Goal: Information Seeking & Learning: Check status

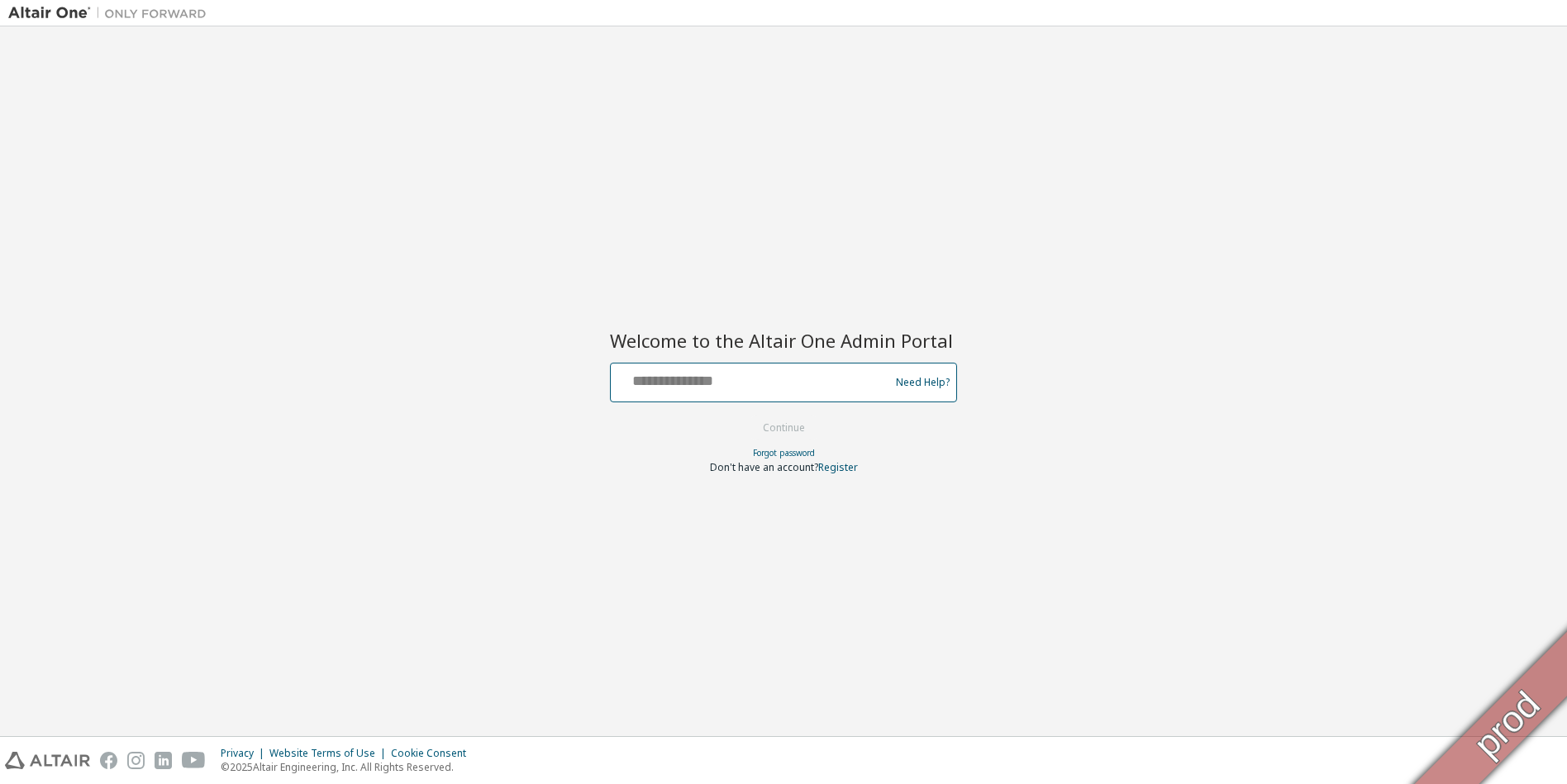
click at [740, 373] on input "text" at bounding box center [752, 379] width 271 height 24
type input "**********"
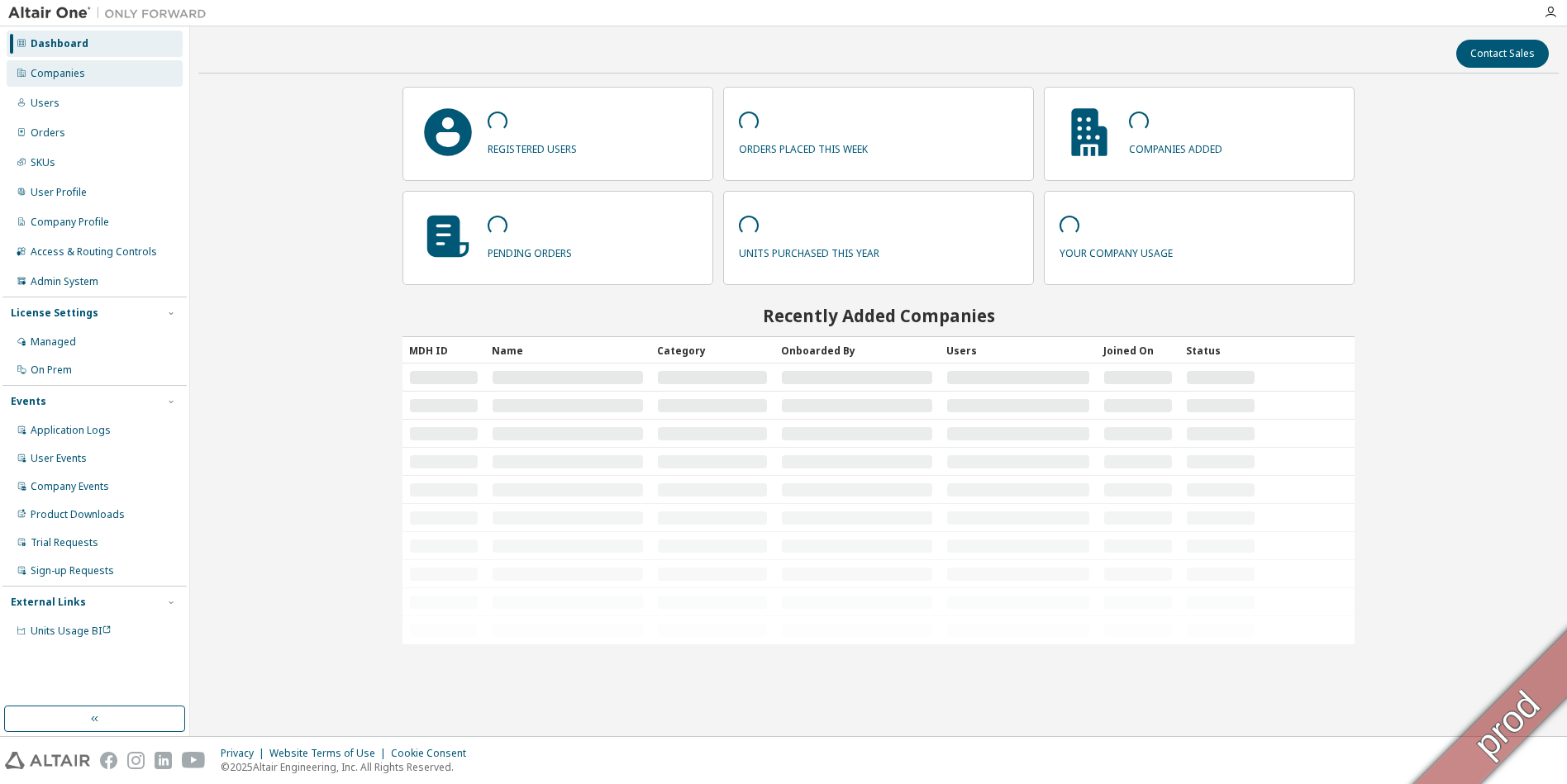
click at [67, 73] on div "Companies" at bounding box center [58, 73] width 54 height 13
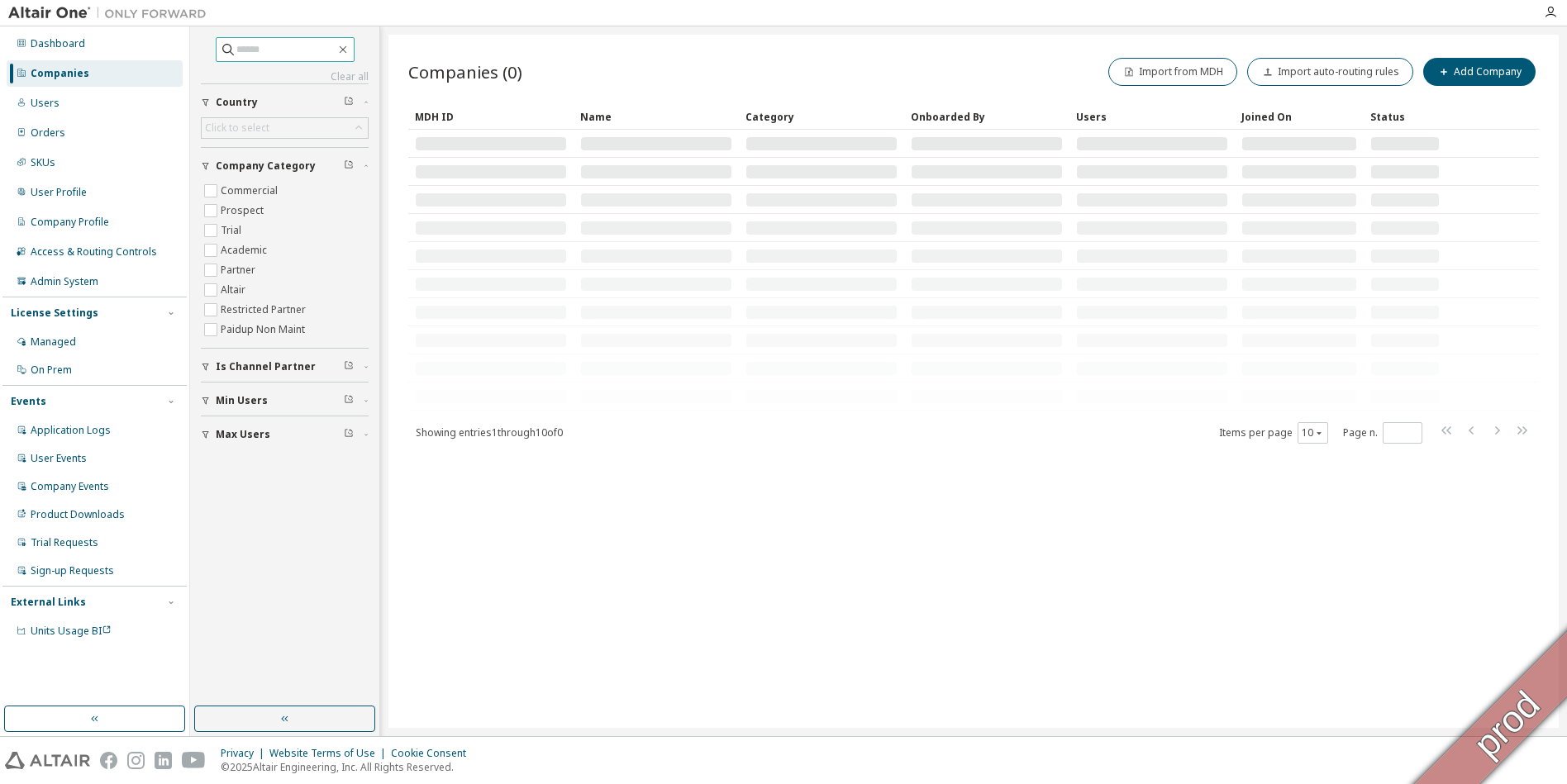
click at [259, 51] on input "text" at bounding box center [287, 50] width 100 height 17
type input "*******"
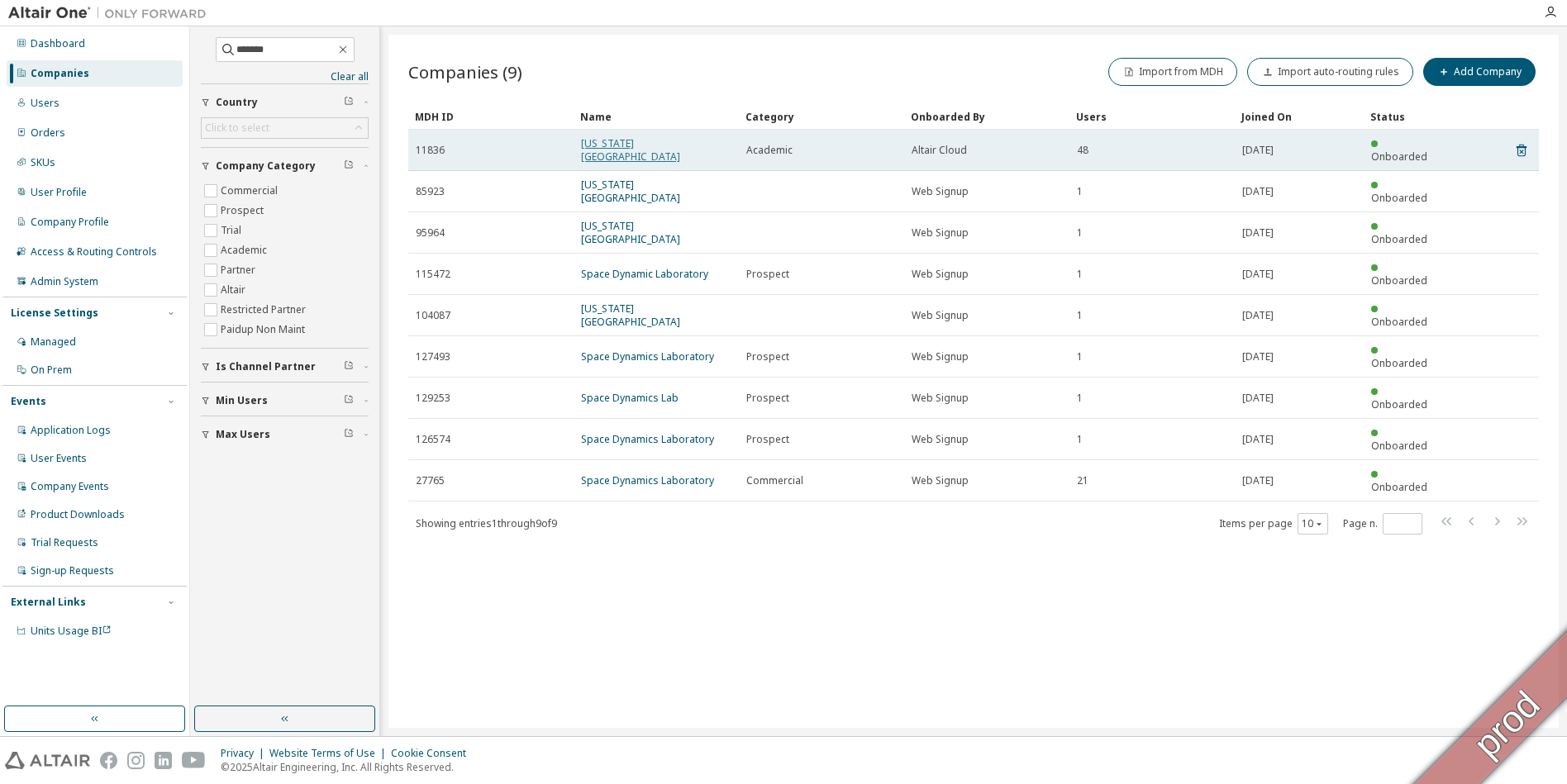
click at [641, 145] on link "Utah State University" at bounding box center [631, 149] width 100 height 27
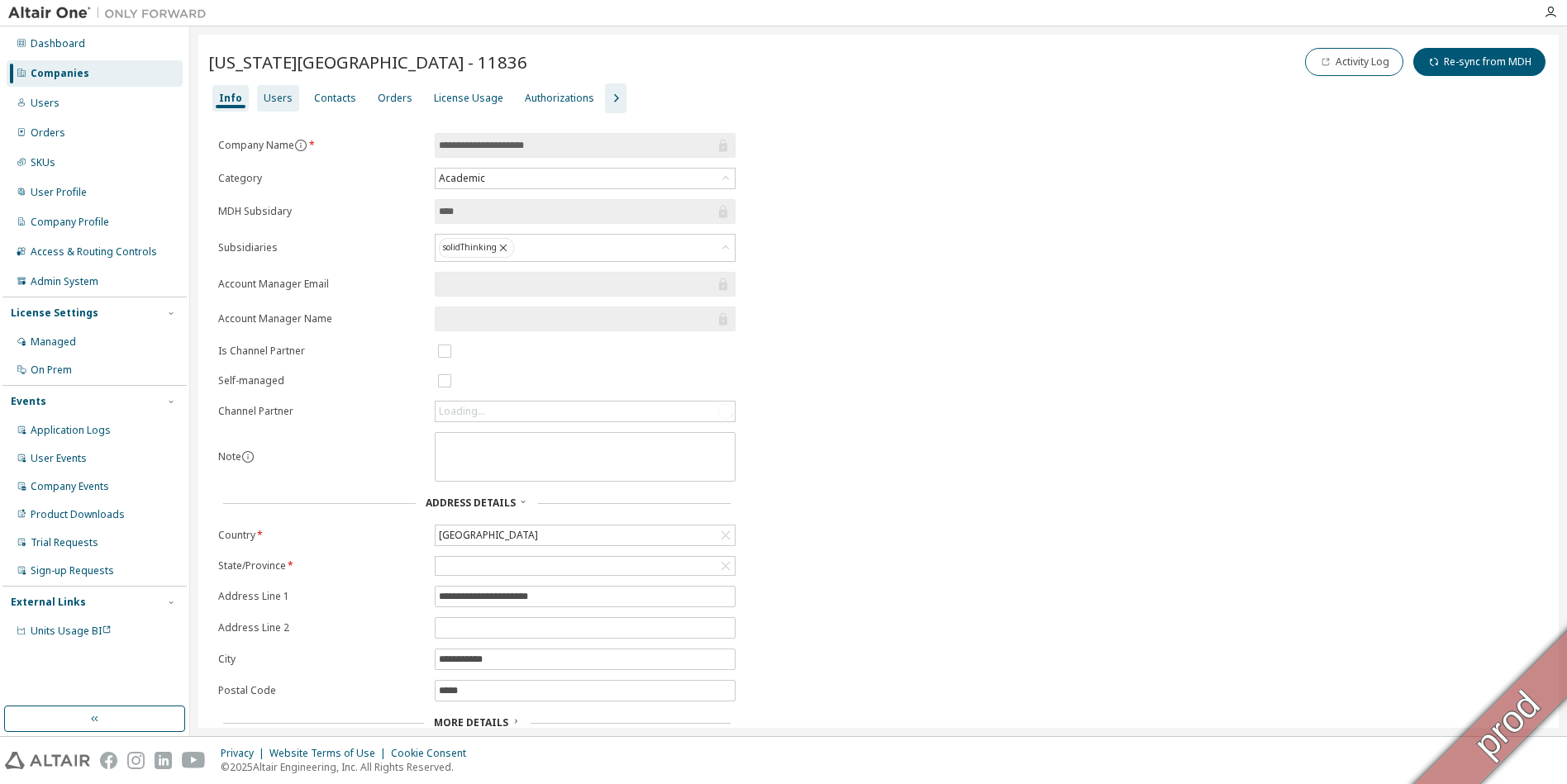
click at [284, 99] on div "Users" at bounding box center [278, 99] width 29 height 13
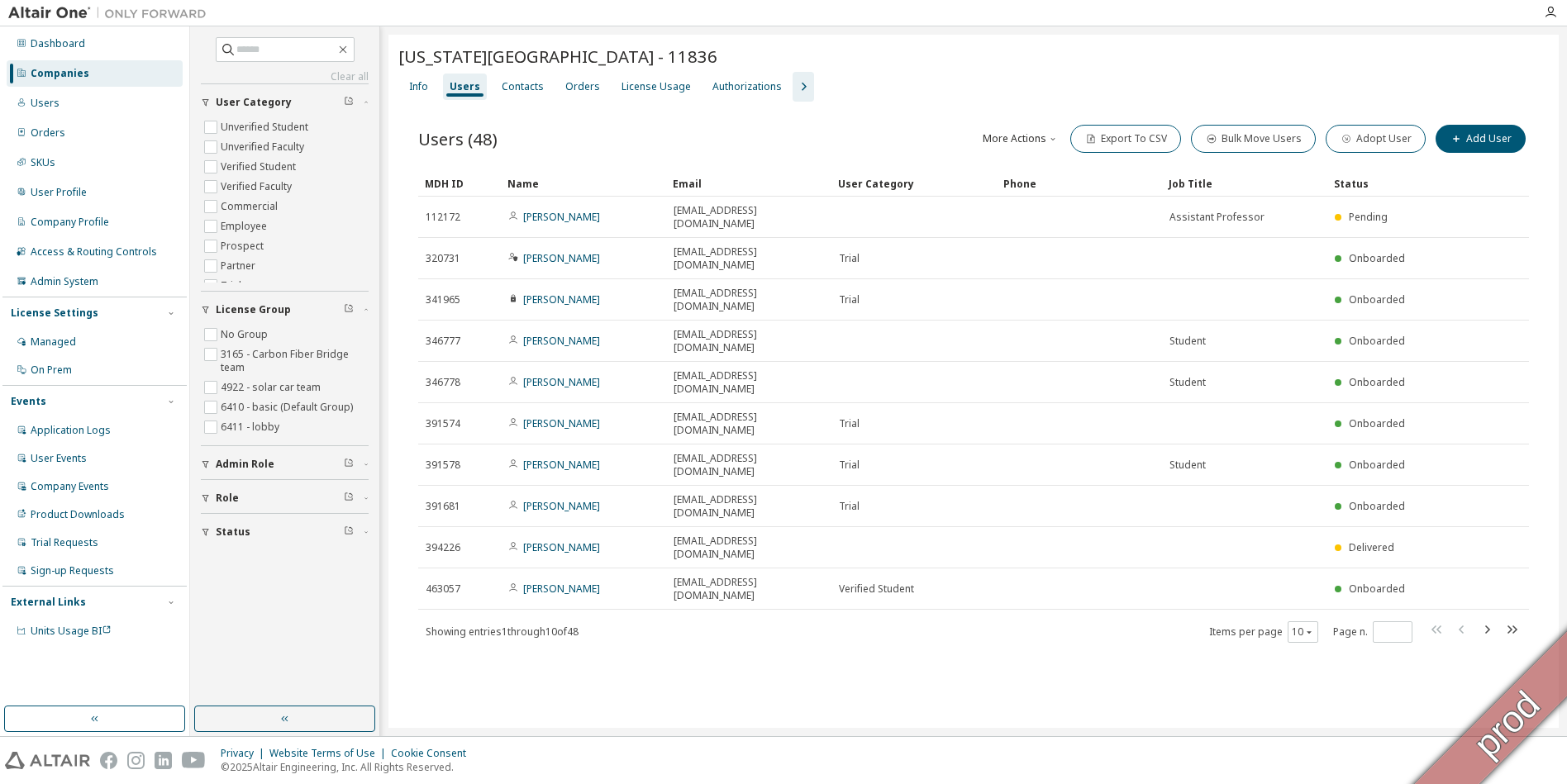
click at [66, 72] on div "Companies" at bounding box center [60, 73] width 58 height 13
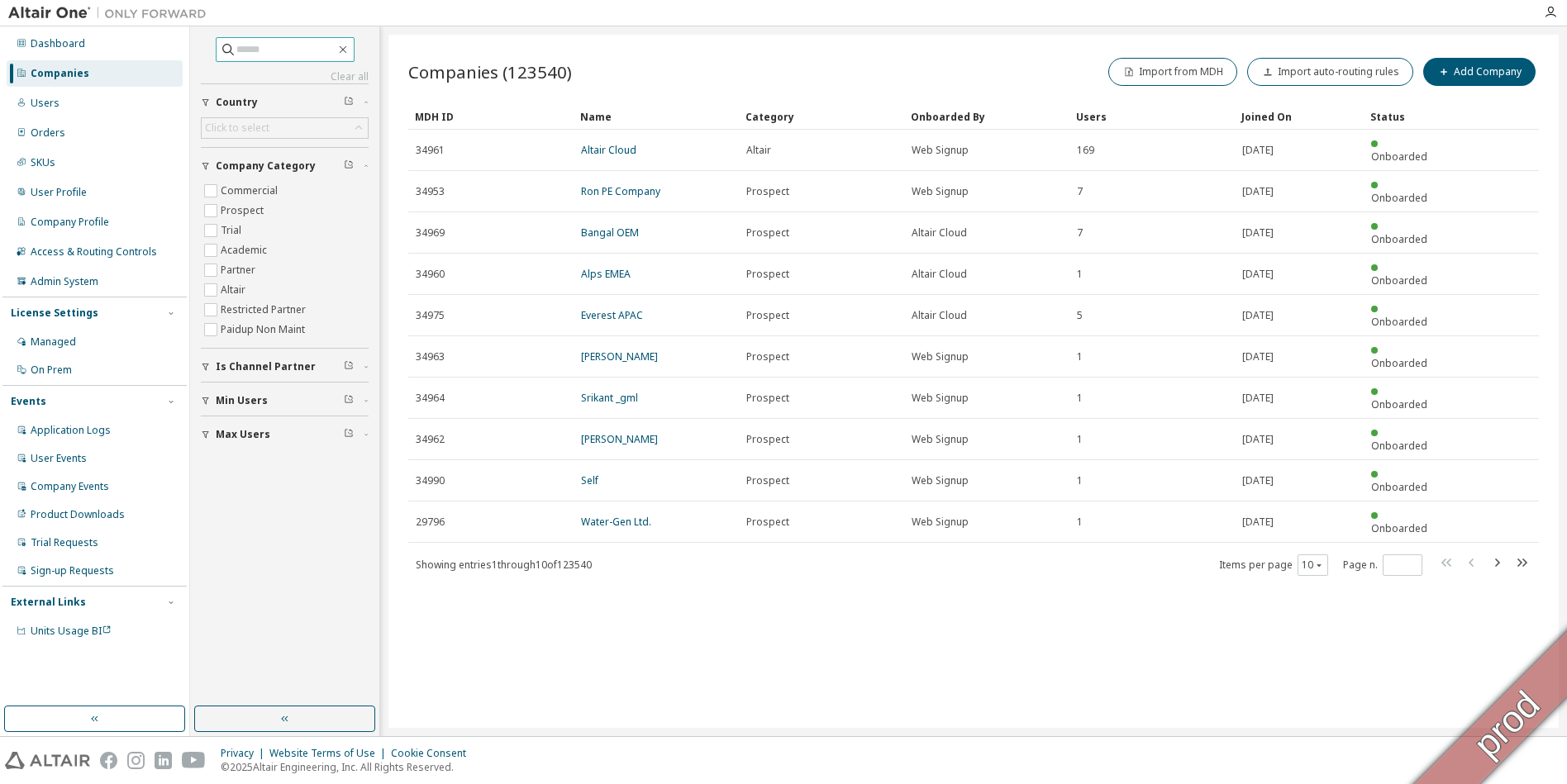
click at [282, 47] on input "text" at bounding box center [287, 50] width 100 height 17
click at [33, 105] on div "Users" at bounding box center [45, 103] width 29 height 13
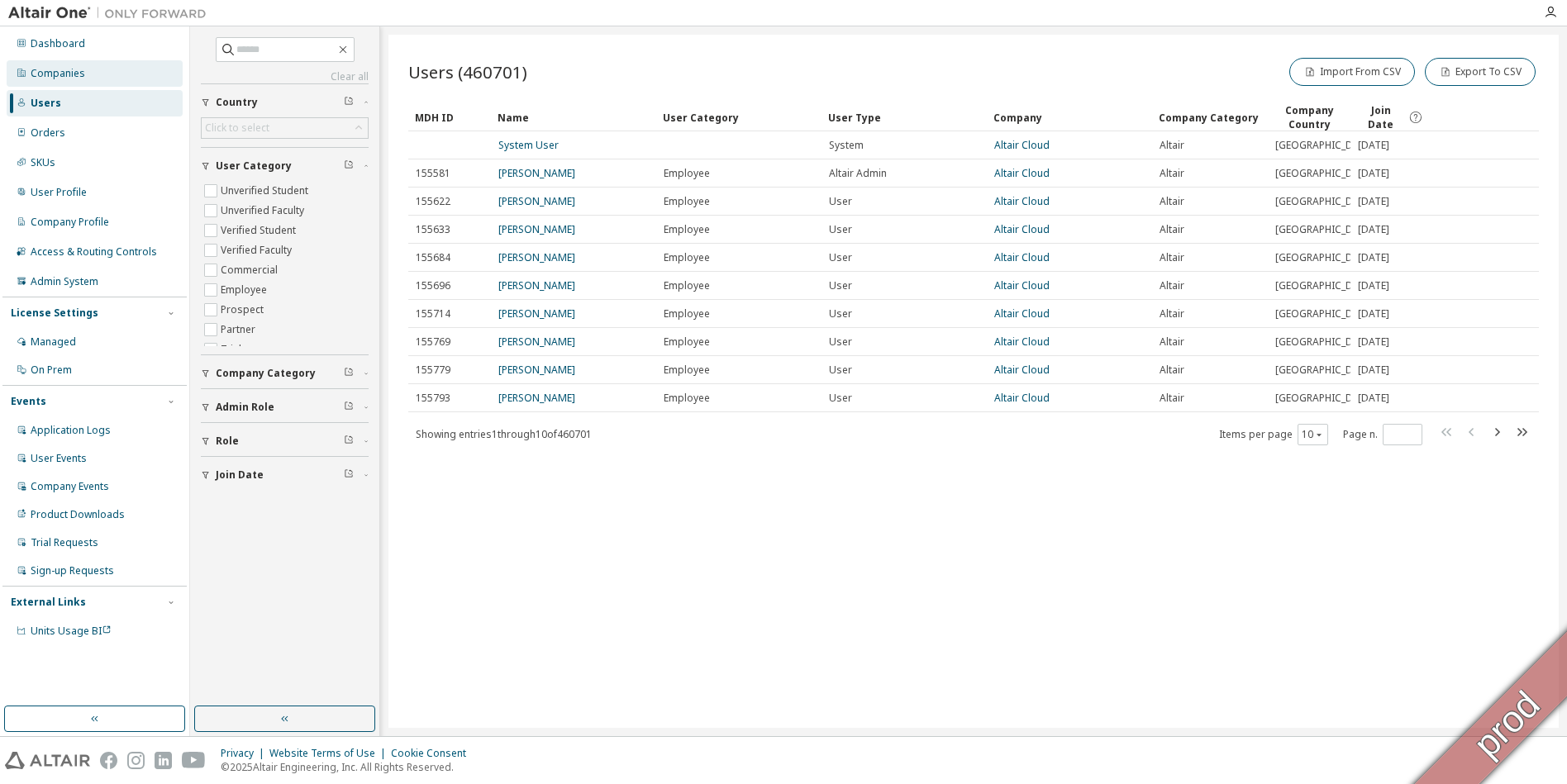
click at [66, 66] on div "Companies" at bounding box center [94, 73] width 176 height 26
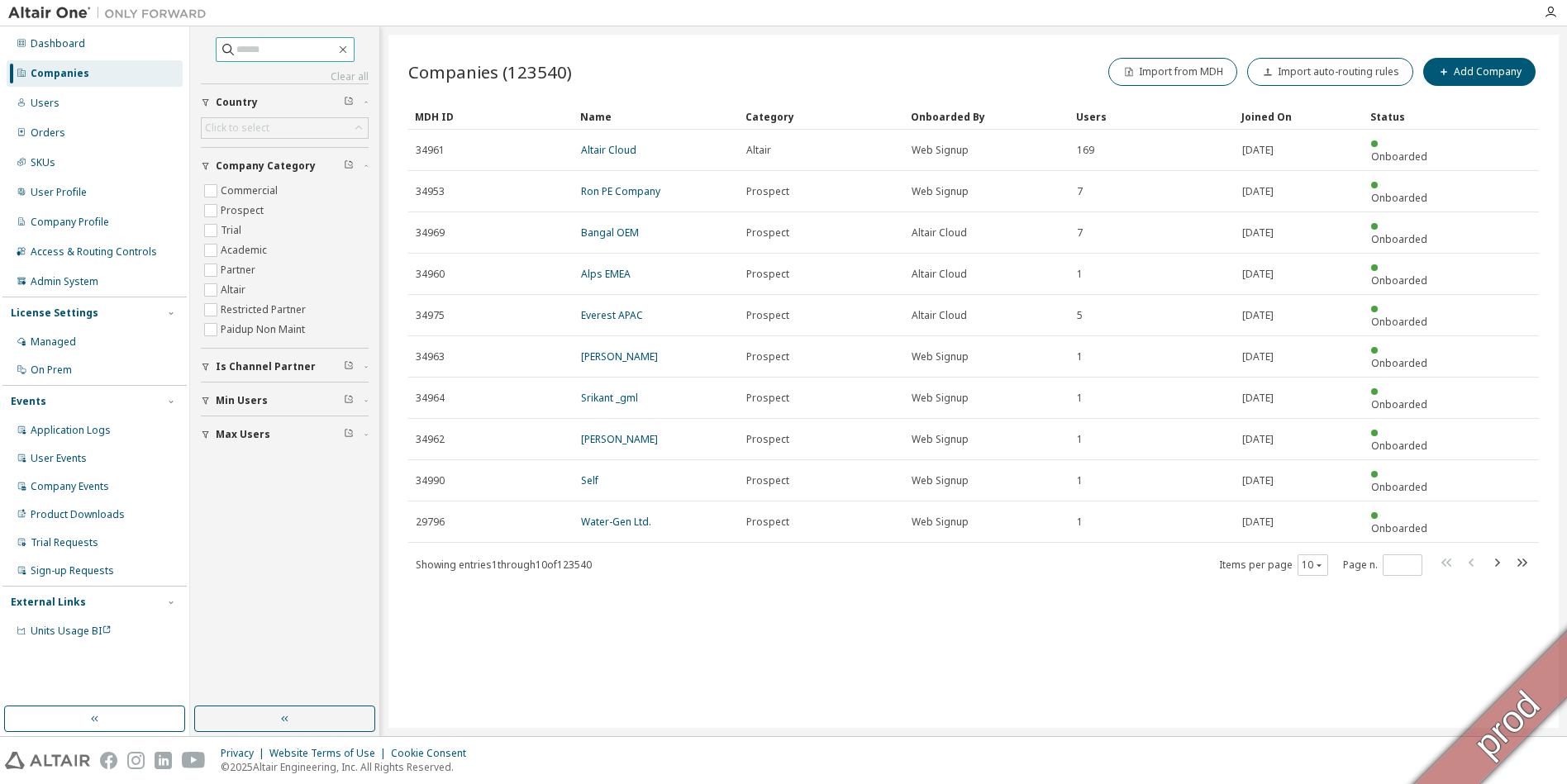
click at [248, 54] on input "text" at bounding box center [287, 50] width 100 height 17
paste input "**********"
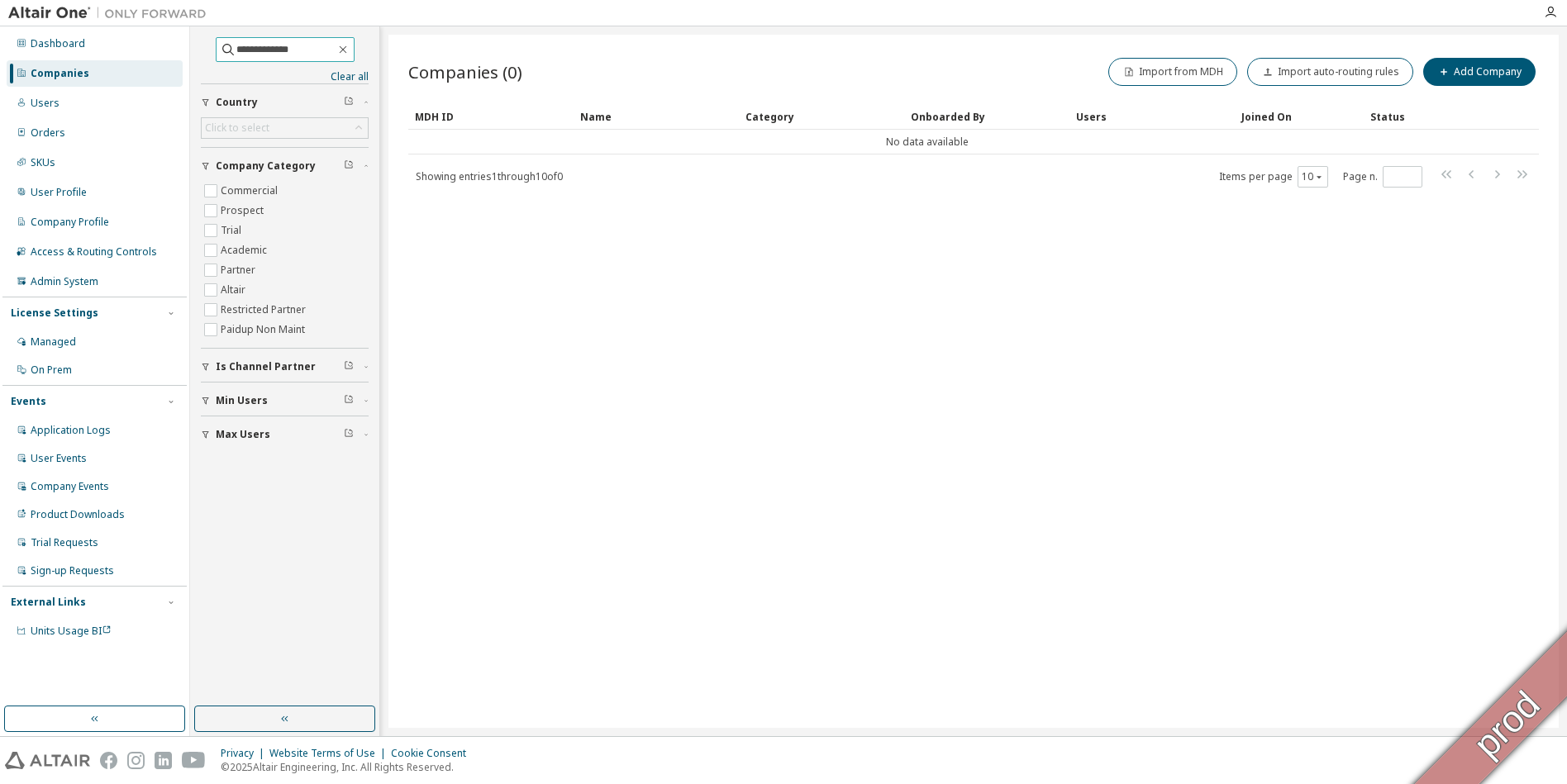
click at [310, 47] on input "**********" at bounding box center [287, 50] width 100 height 17
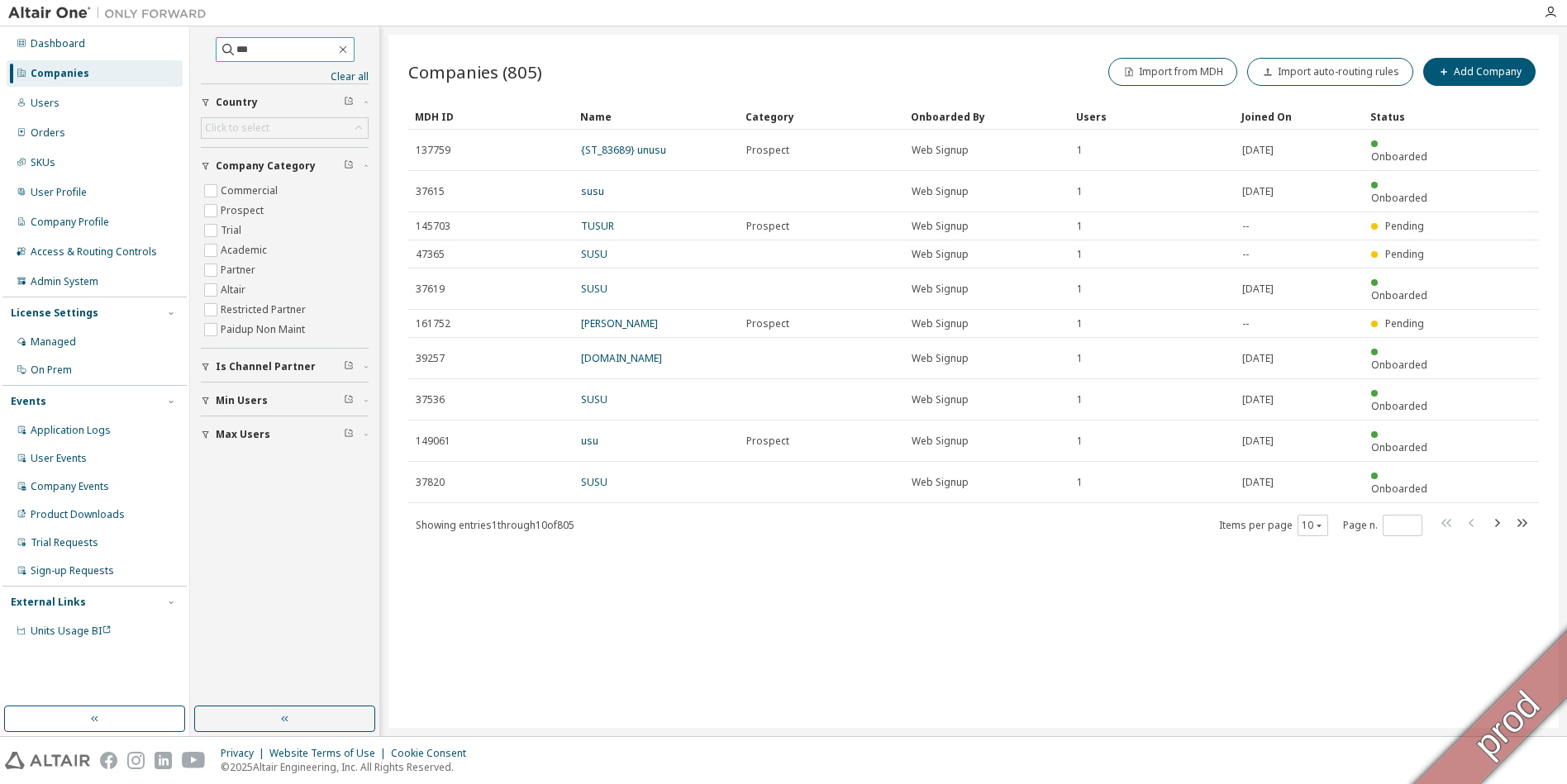
click at [315, 56] on input "***" at bounding box center [287, 50] width 100 height 17
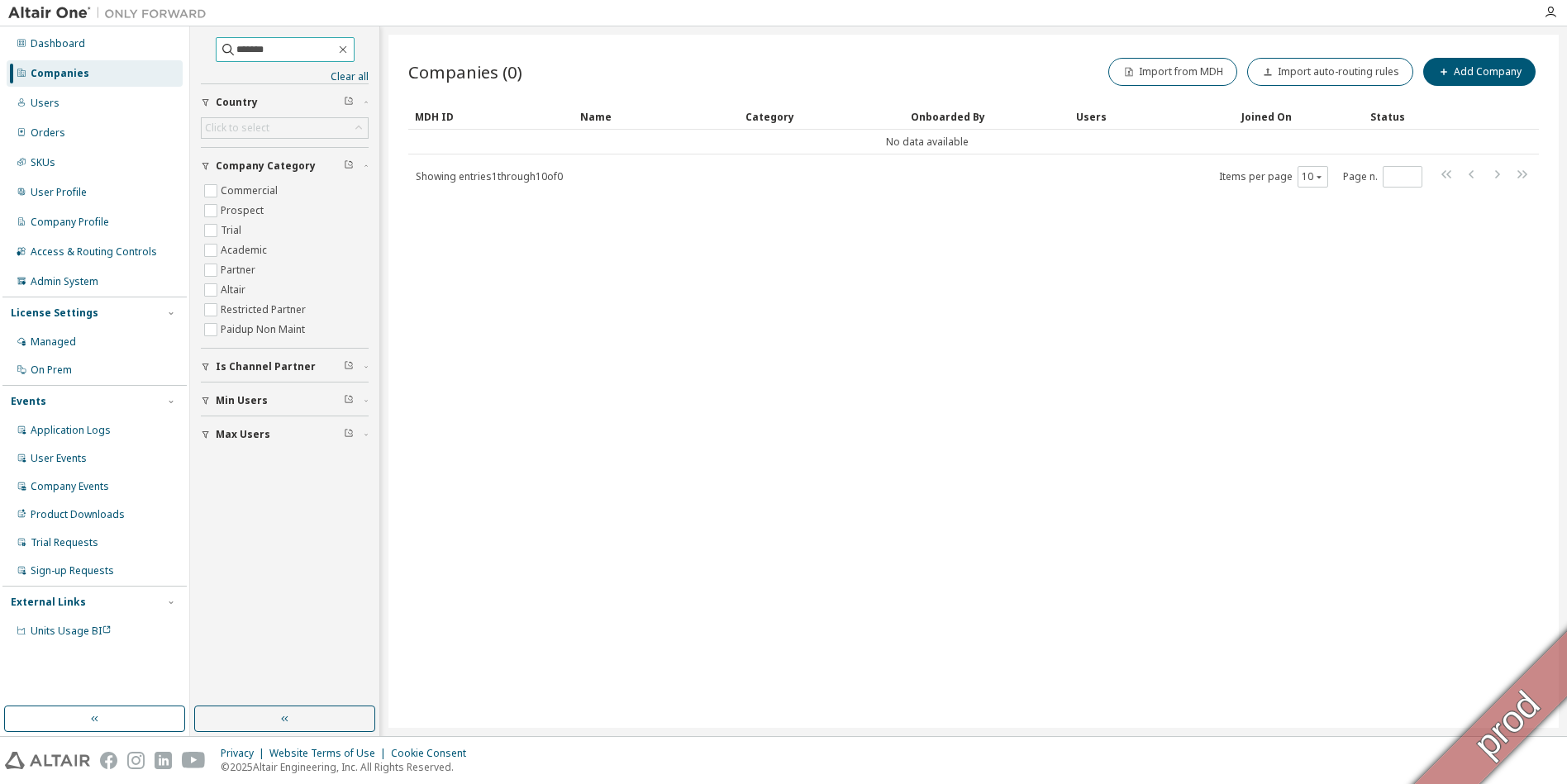
type input "*******"
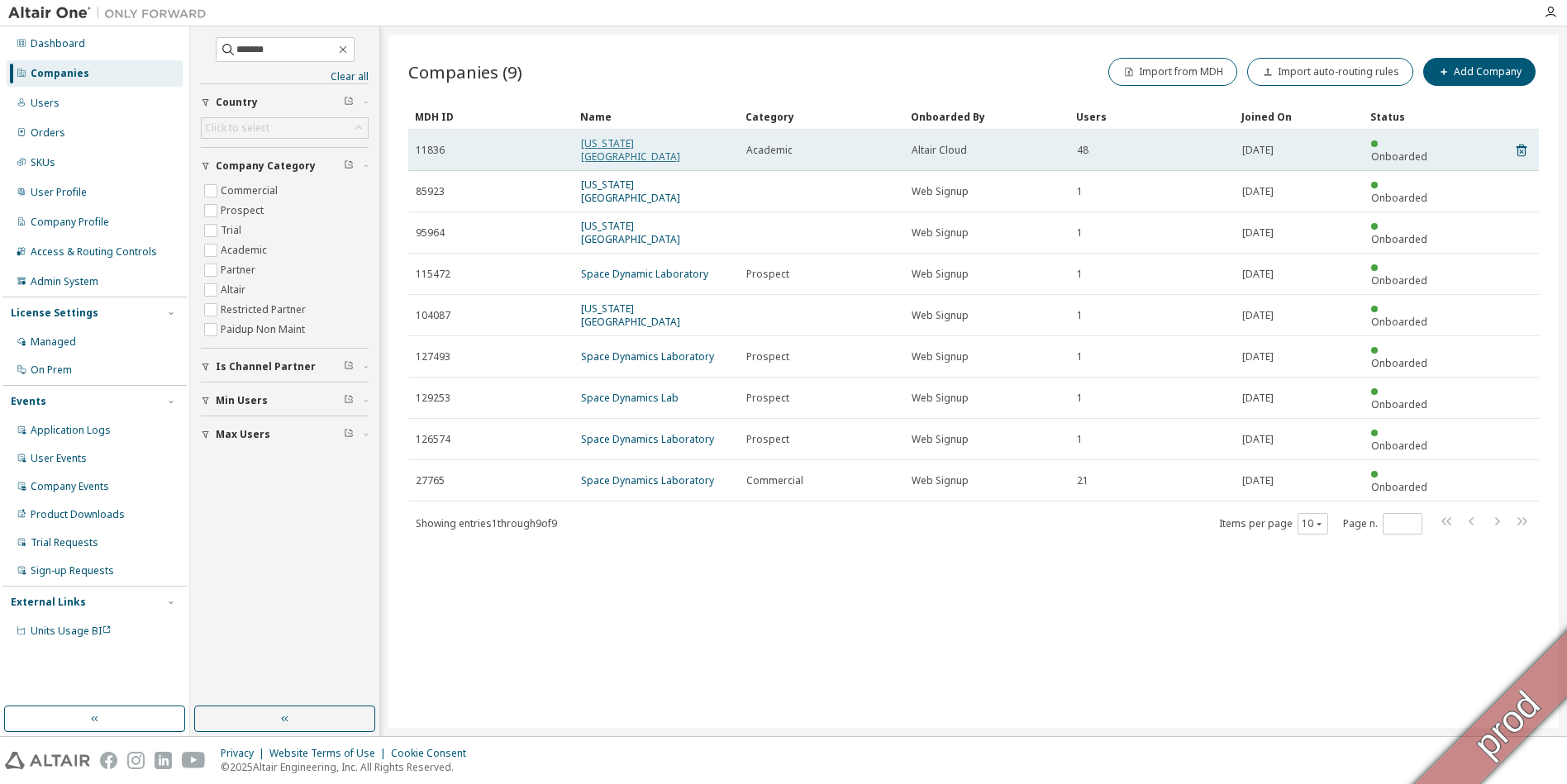
click at [653, 146] on link "Utah State University" at bounding box center [631, 149] width 100 height 27
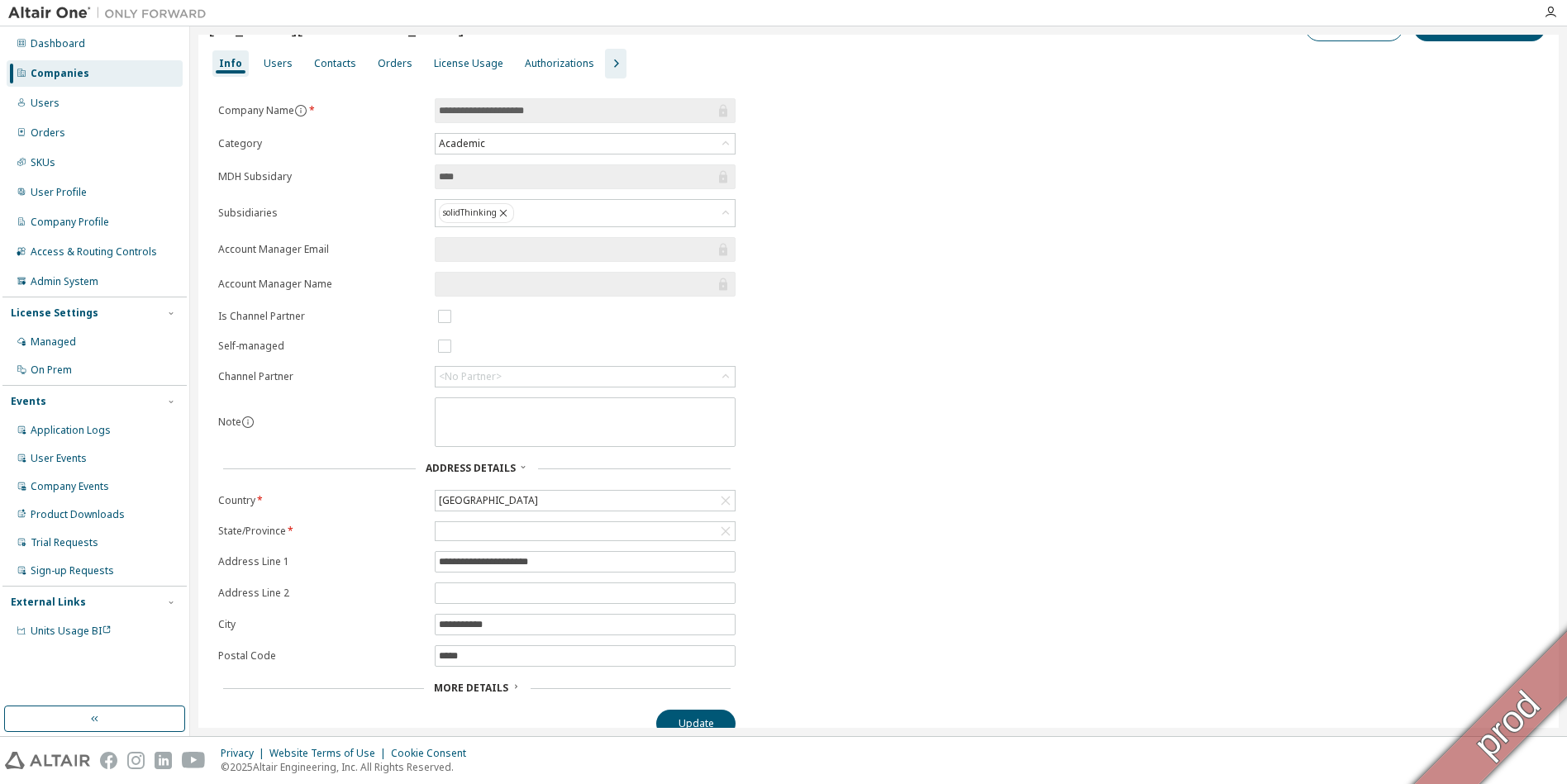
scroll to position [54, 0]
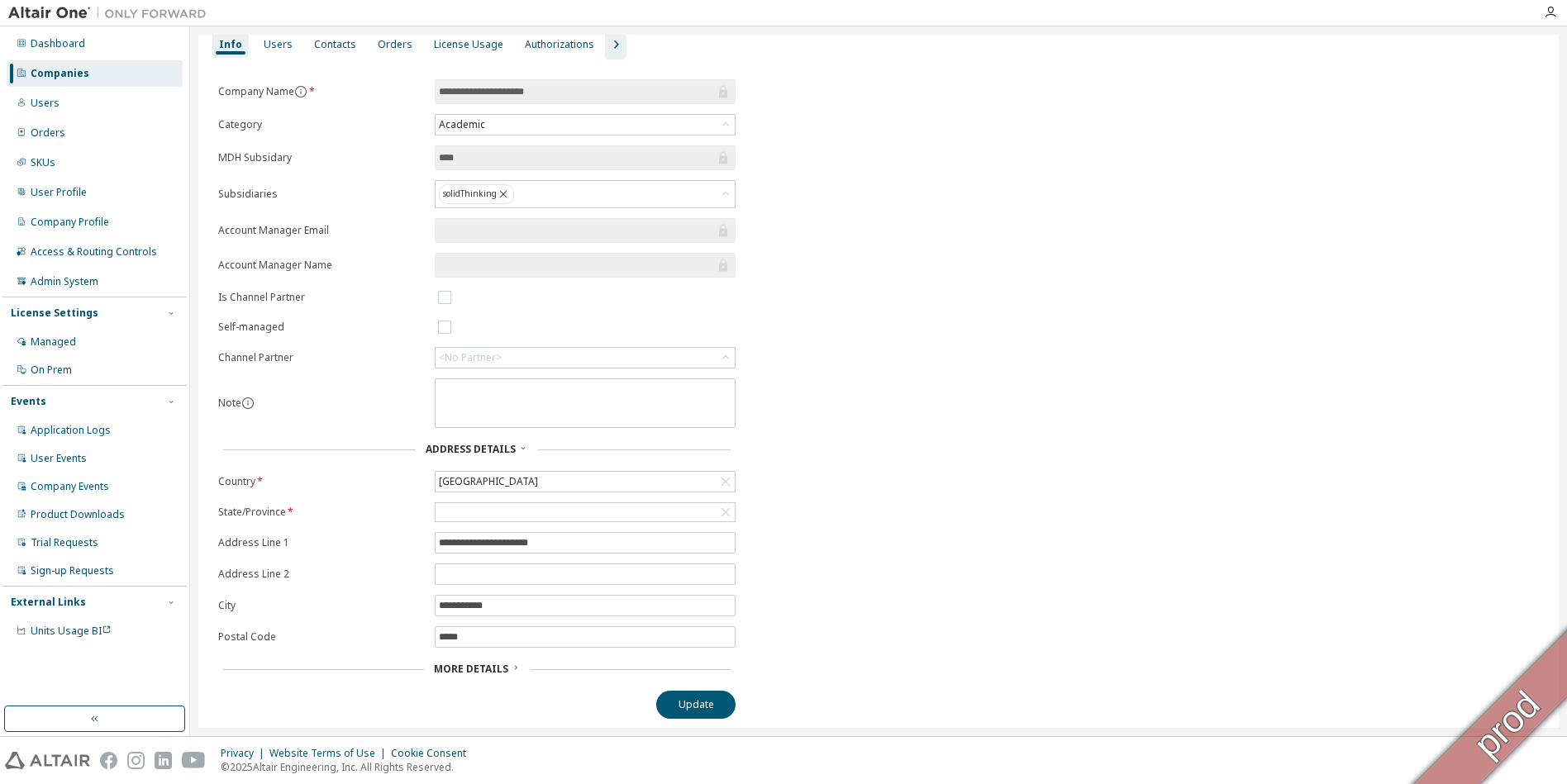
click at [496, 673] on span "More Details" at bounding box center [471, 669] width 74 height 14
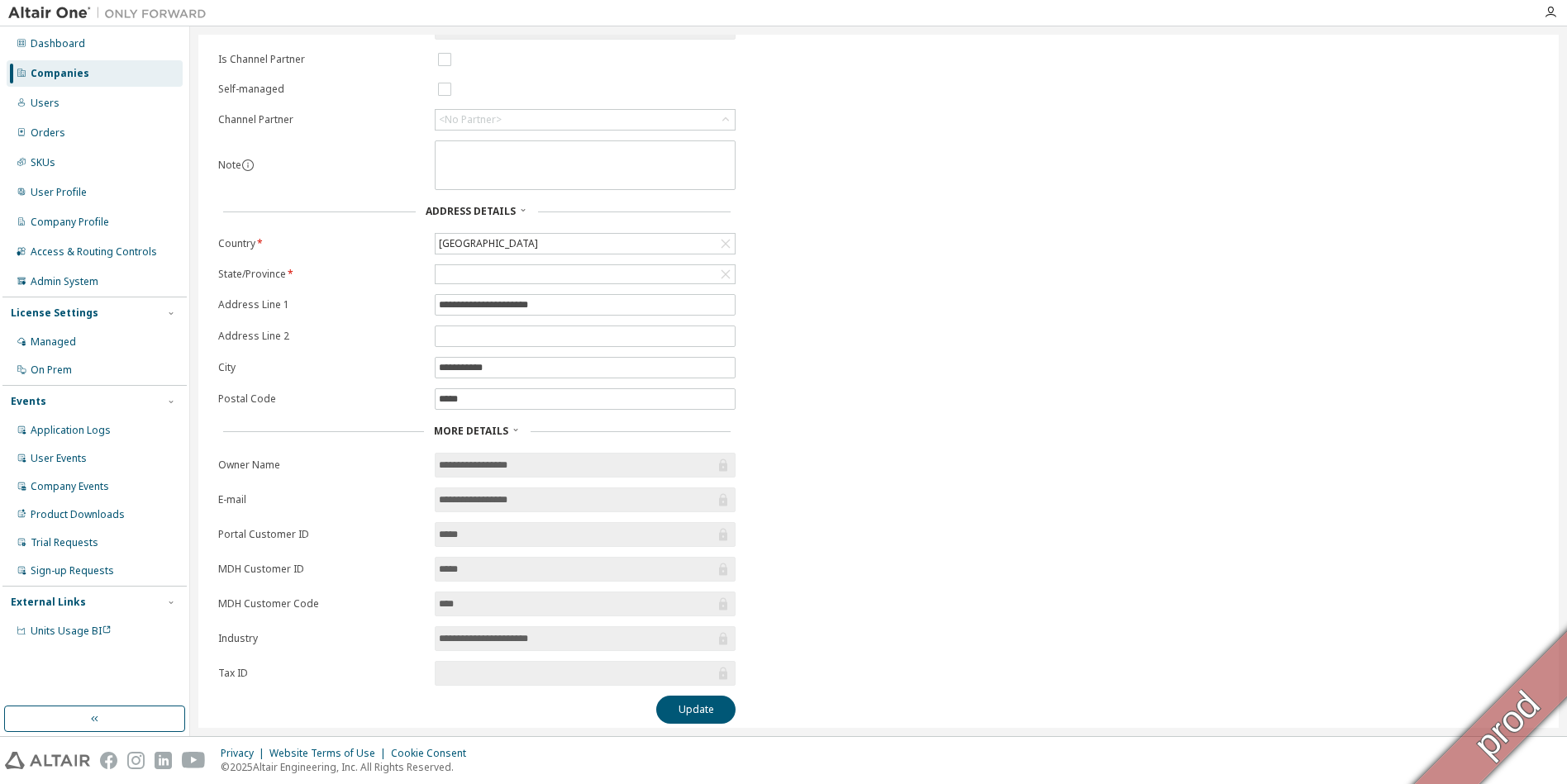
scroll to position [297, 0]
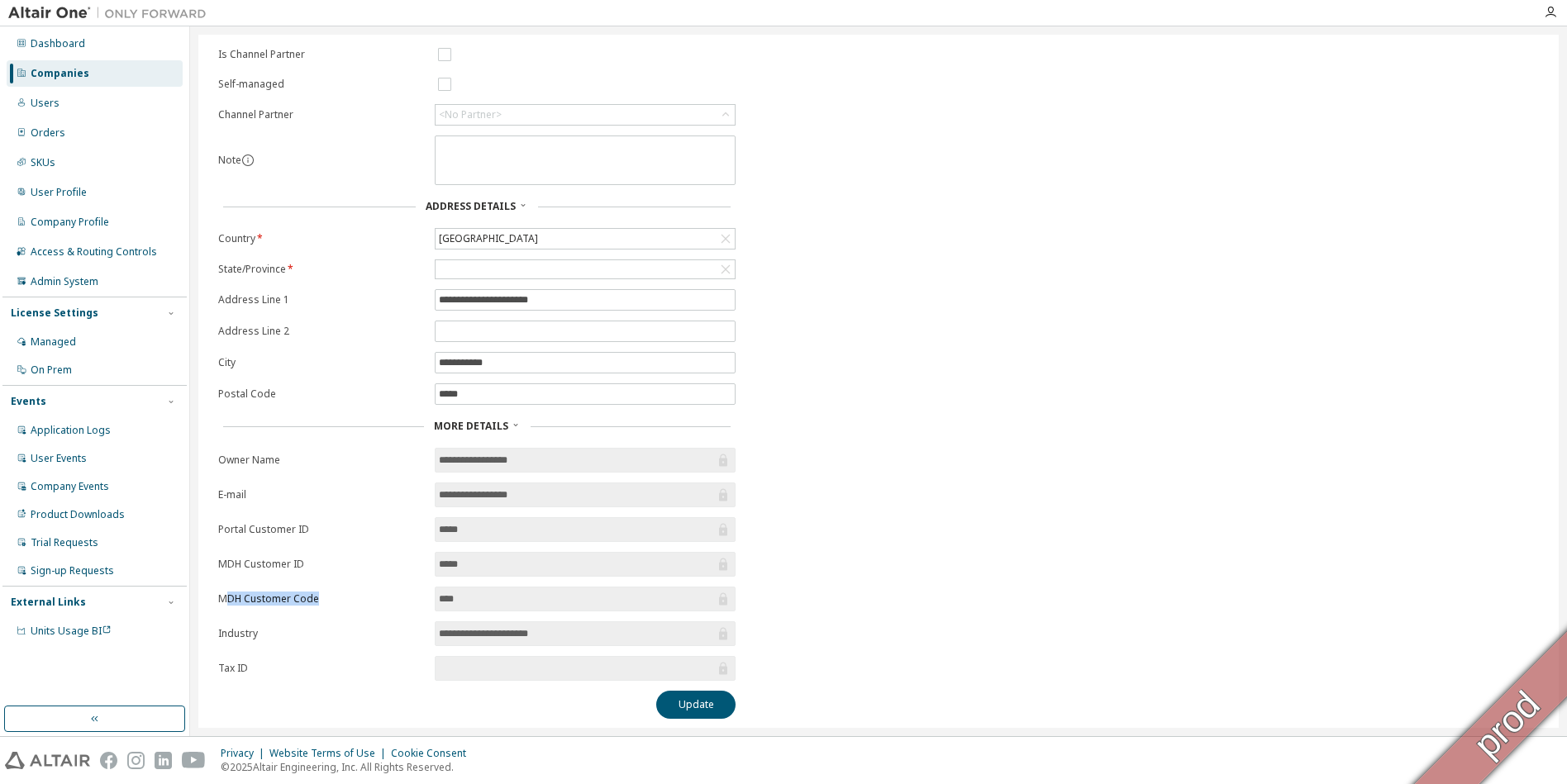
drag, startPoint x: 229, startPoint y: 602, endPoint x: 331, endPoint y: 605, distance: 102.0
click at [331, 605] on form "**********" at bounding box center [476, 258] width 518 height 844
click at [508, 596] on input "****" at bounding box center [577, 599] width 276 height 17
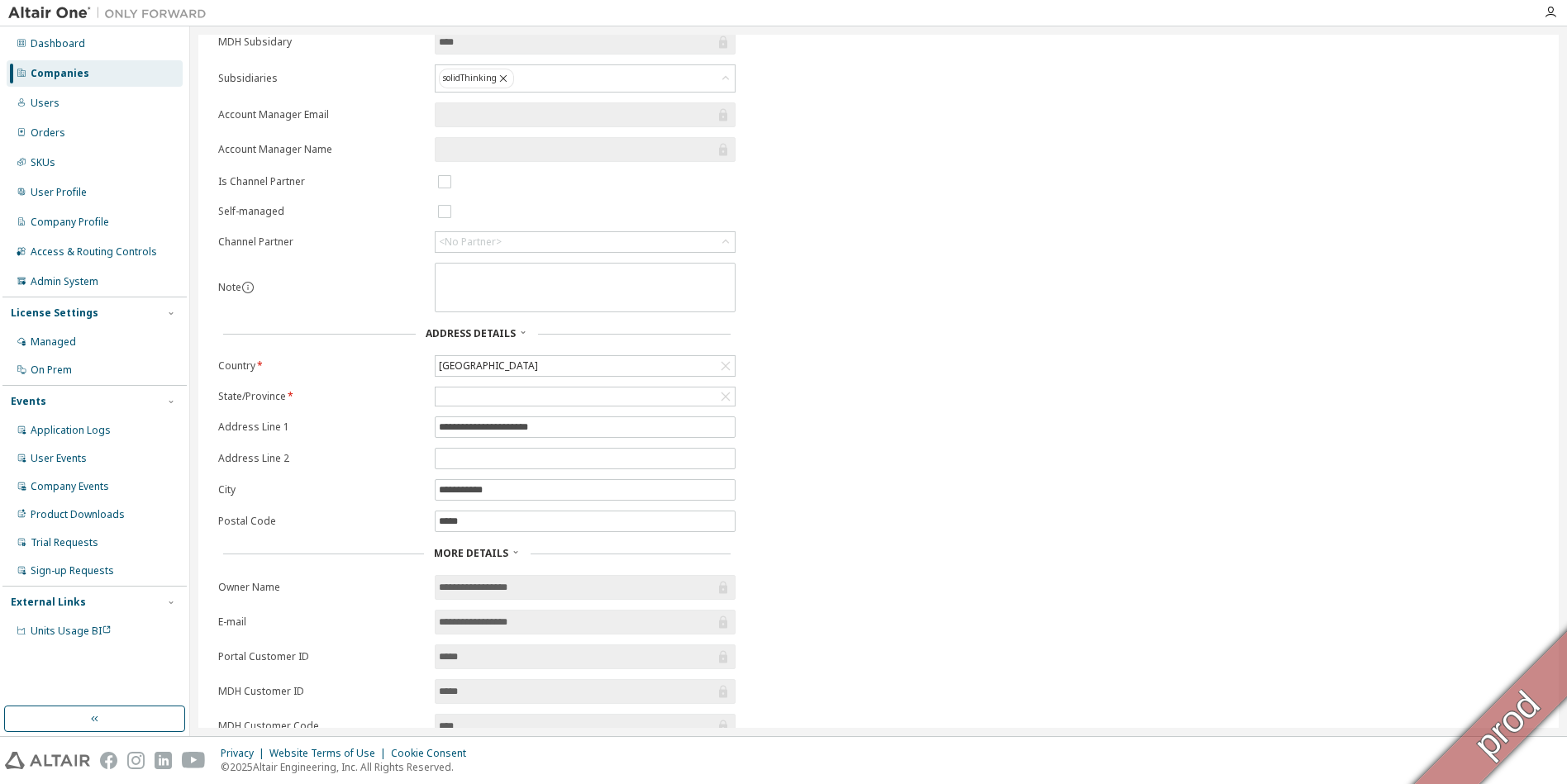
scroll to position [0, 0]
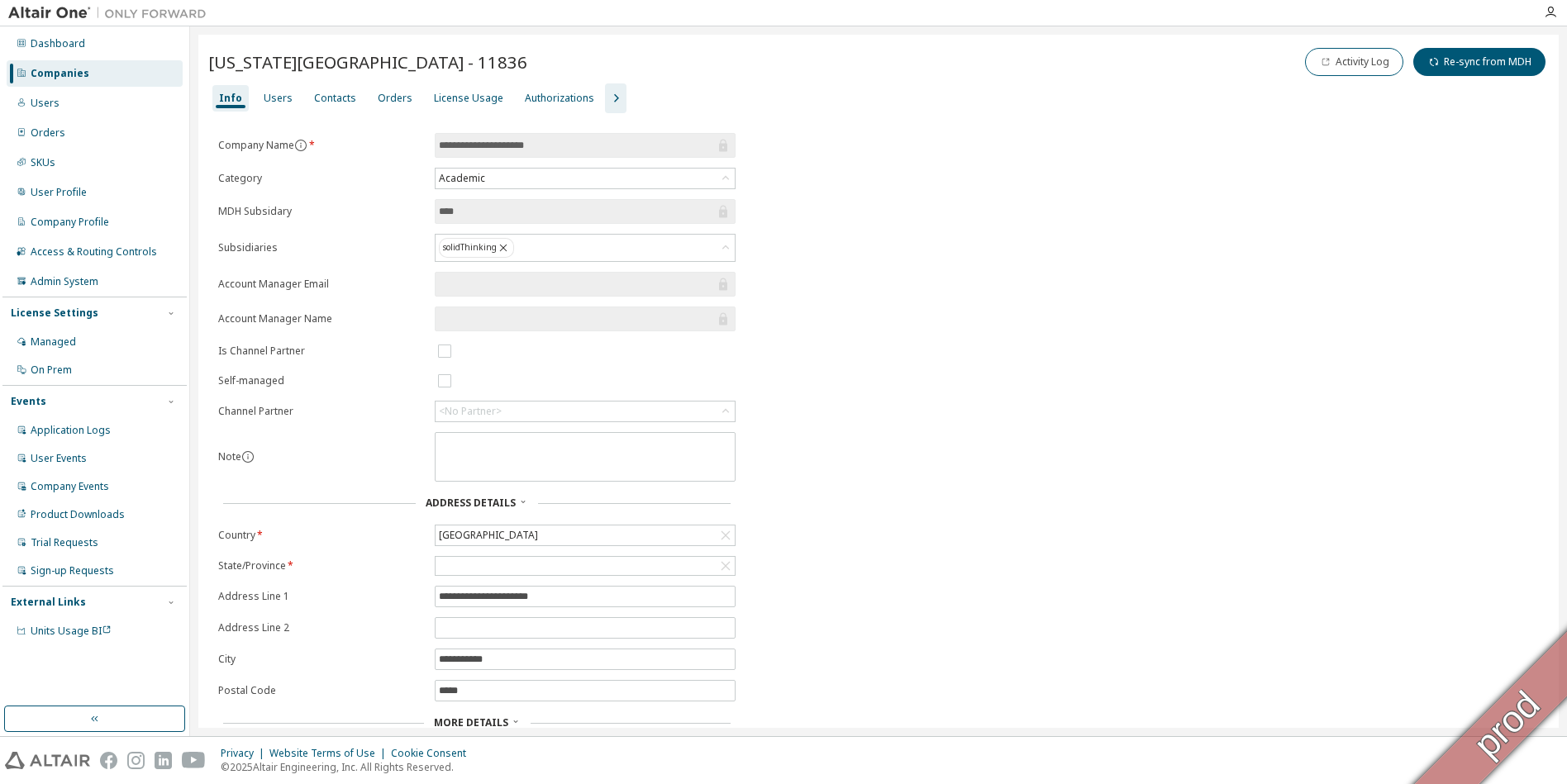
click at [411, 63] on span "Utah State University - 11836" at bounding box center [368, 62] width 319 height 23
click at [410, 63] on span "Utah State University - 11836" at bounding box center [368, 62] width 319 height 23
copy span "11836"
click at [45, 74] on div "Companies" at bounding box center [60, 73] width 58 height 13
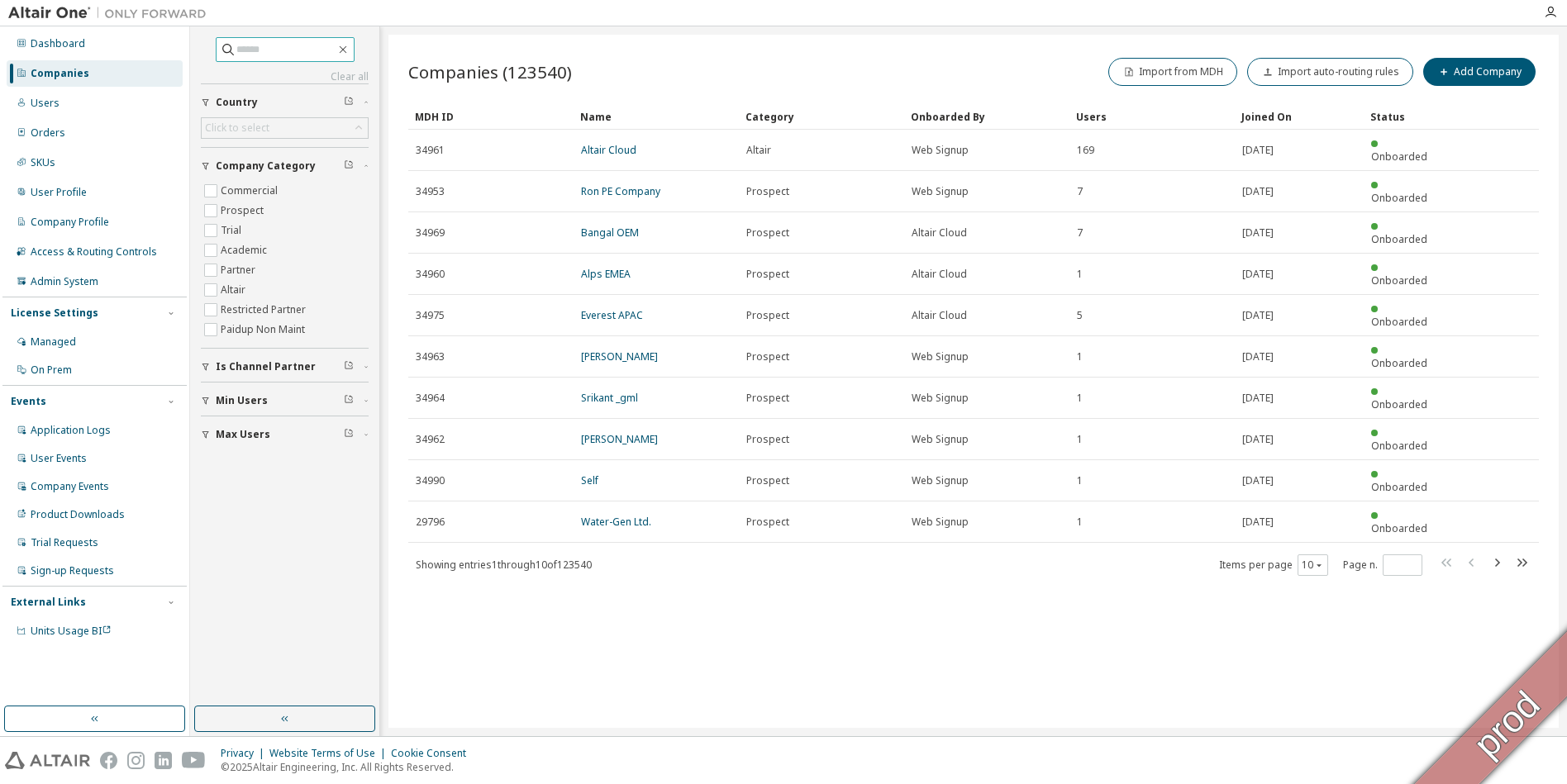
click at [288, 54] on input "text" at bounding box center [287, 50] width 100 height 17
paste input "*********"
type input "*********"
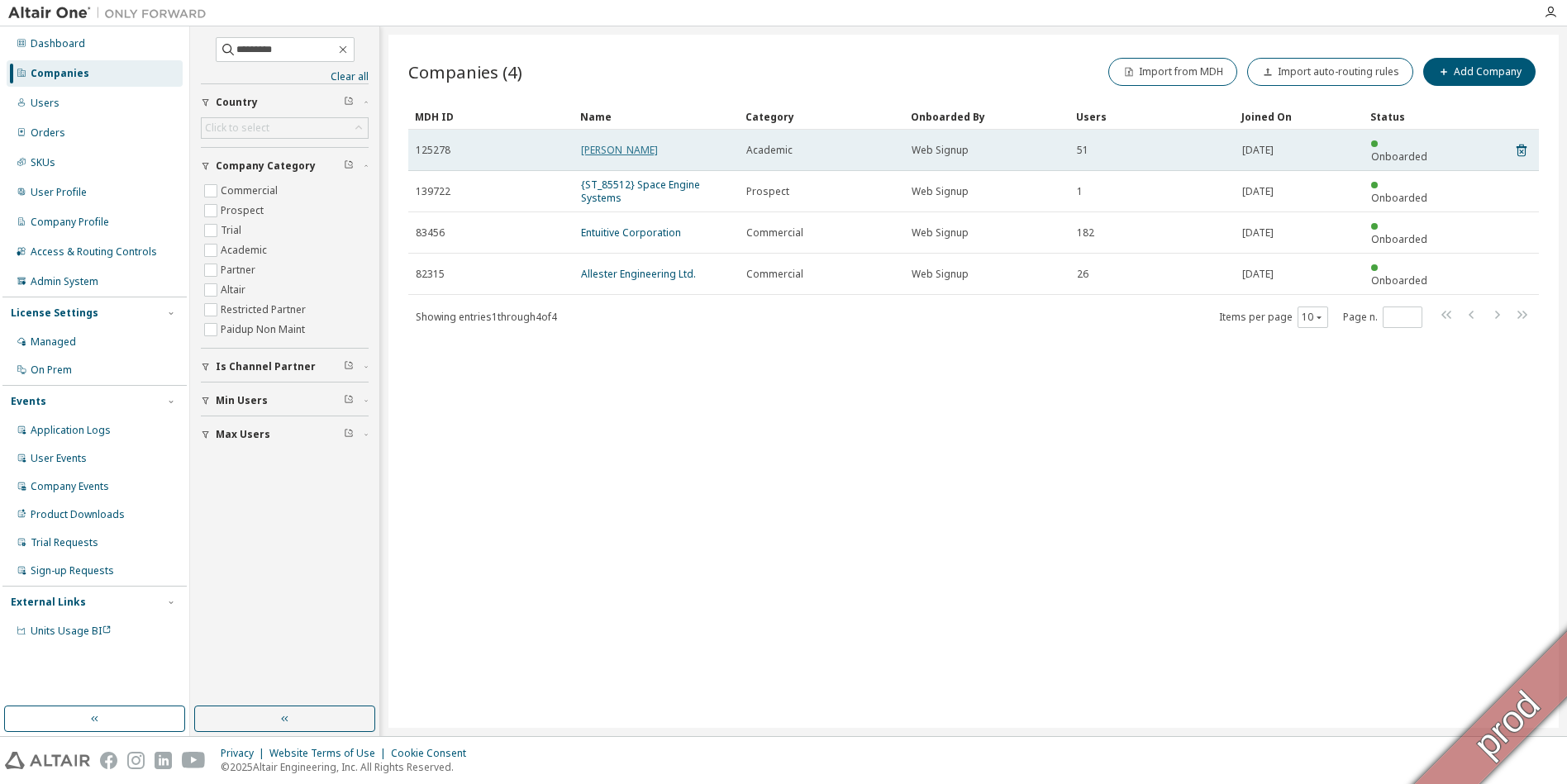
click at [614, 147] on link "Creighton" at bounding box center [620, 149] width 77 height 14
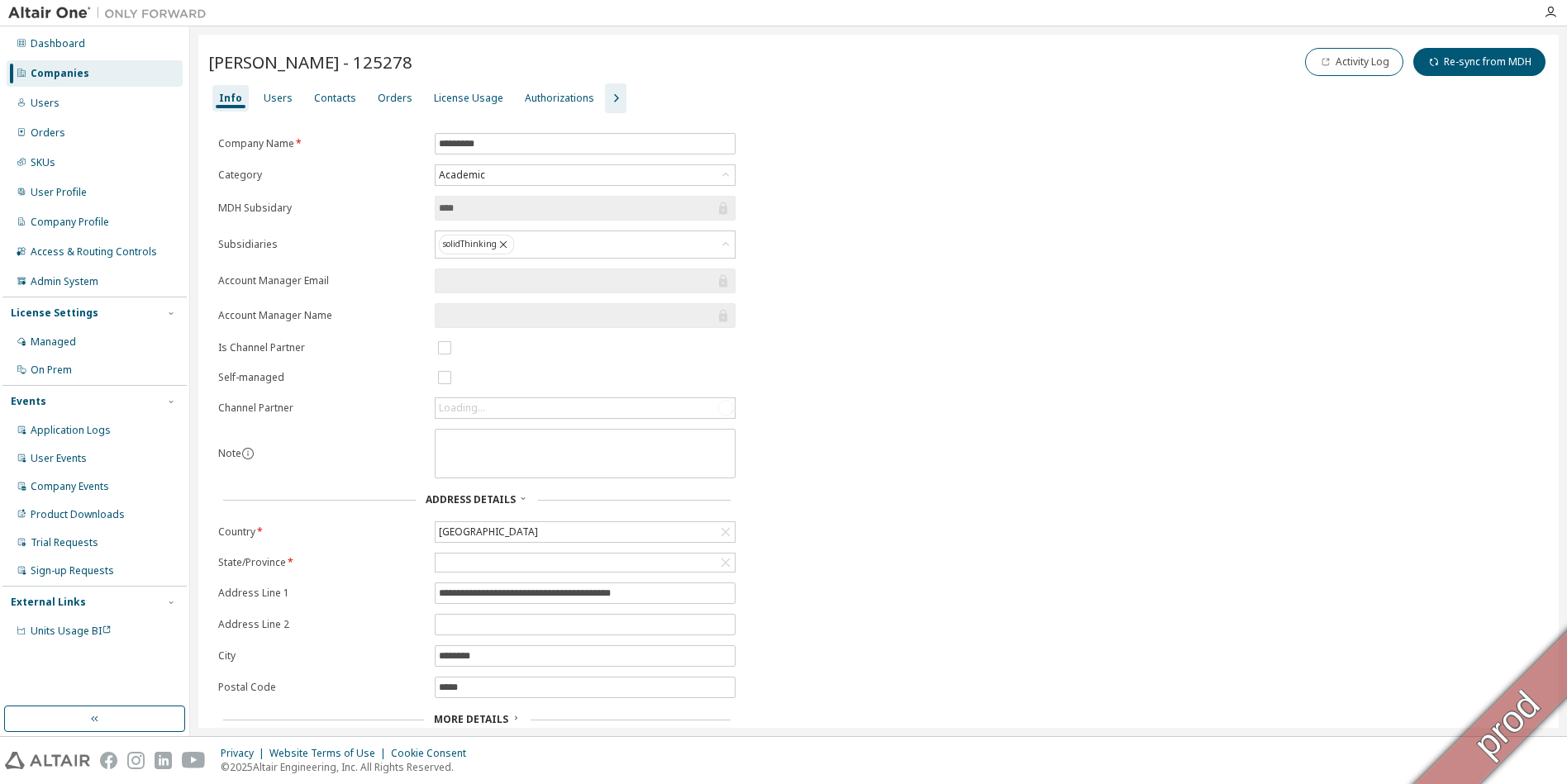
scroll to position [51, 0]
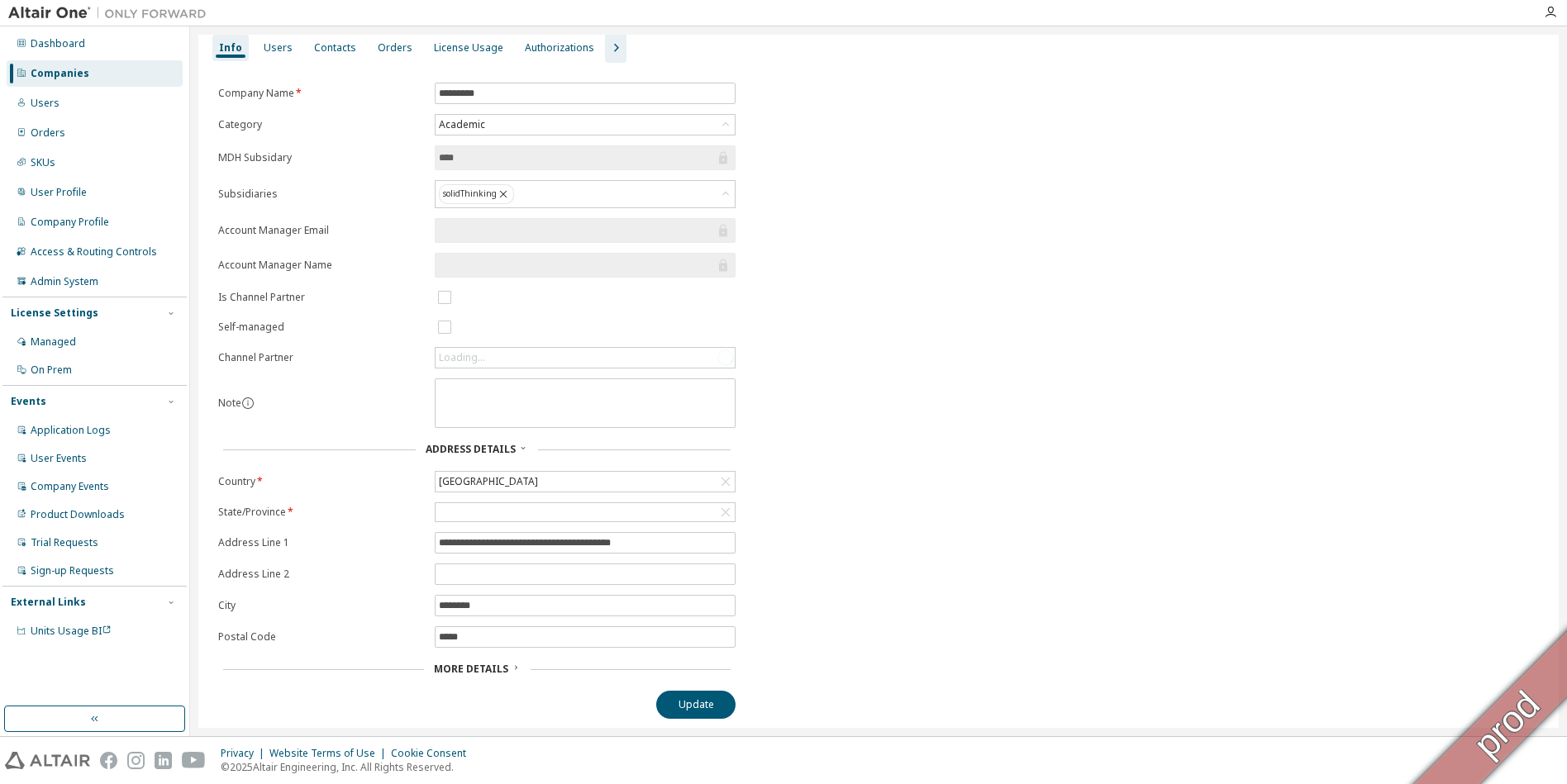
drag, startPoint x: 437, startPoint y: 656, endPoint x: 449, endPoint y: 672, distance: 20.0
click at [437, 657] on div "More Details" at bounding box center [476, 669] width 518 height 23
click at [451, 675] on div "More Details" at bounding box center [476, 669] width 518 height 23
click at [448, 675] on div "More Details" at bounding box center [476, 669] width 518 height 23
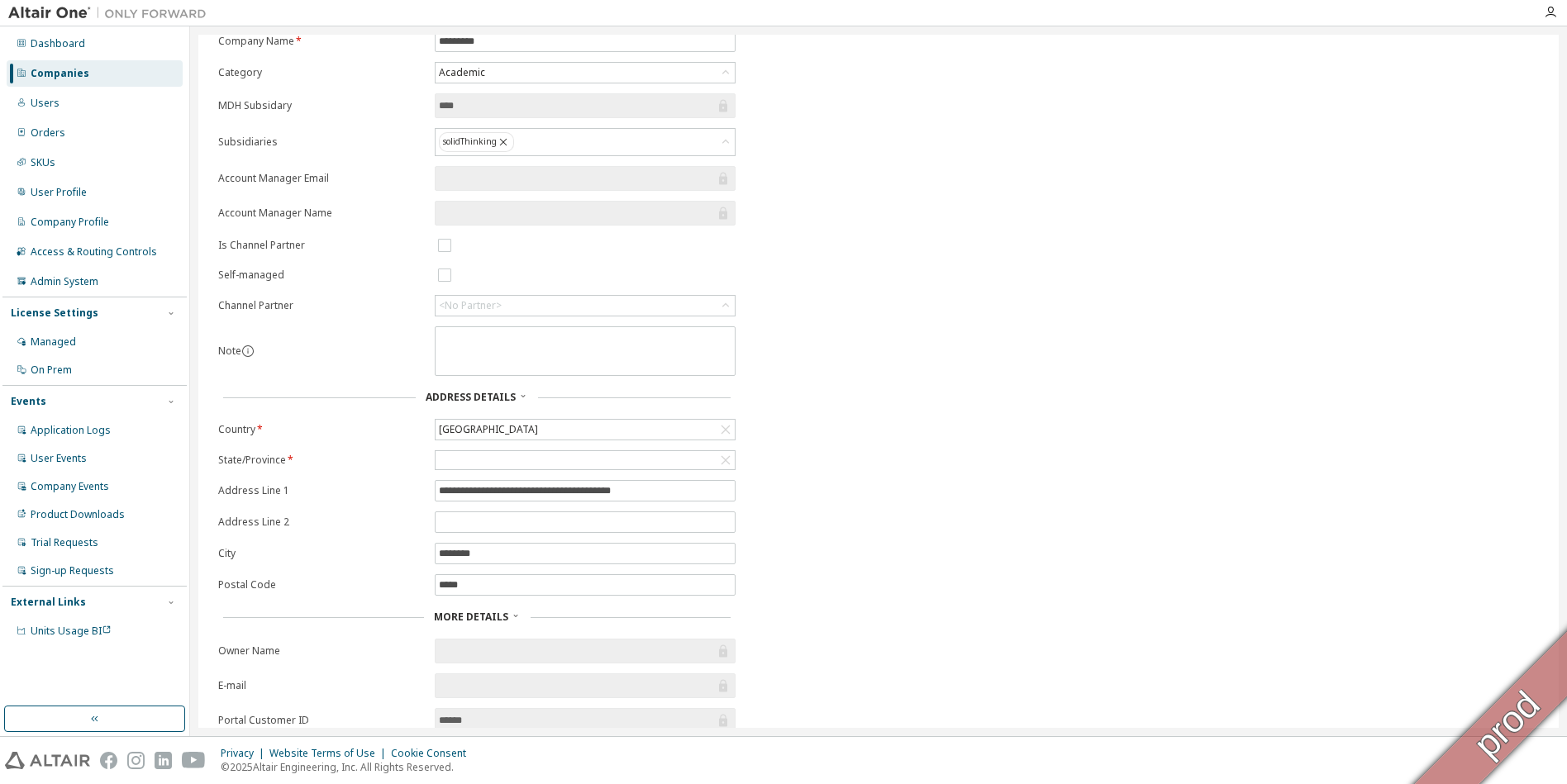
scroll to position [0, 0]
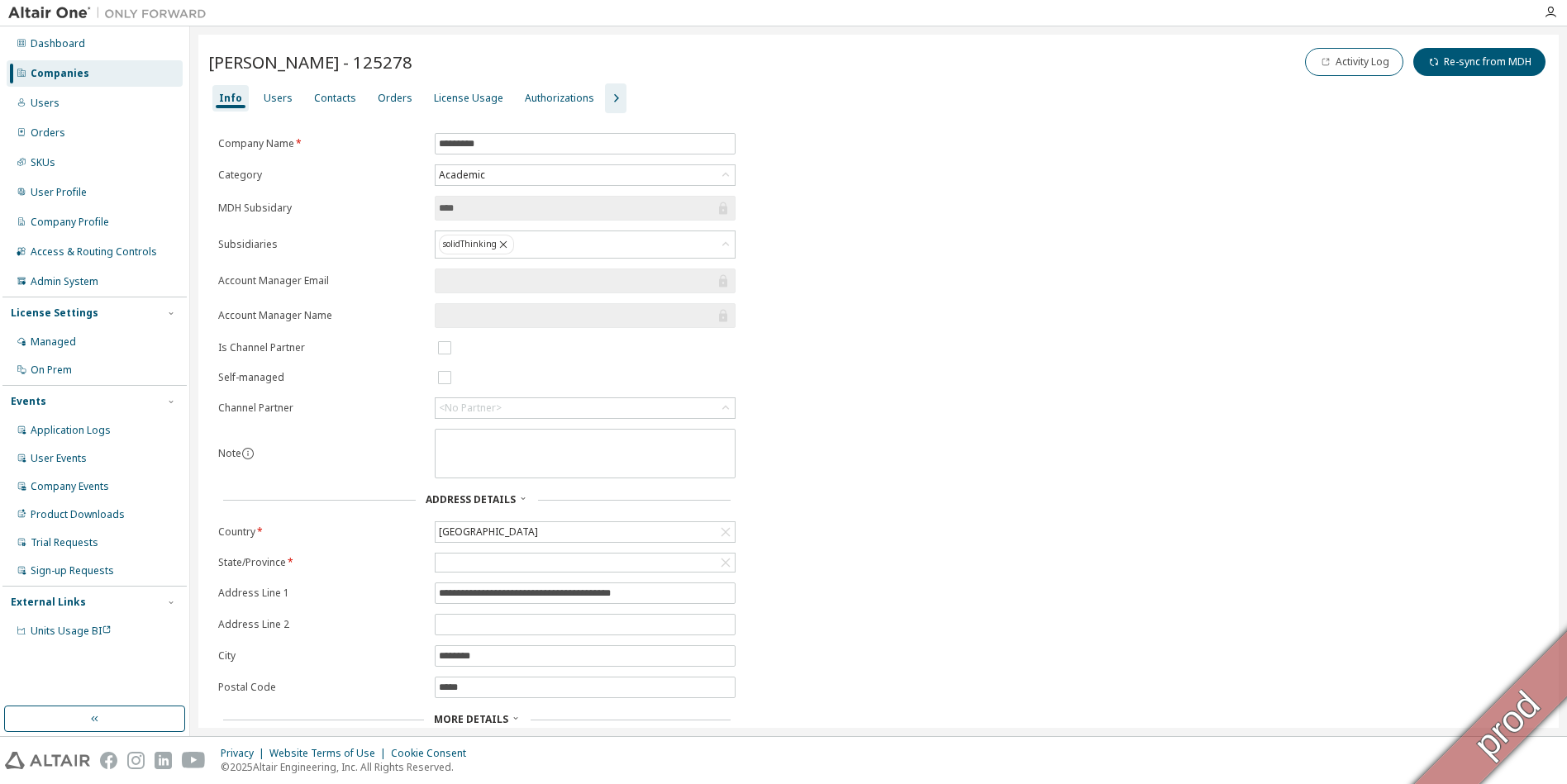
click at [66, 79] on div "Companies" at bounding box center [60, 73] width 58 height 13
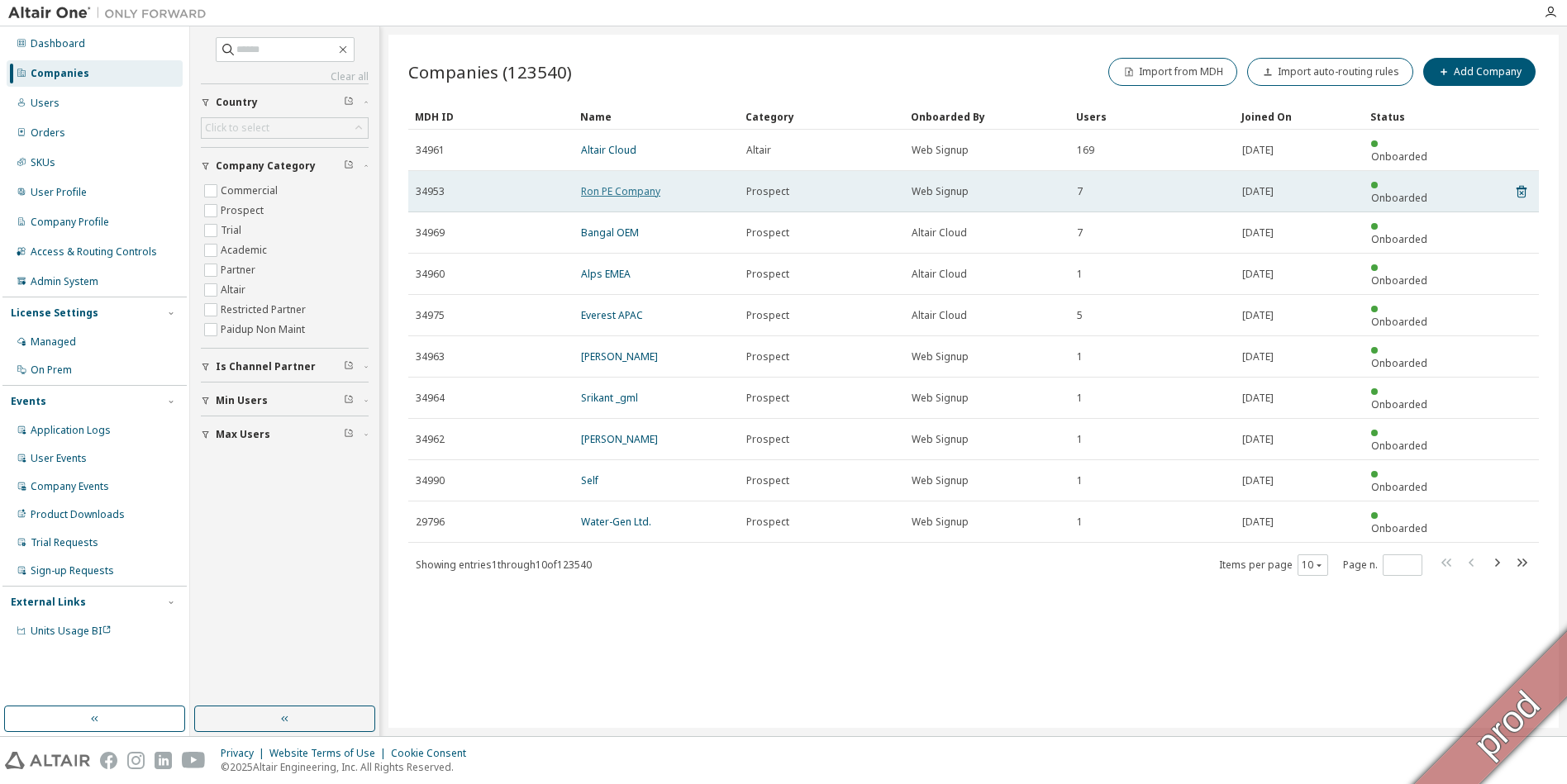
click at [618, 184] on link "Ron PE Company" at bounding box center [621, 191] width 79 height 14
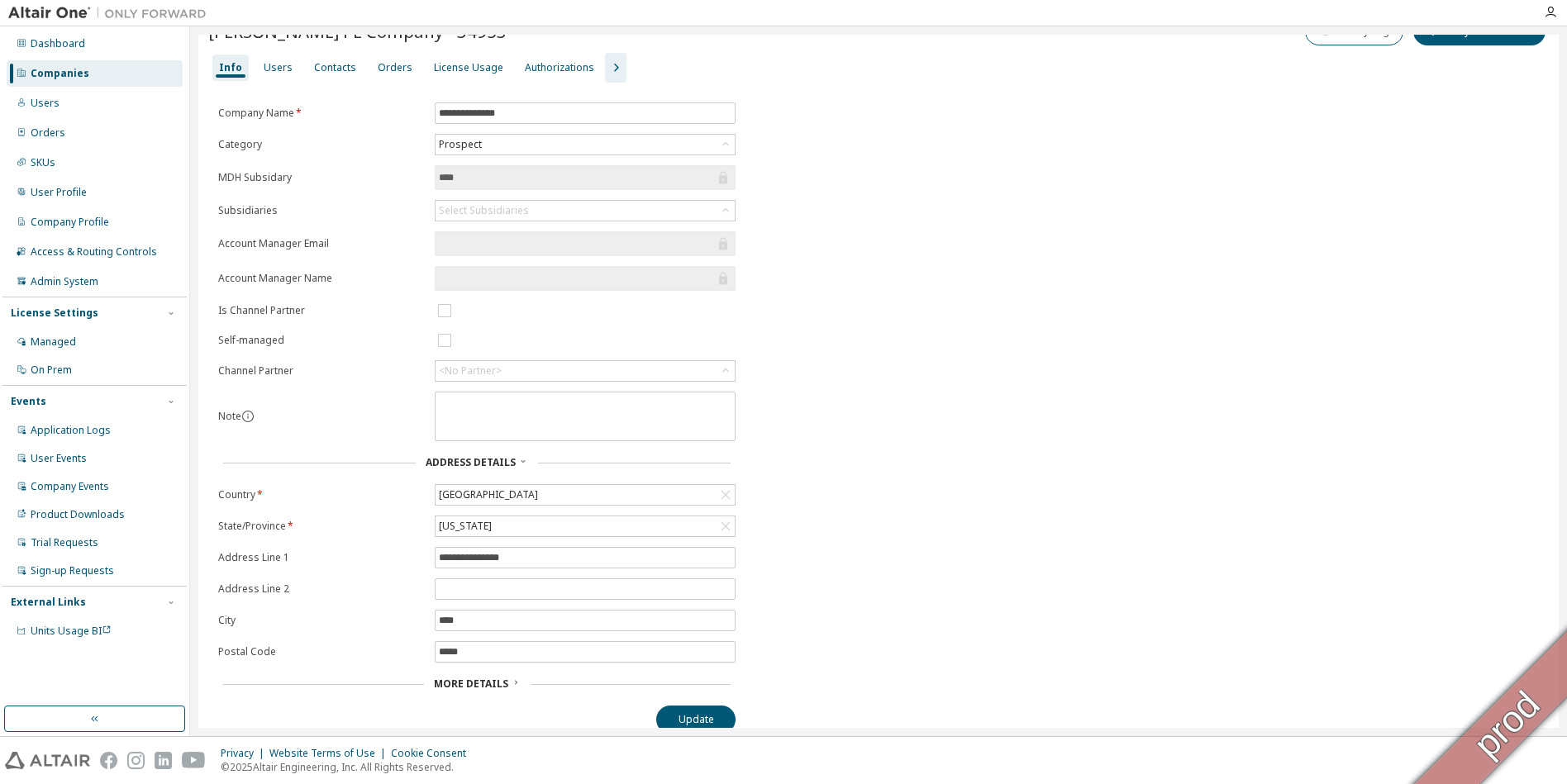
scroll to position [46, 0]
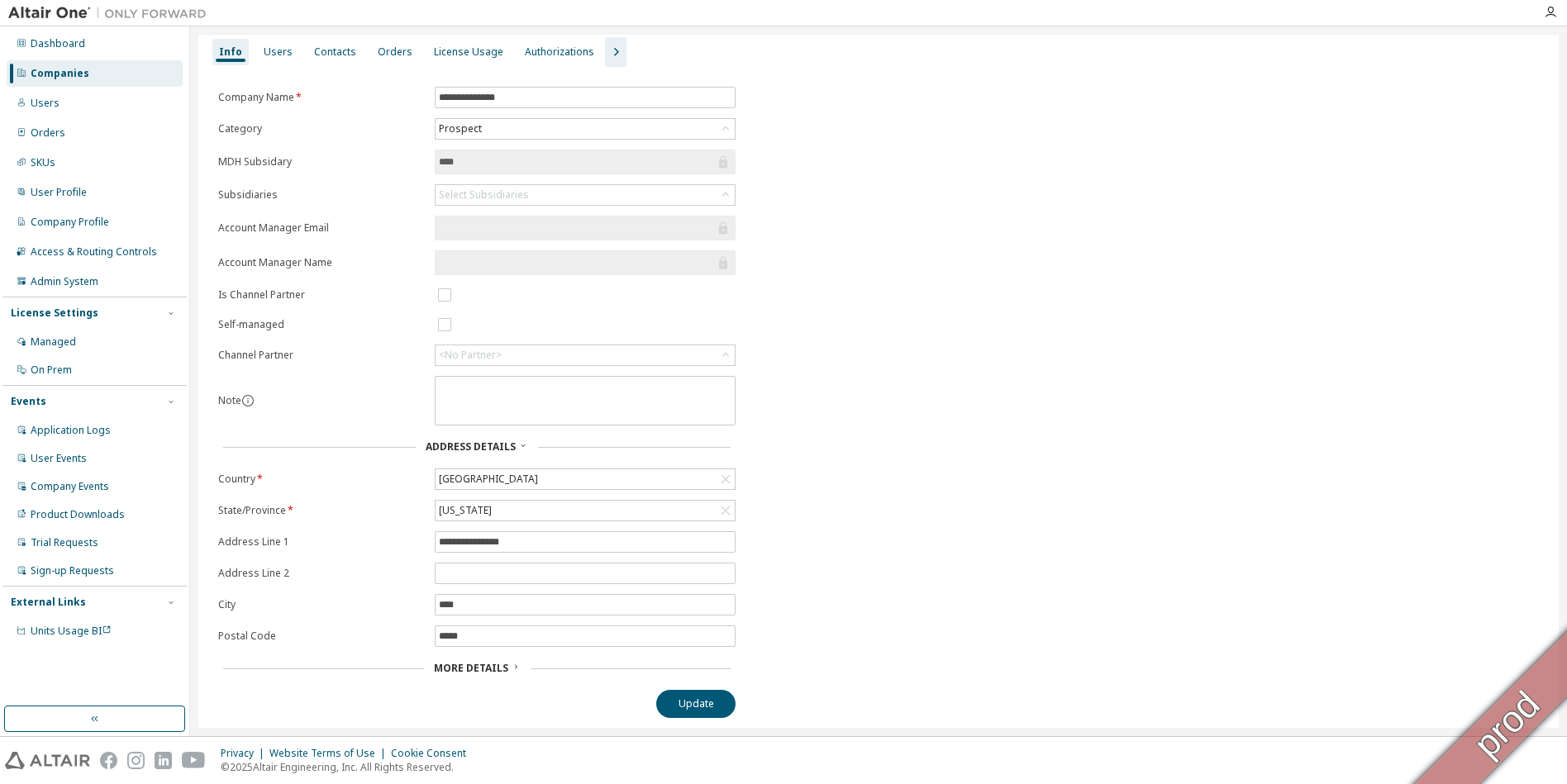
click at [485, 664] on span "More Details" at bounding box center [471, 668] width 74 height 14
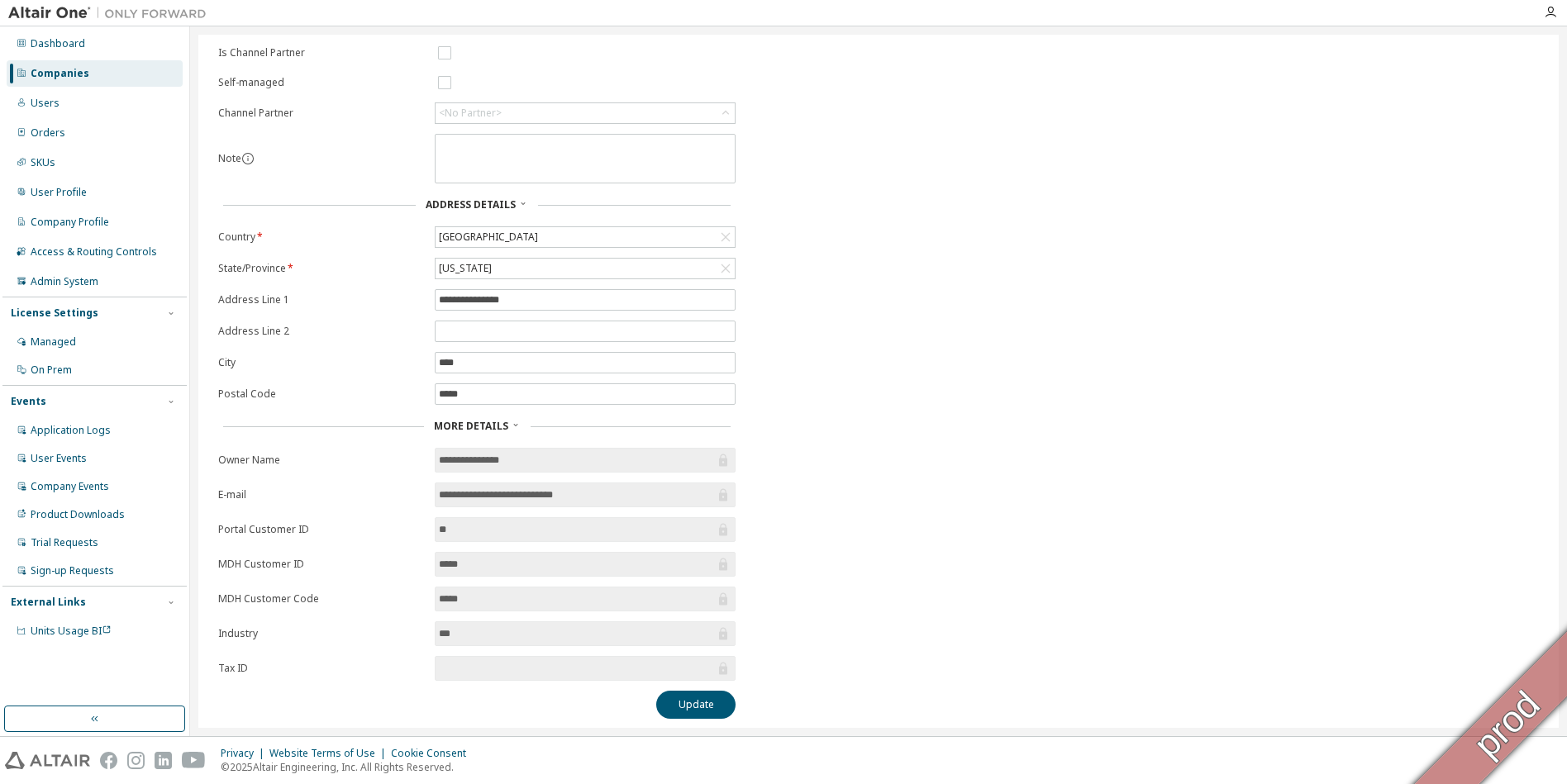
scroll to position [289, 0]
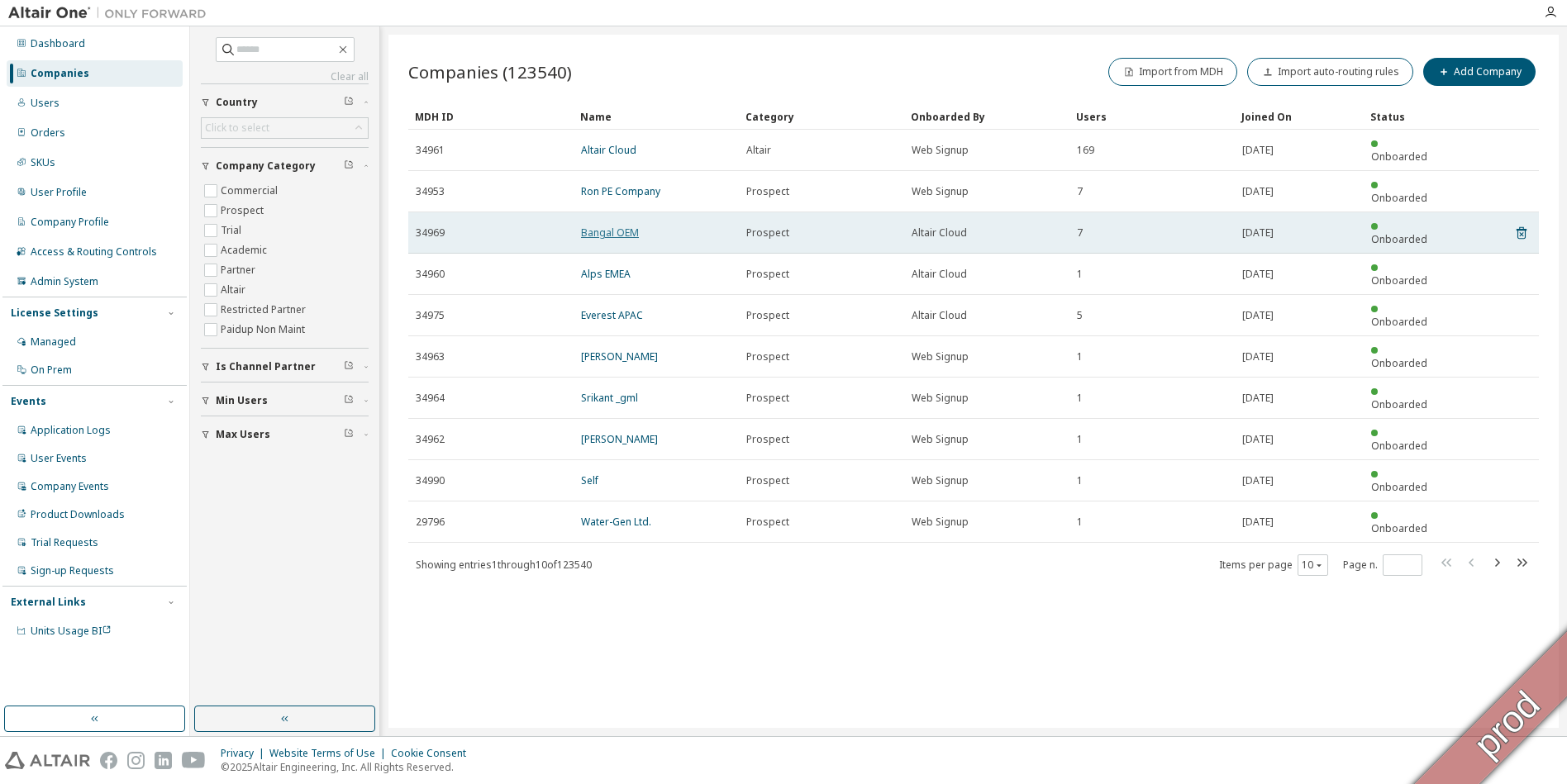
click at [596, 225] on link "Bangal OEM" at bounding box center [611, 232] width 58 height 14
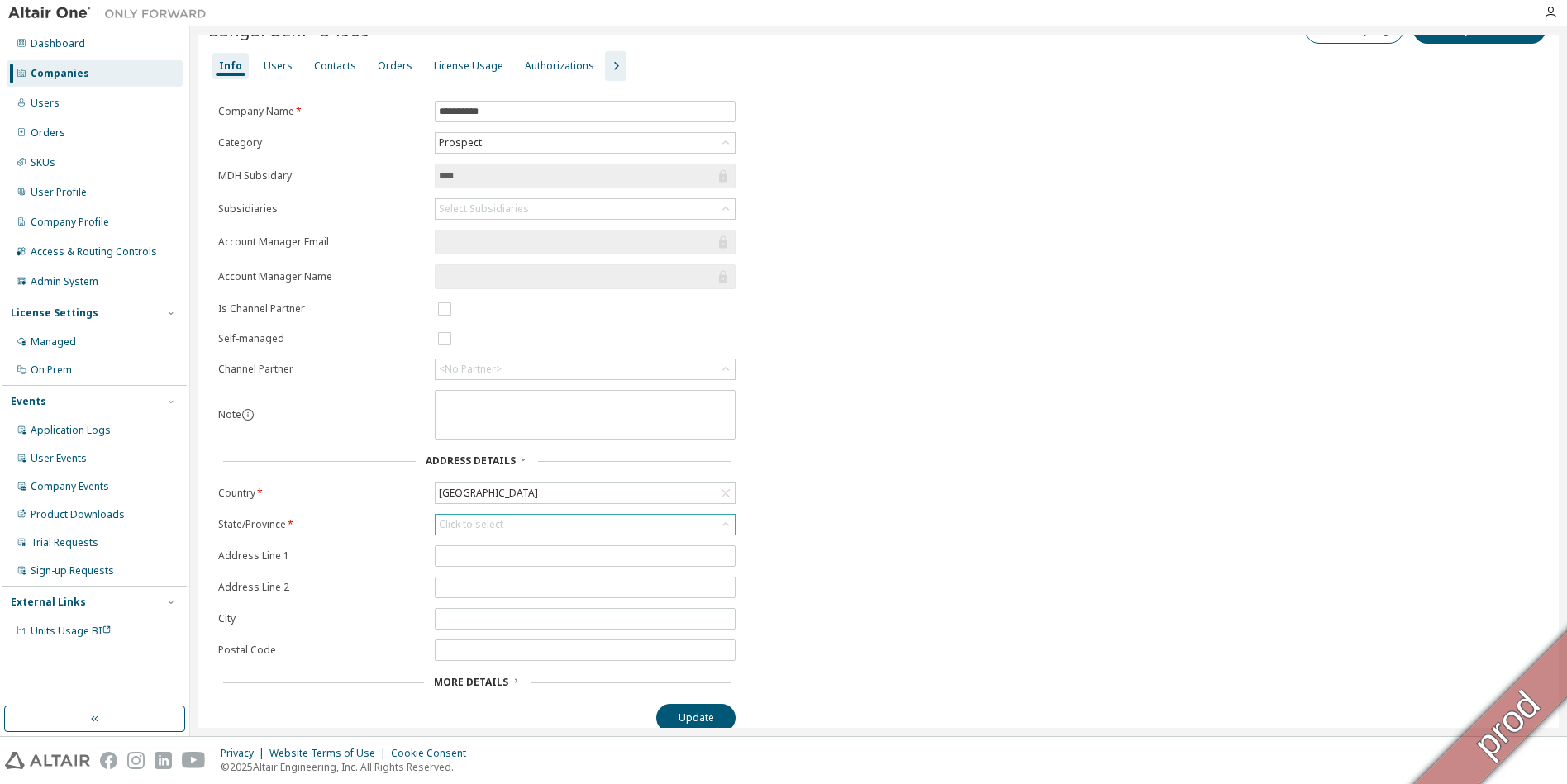
scroll to position [46, 0]
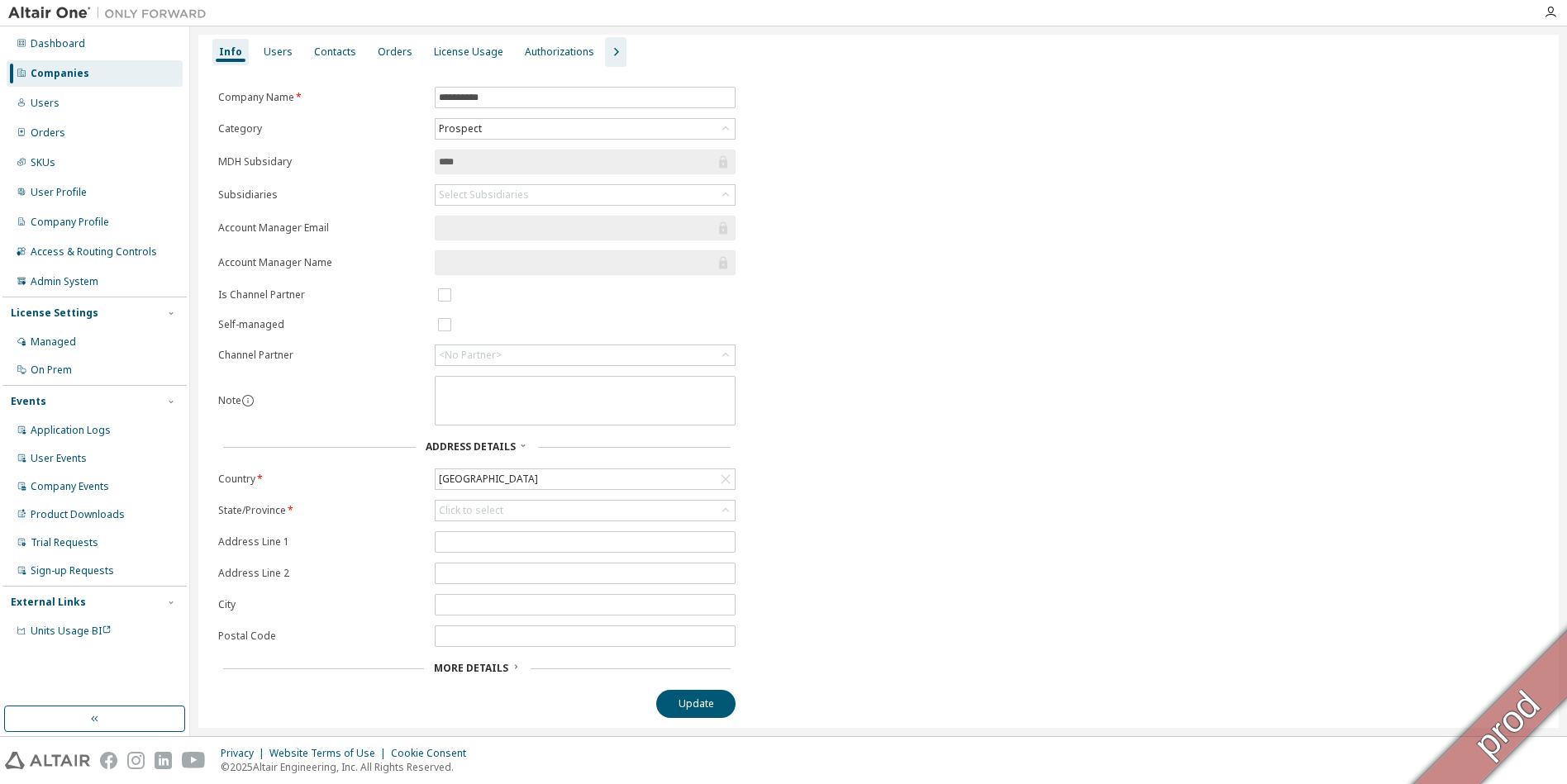
click at [474, 666] on span "More Details" at bounding box center [471, 668] width 74 height 14
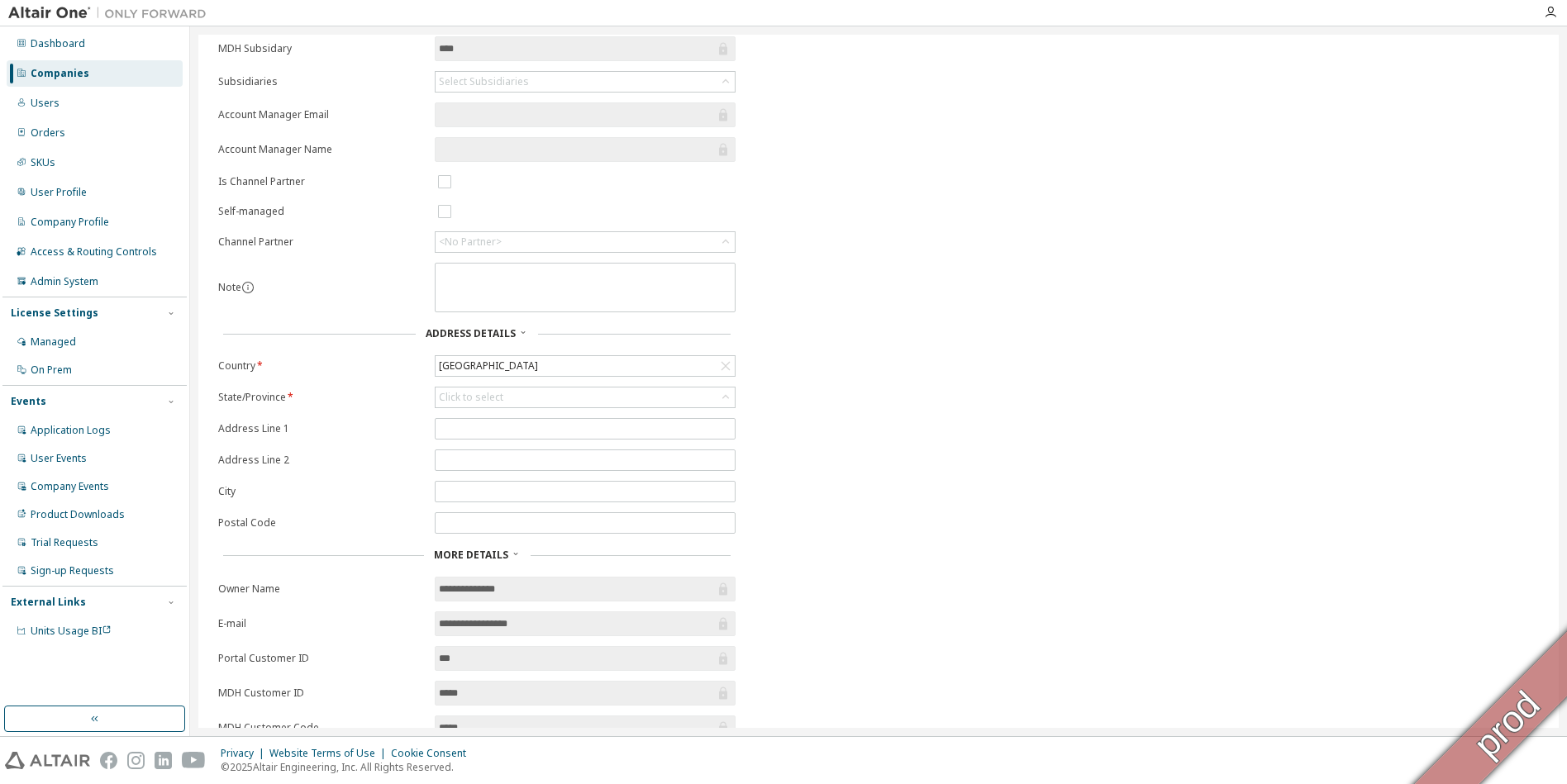
scroll to position [289, 0]
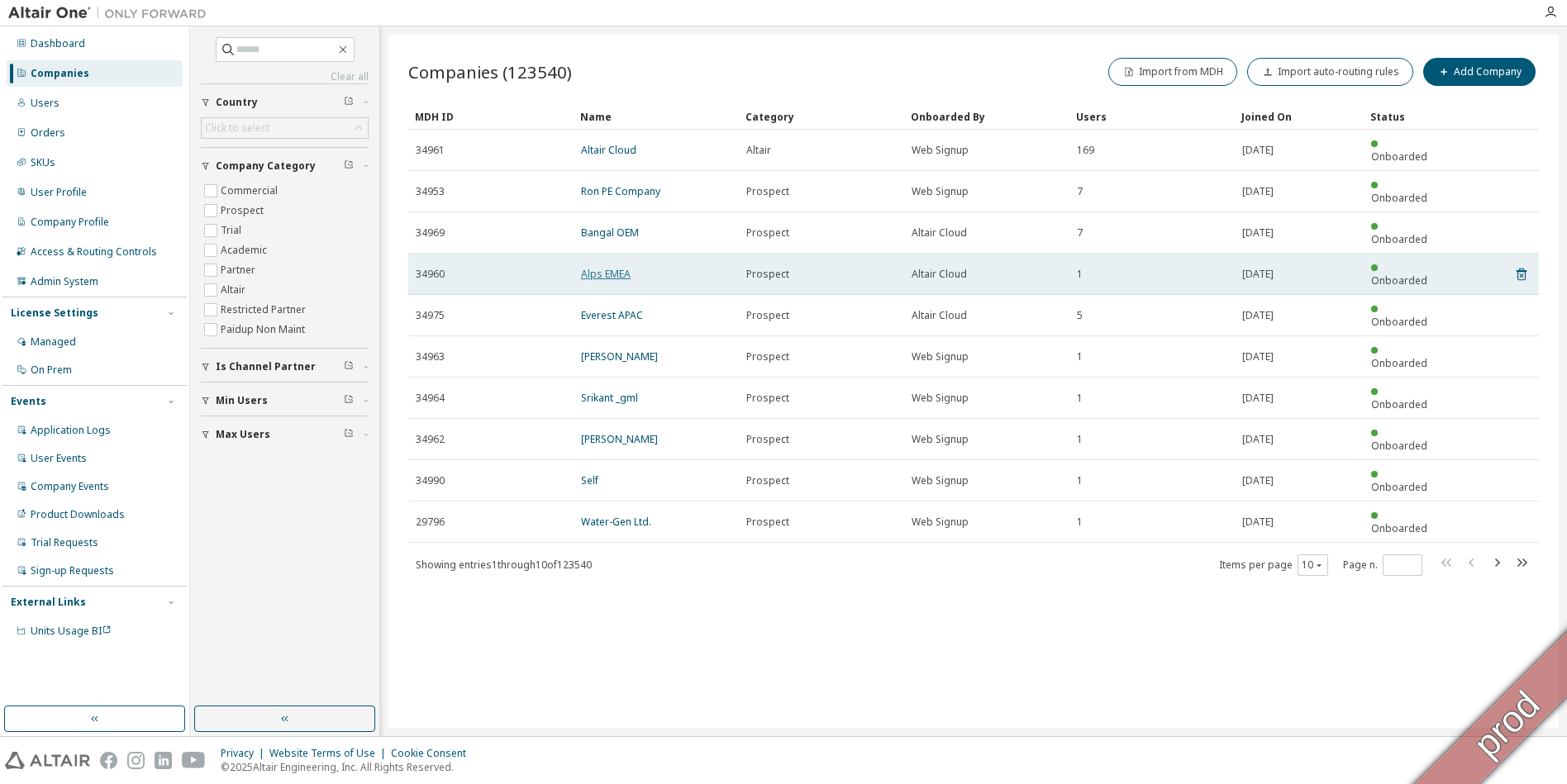
click at [611, 267] on link "Alps EMEA" at bounding box center [606, 273] width 50 height 14
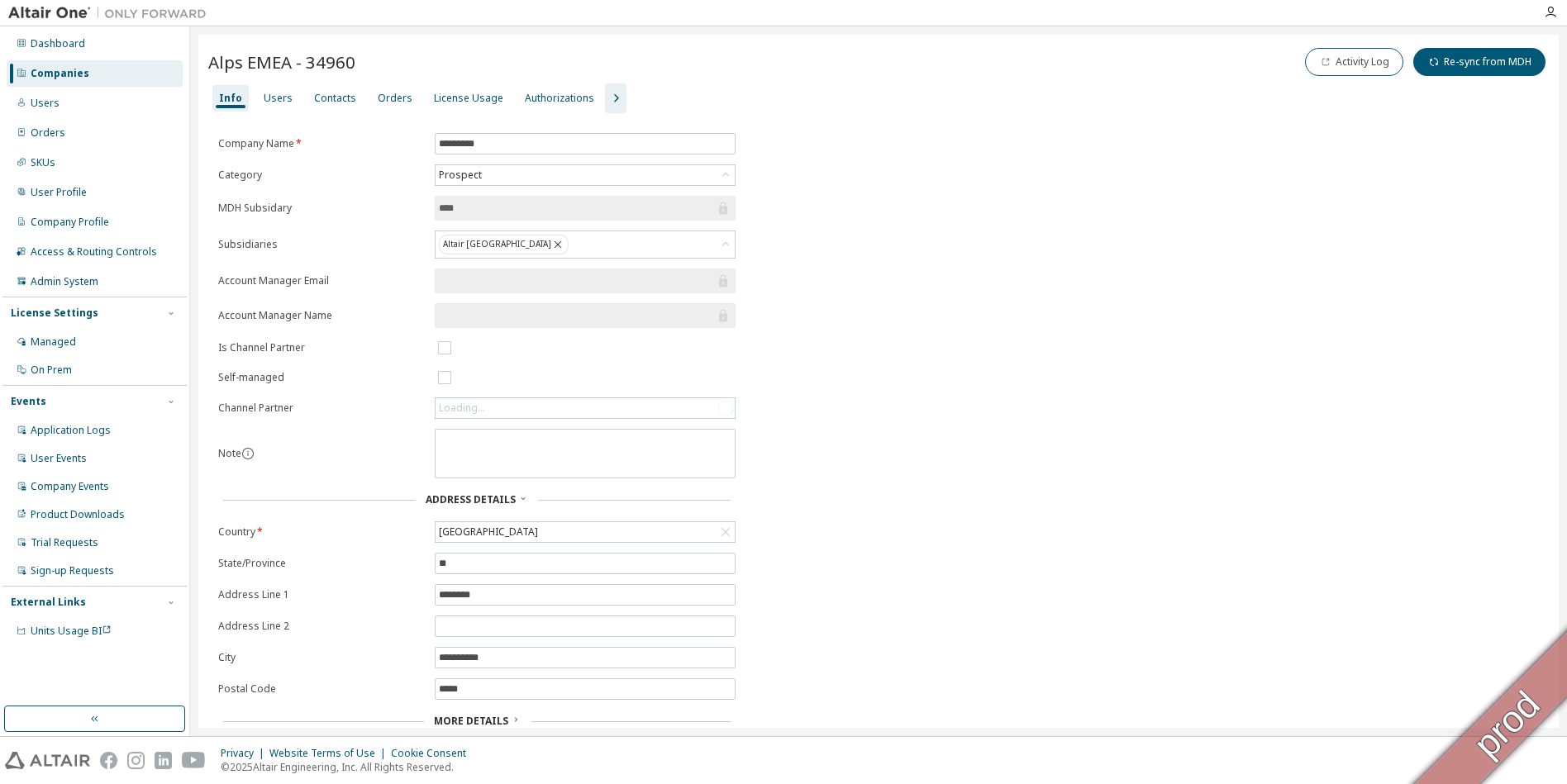
scroll to position [52, 0]
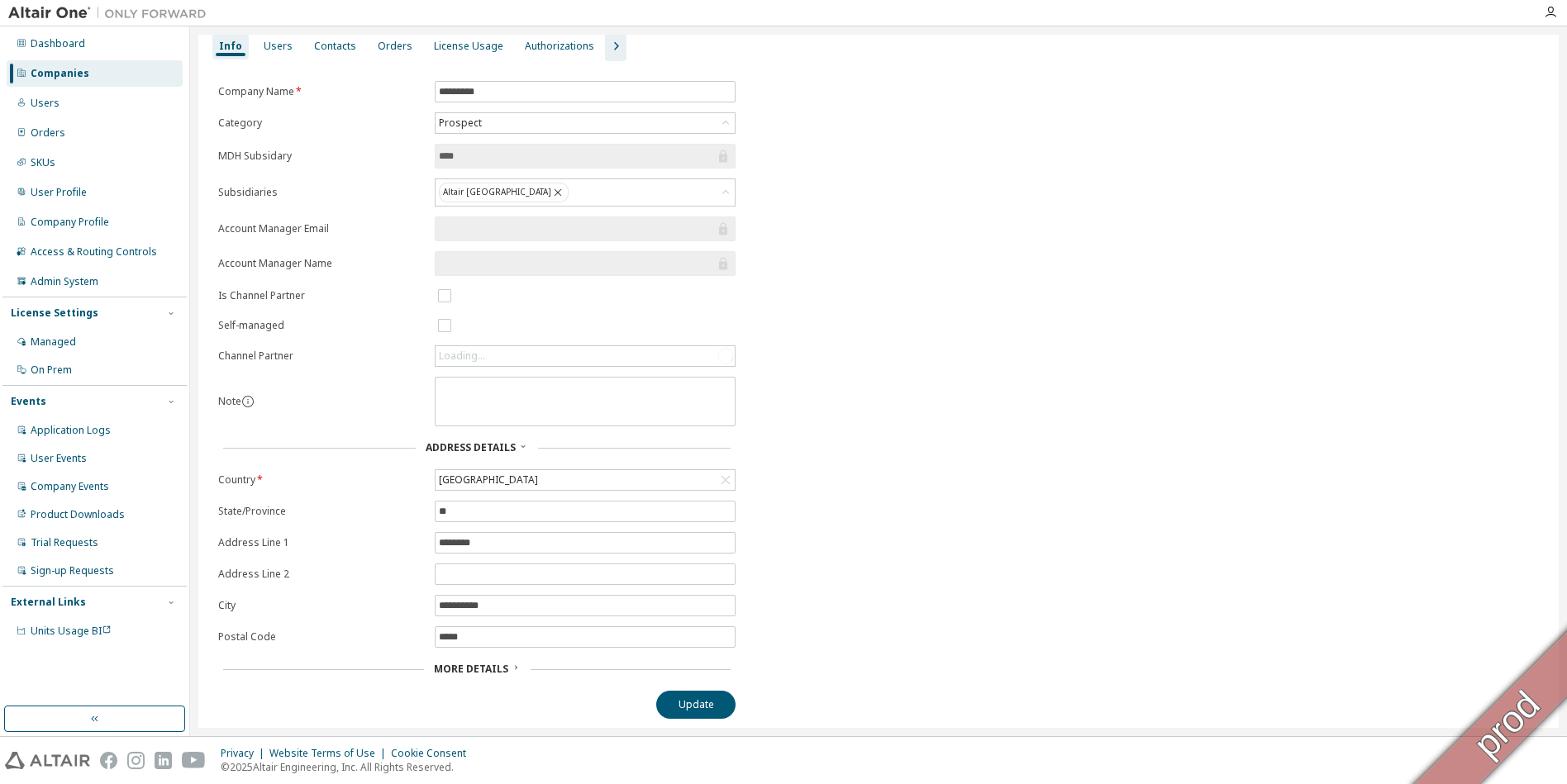
click at [494, 667] on span "More Details" at bounding box center [471, 669] width 74 height 14
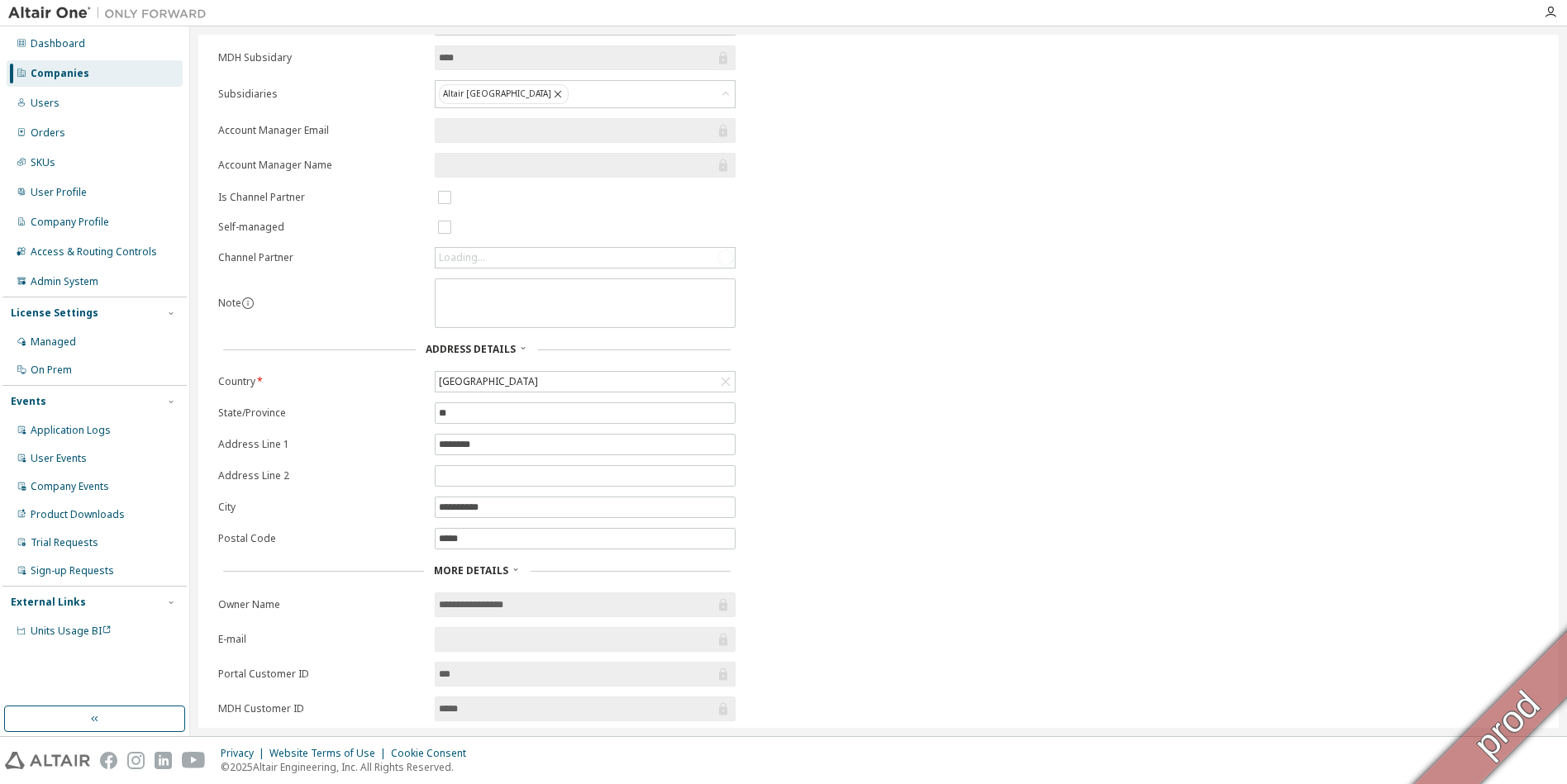
scroll to position [295, 0]
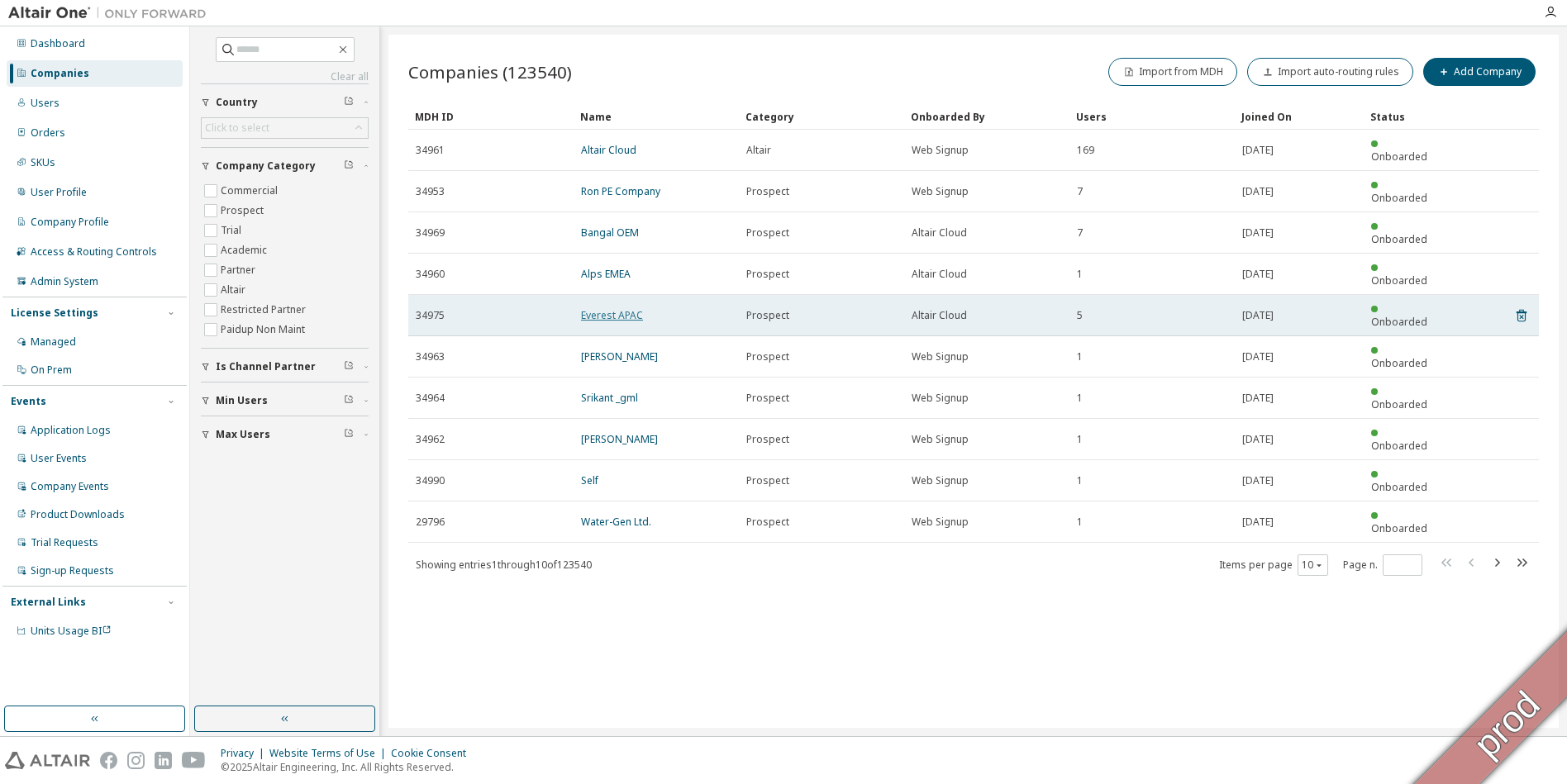
click at [624, 308] on link "Everest APAC" at bounding box center [613, 315] width 62 height 14
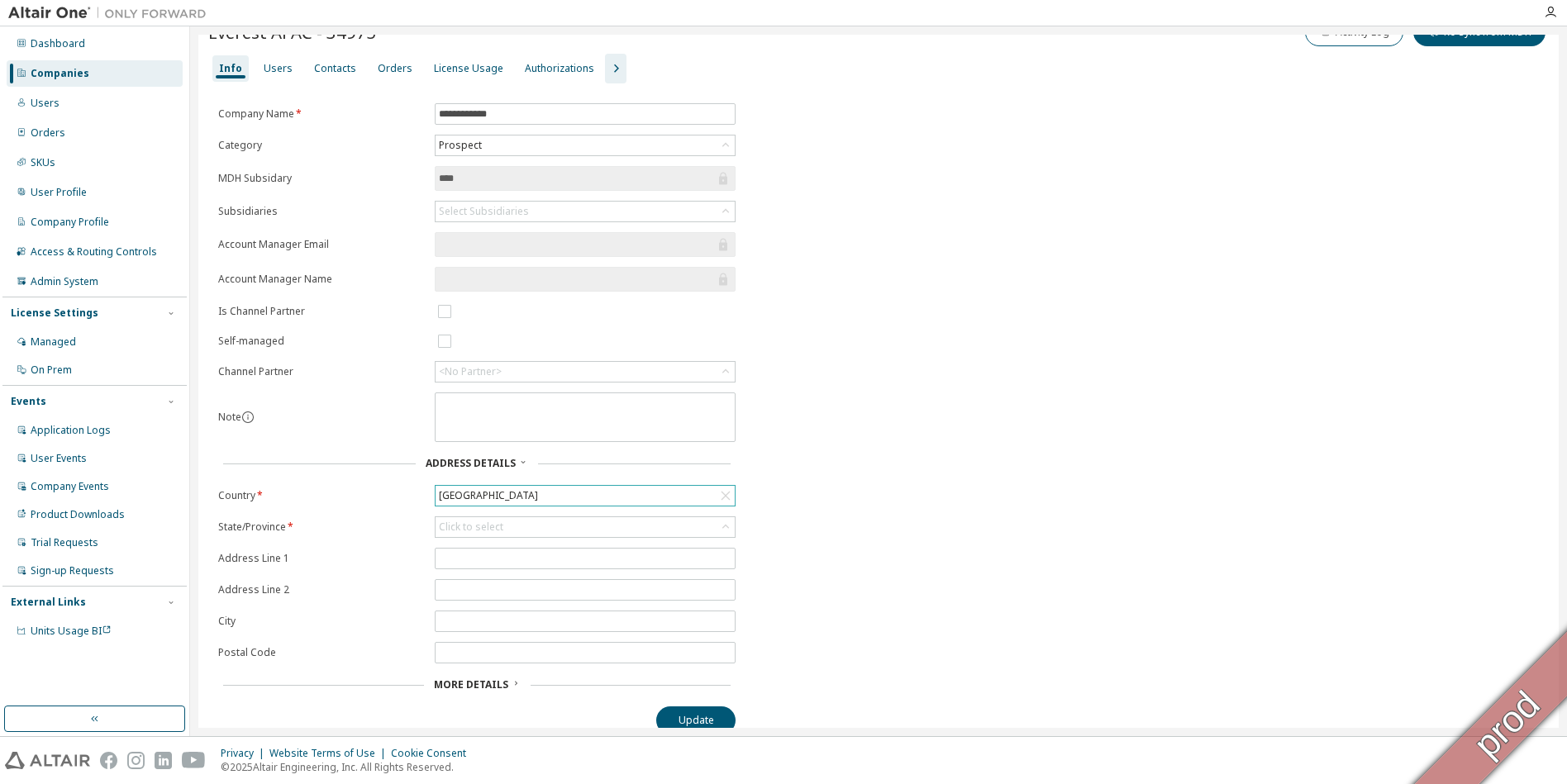
scroll to position [46, 0]
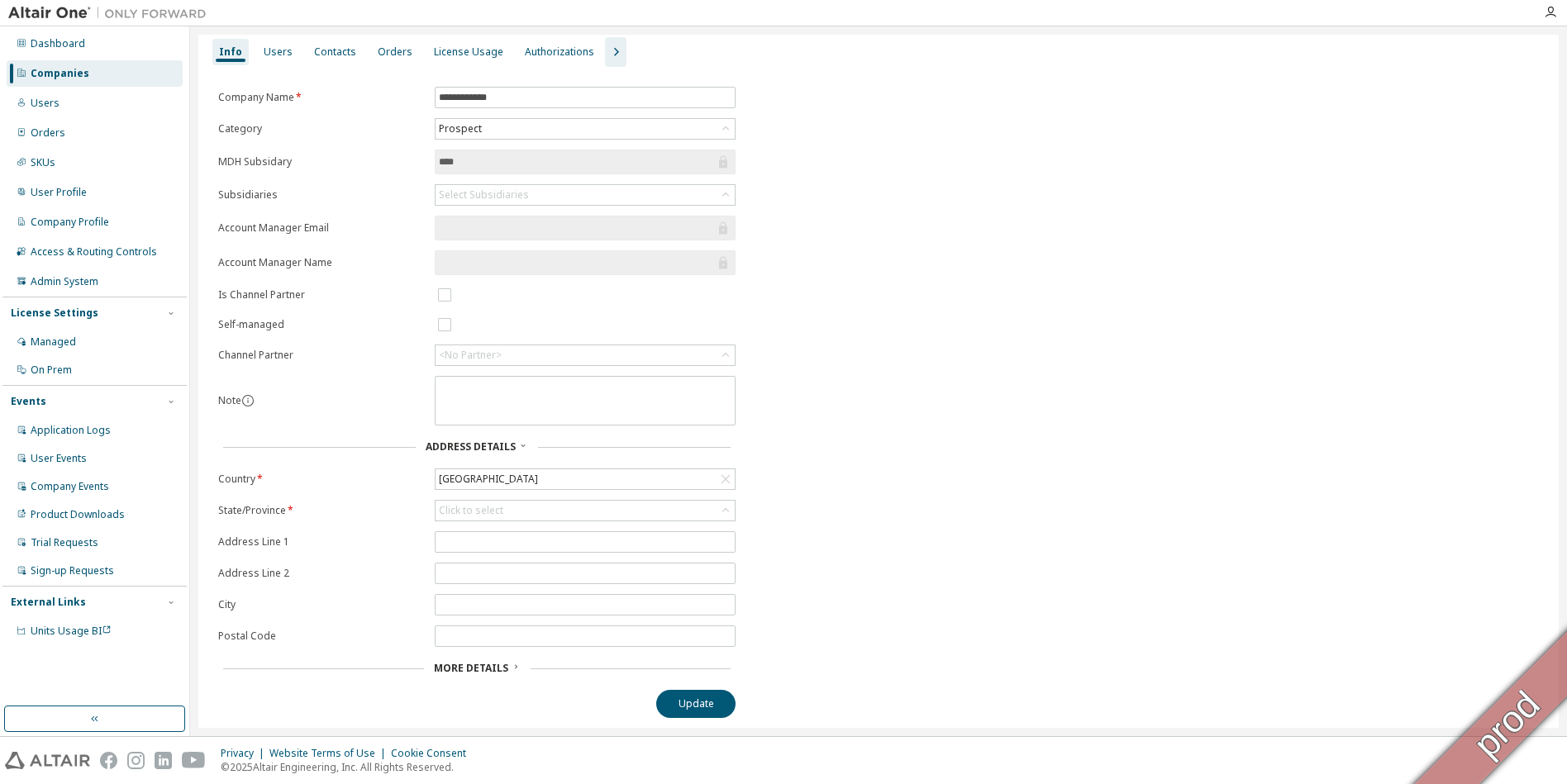
click at [476, 670] on span "More Details" at bounding box center [471, 668] width 74 height 14
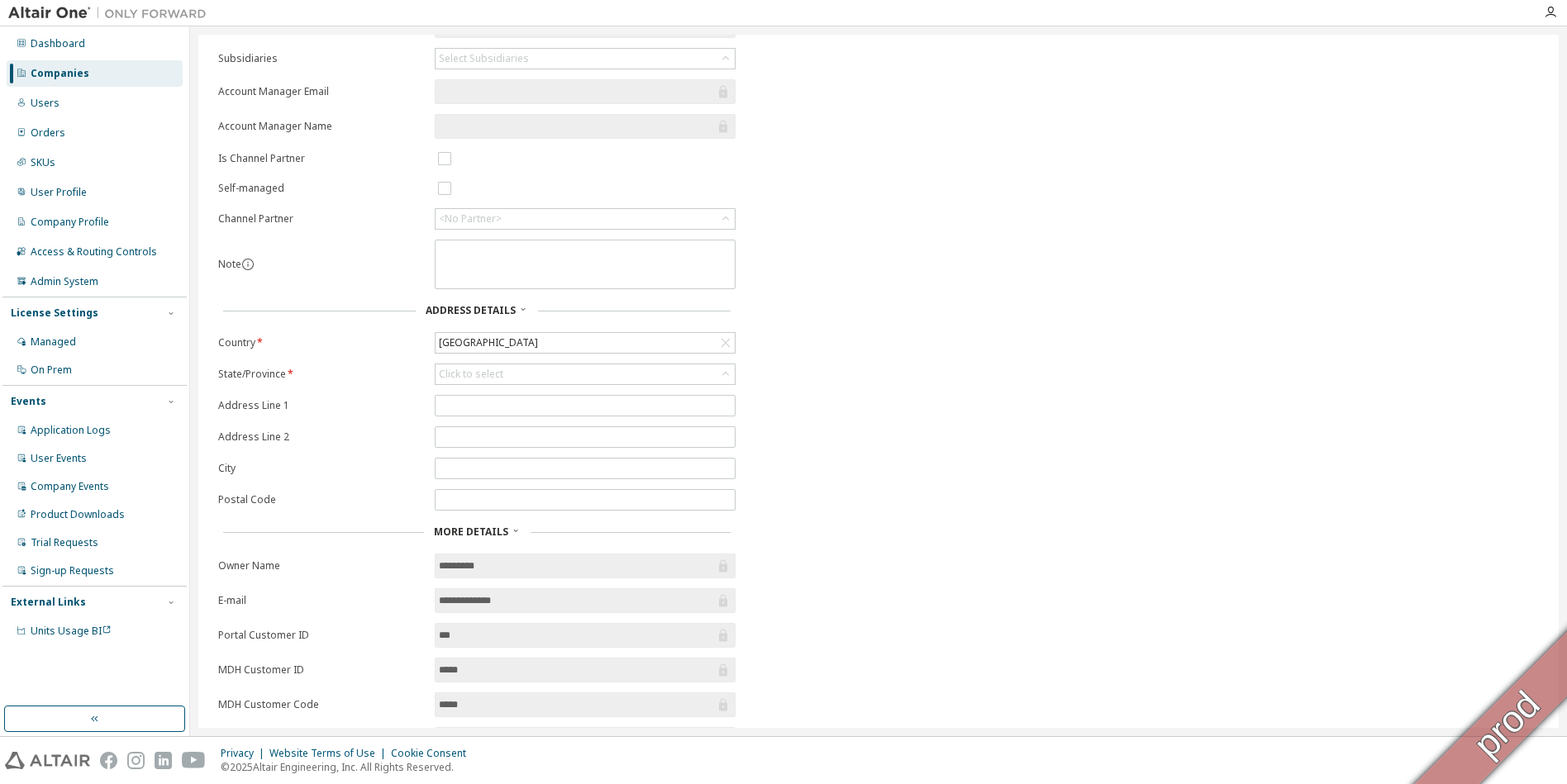
scroll to position [289, 0]
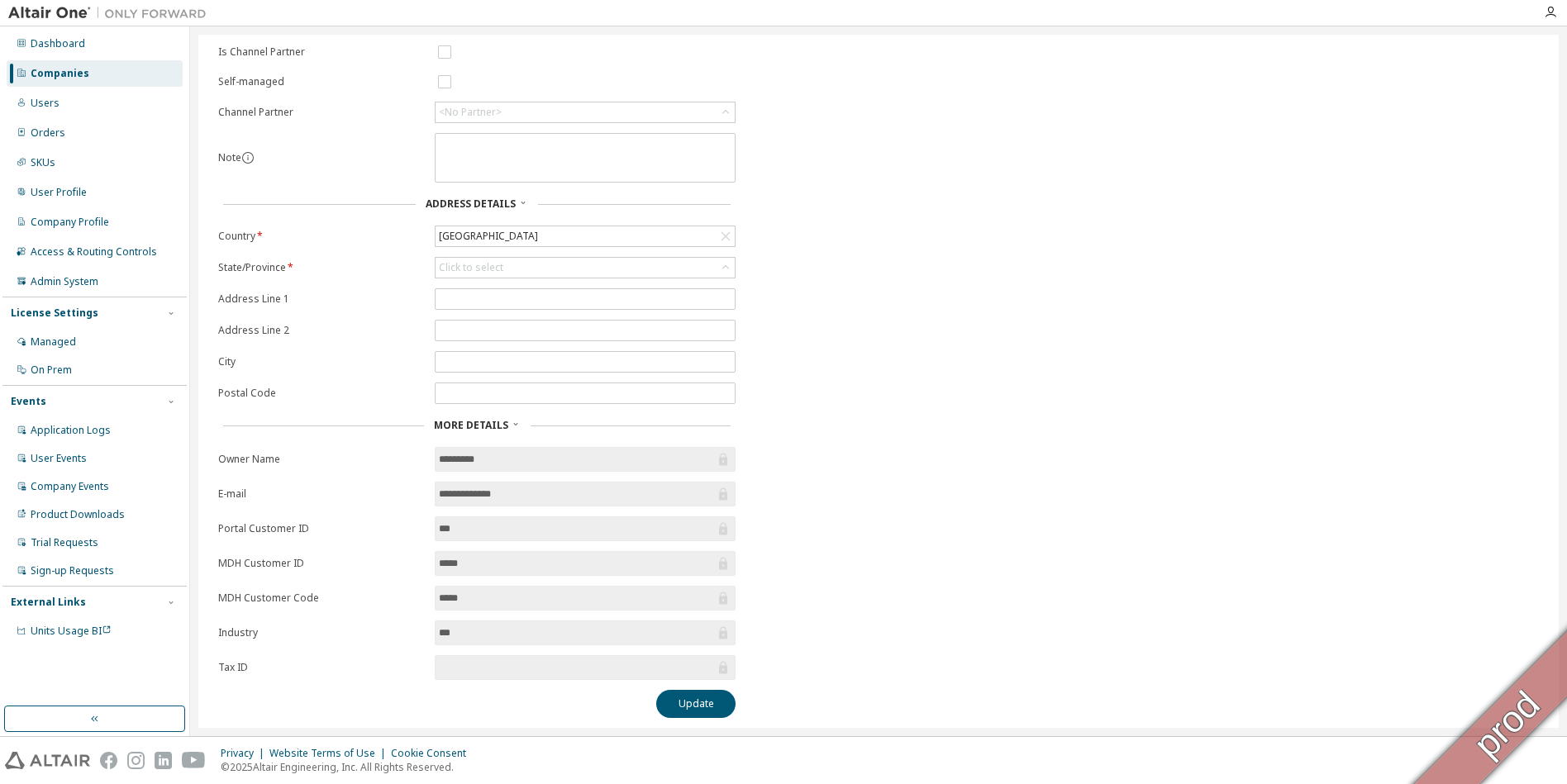
drag, startPoint x: 470, startPoint y: 489, endPoint x: 527, endPoint y: 495, distance: 57.3
click at [527, 495] on input "**********" at bounding box center [577, 494] width 276 height 17
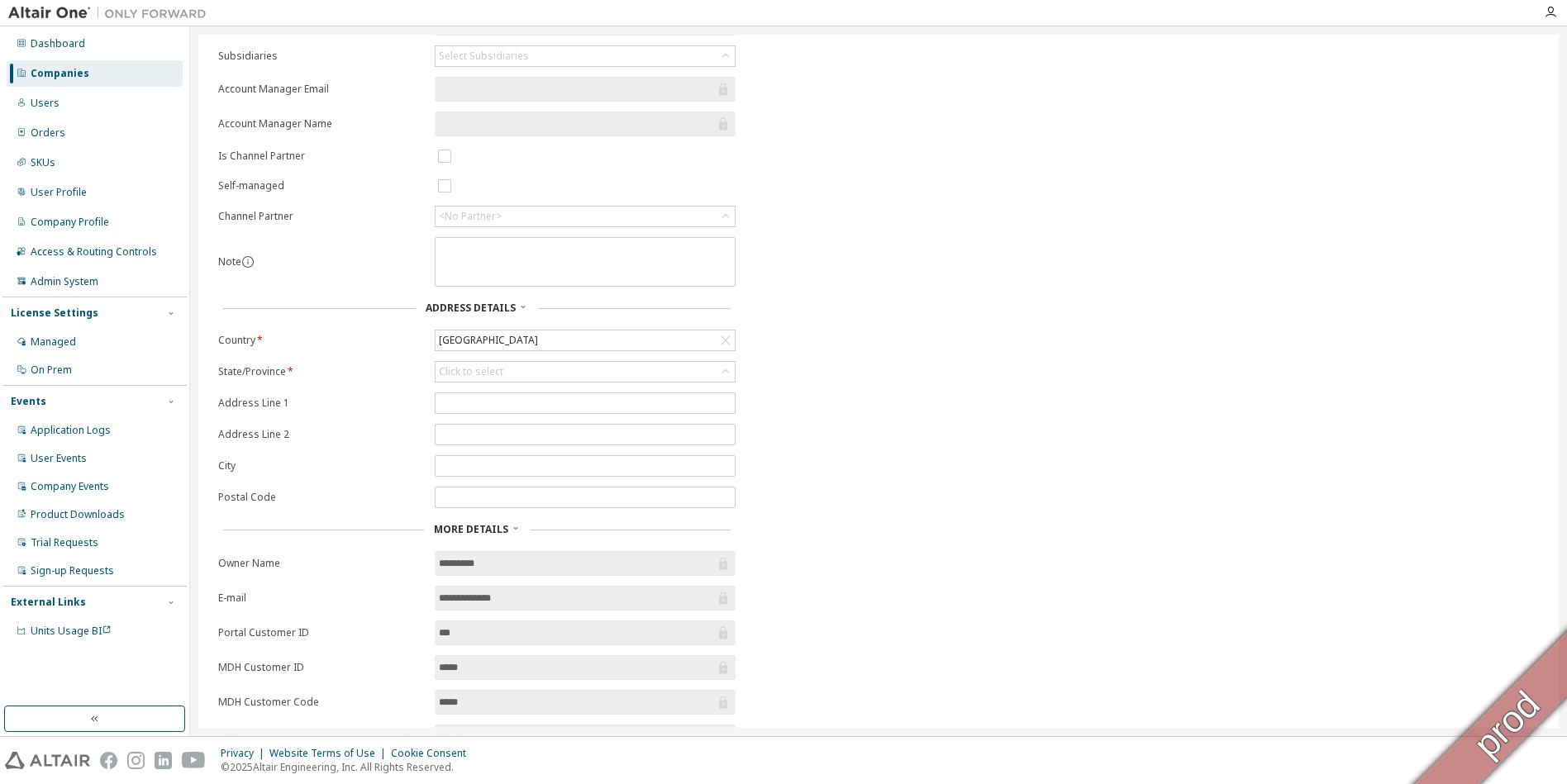
scroll to position [0, 0]
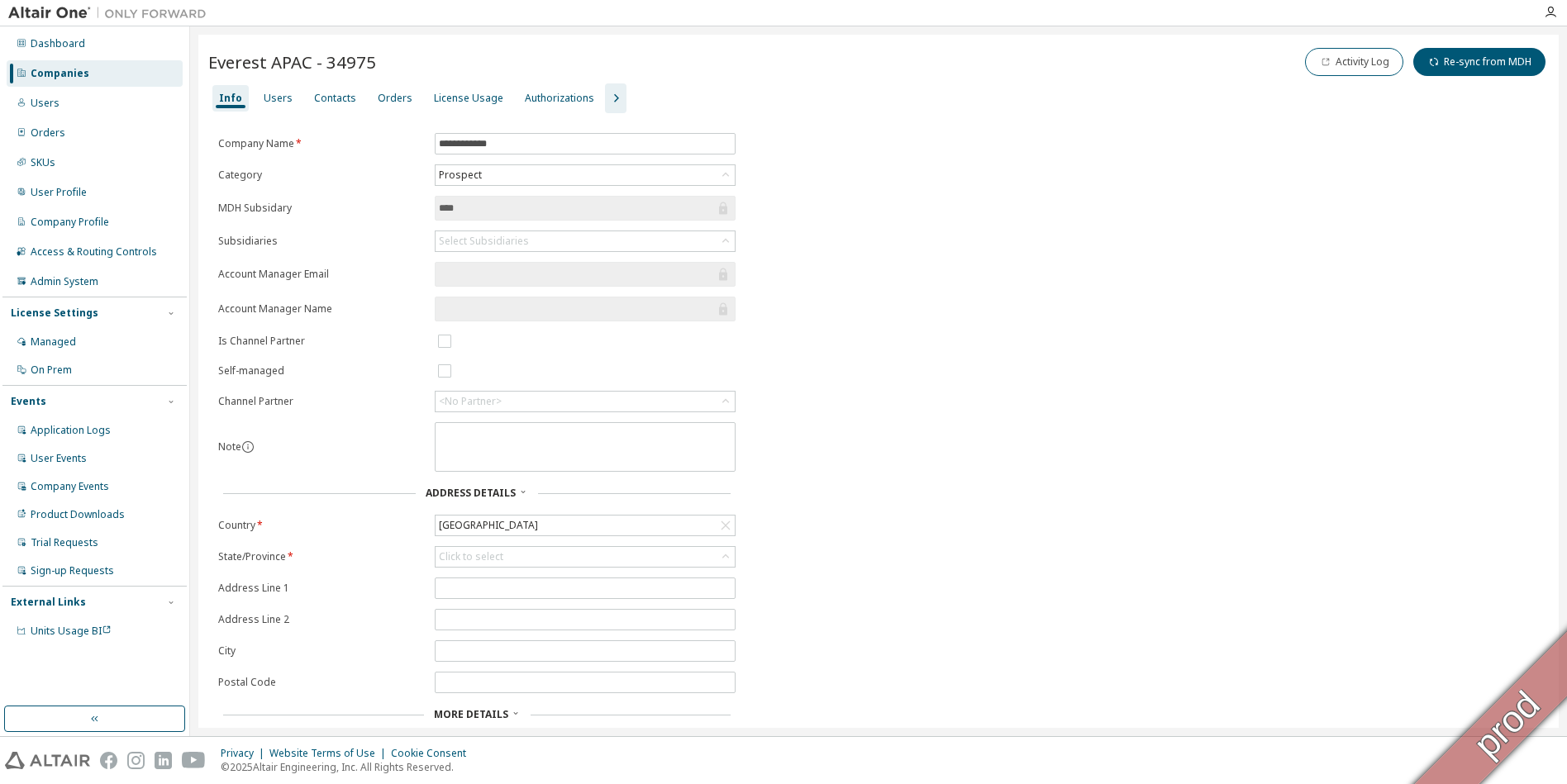
click at [79, 79] on div "Companies" at bounding box center [60, 73] width 58 height 13
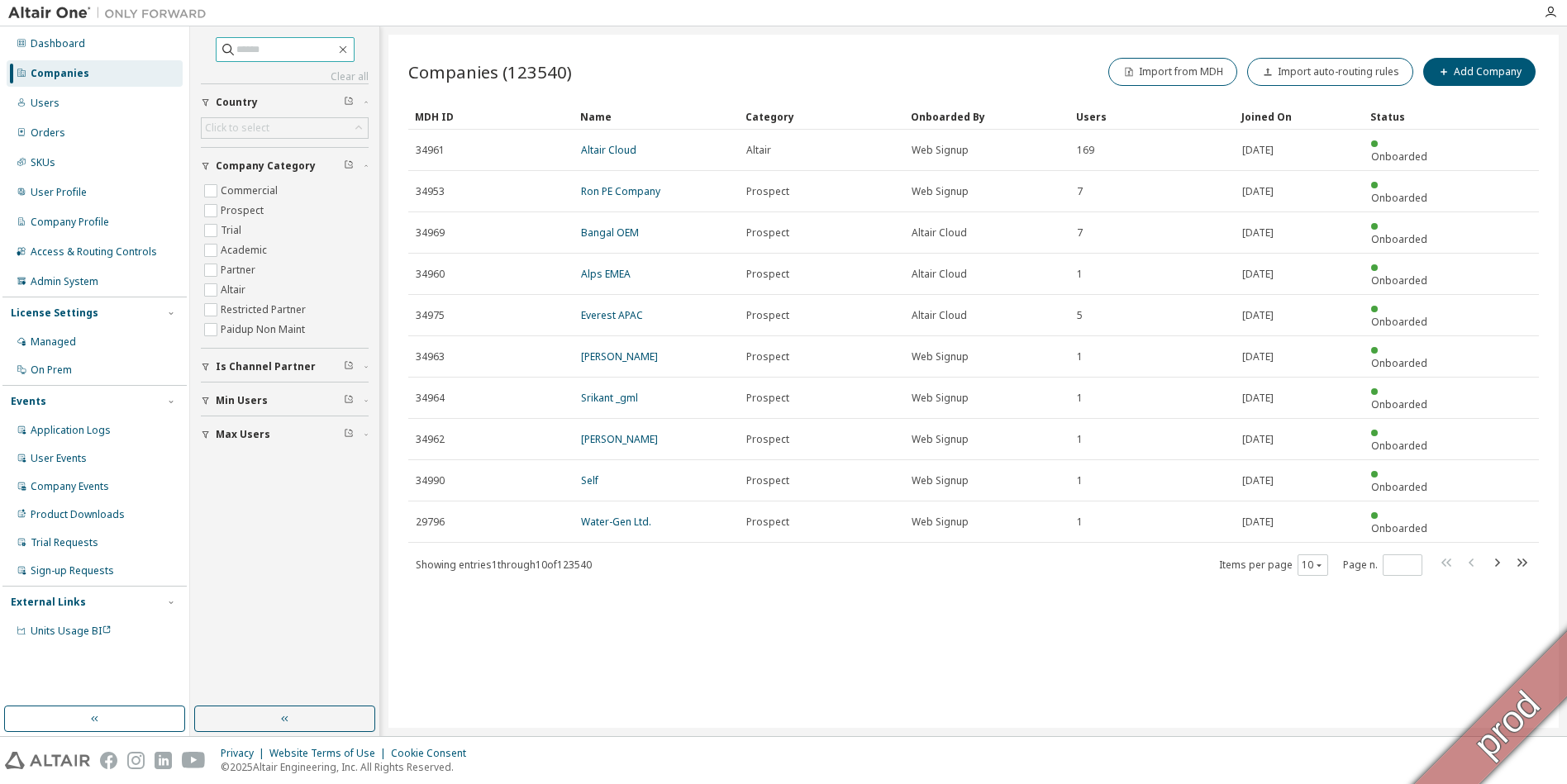
click at [266, 51] on input "text" at bounding box center [287, 50] width 100 height 17
paste input "********"
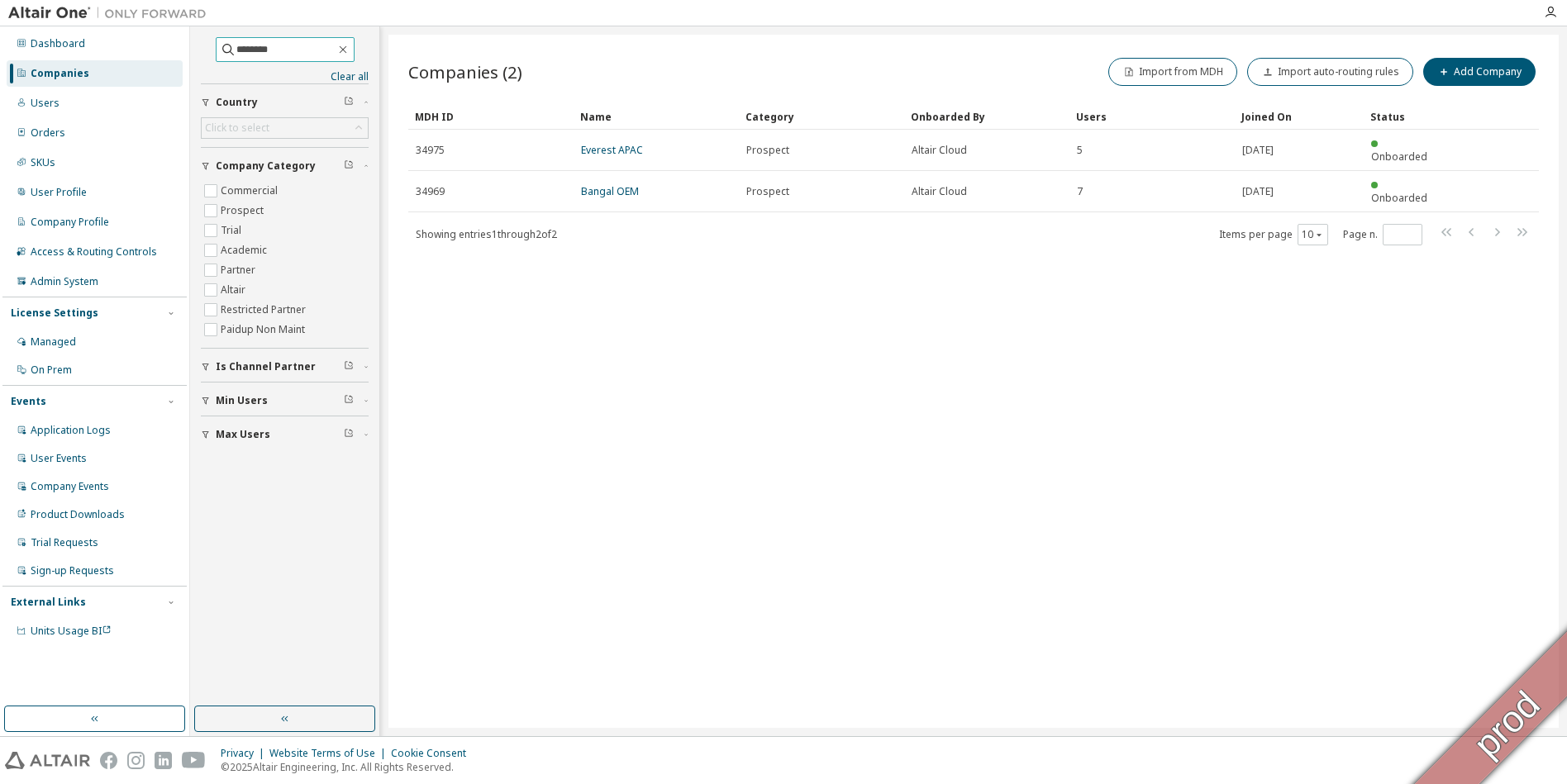
click at [285, 47] on input "********" at bounding box center [287, 50] width 100 height 17
type input "*******"
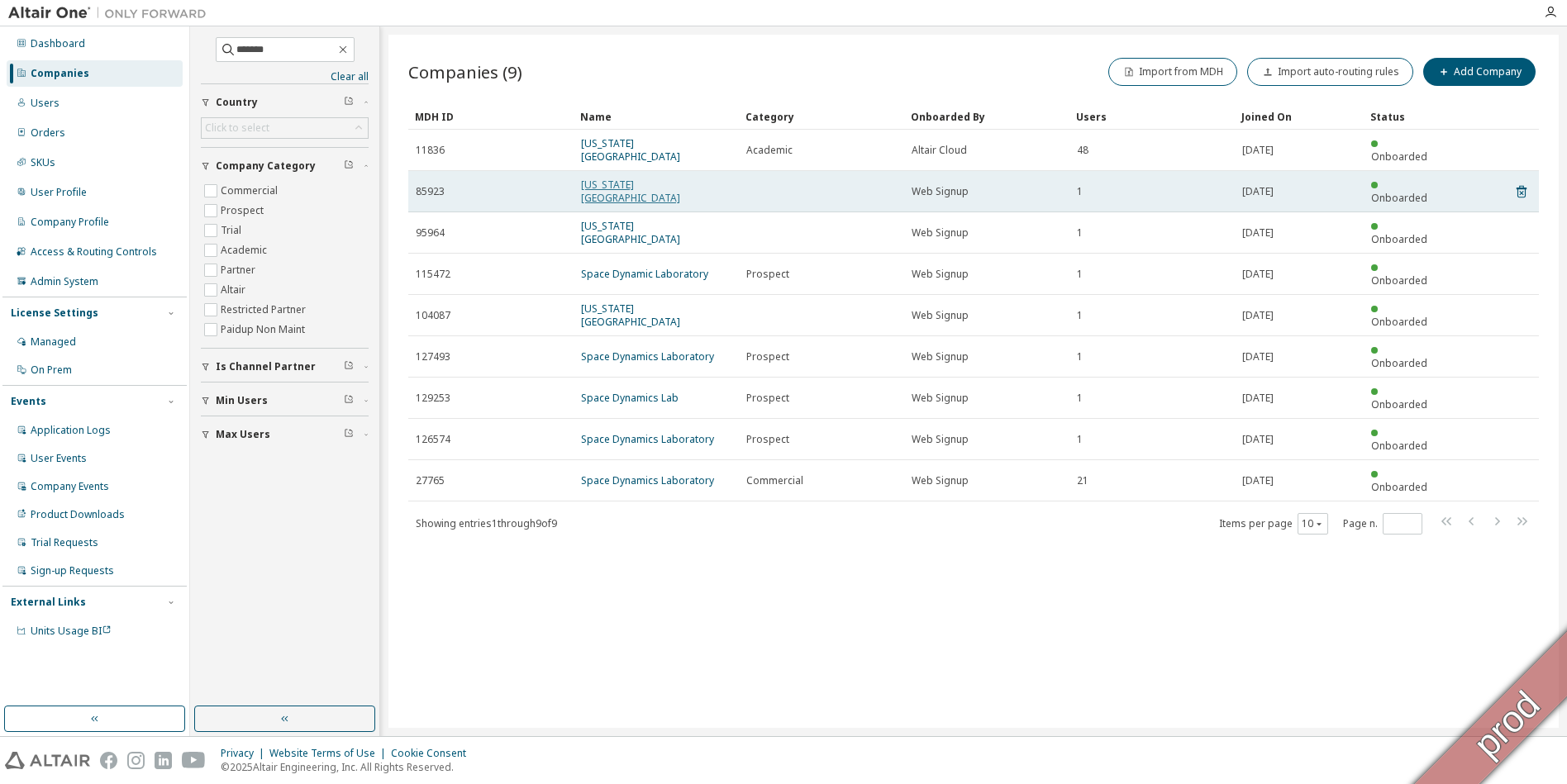
click at [637, 177] on link "Utah State University" at bounding box center [631, 191] width 100 height 27
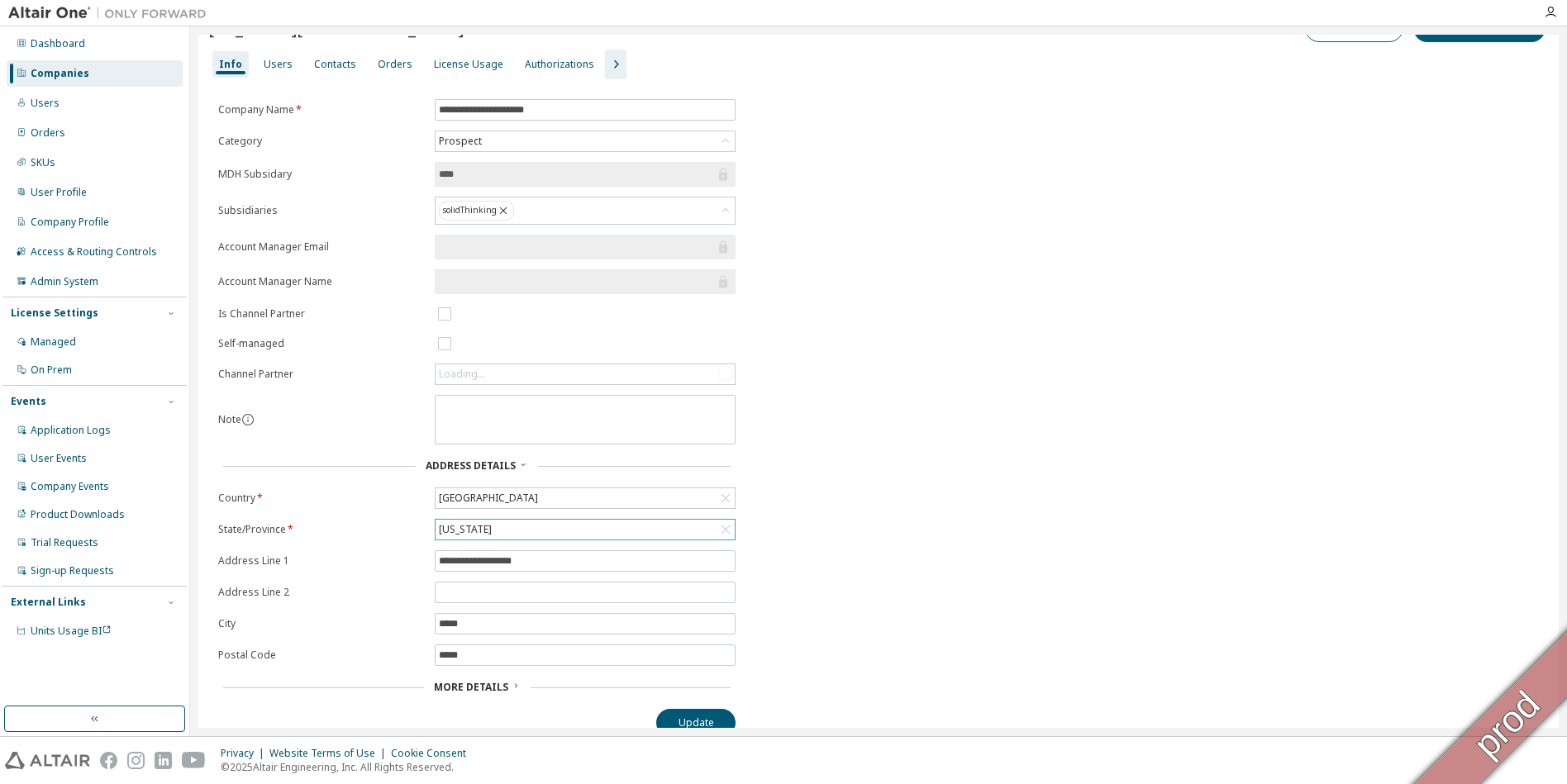
scroll to position [52, 0]
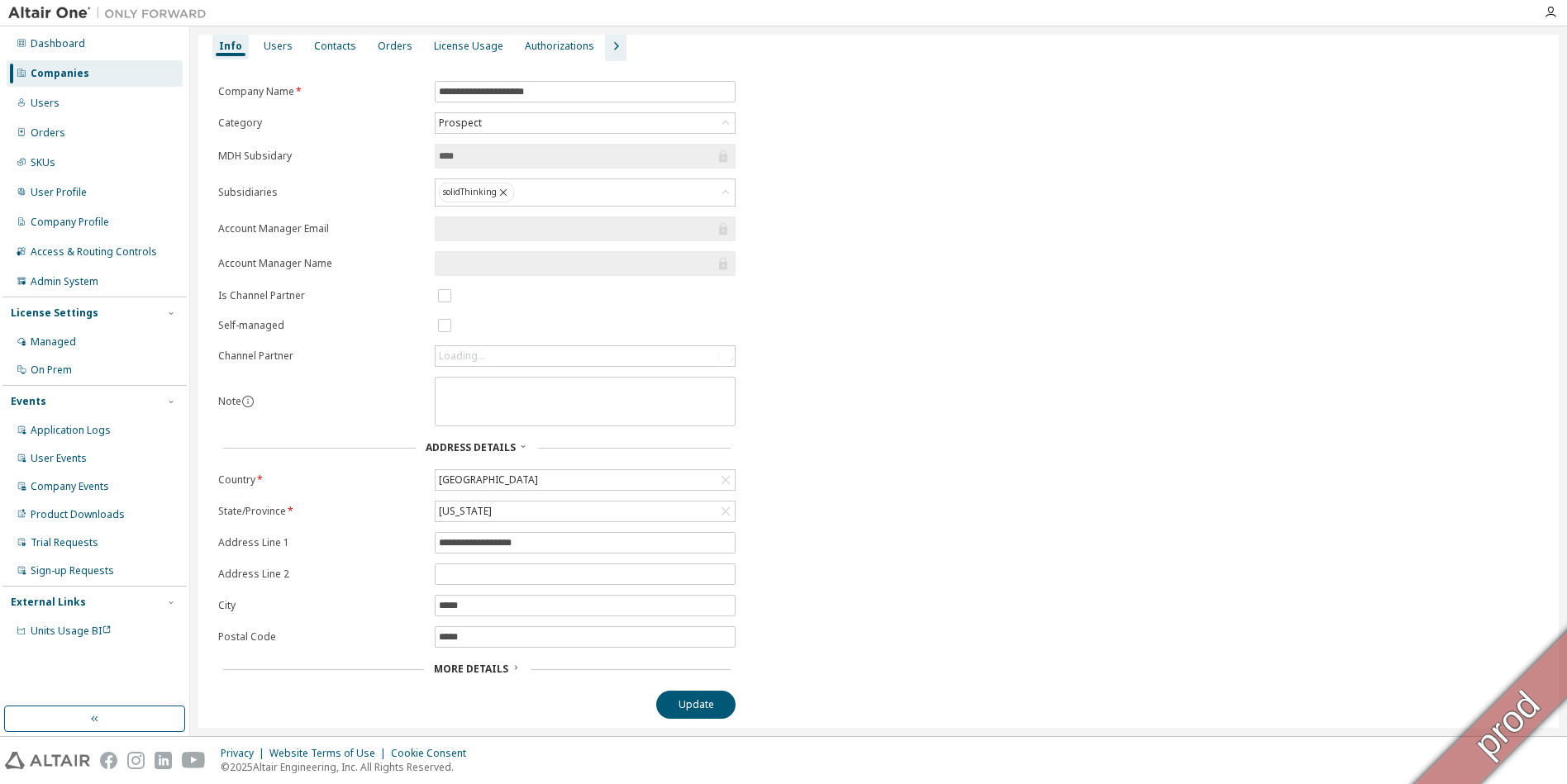
click at [485, 671] on span "More Details" at bounding box center [471, 669] width 74 height 14
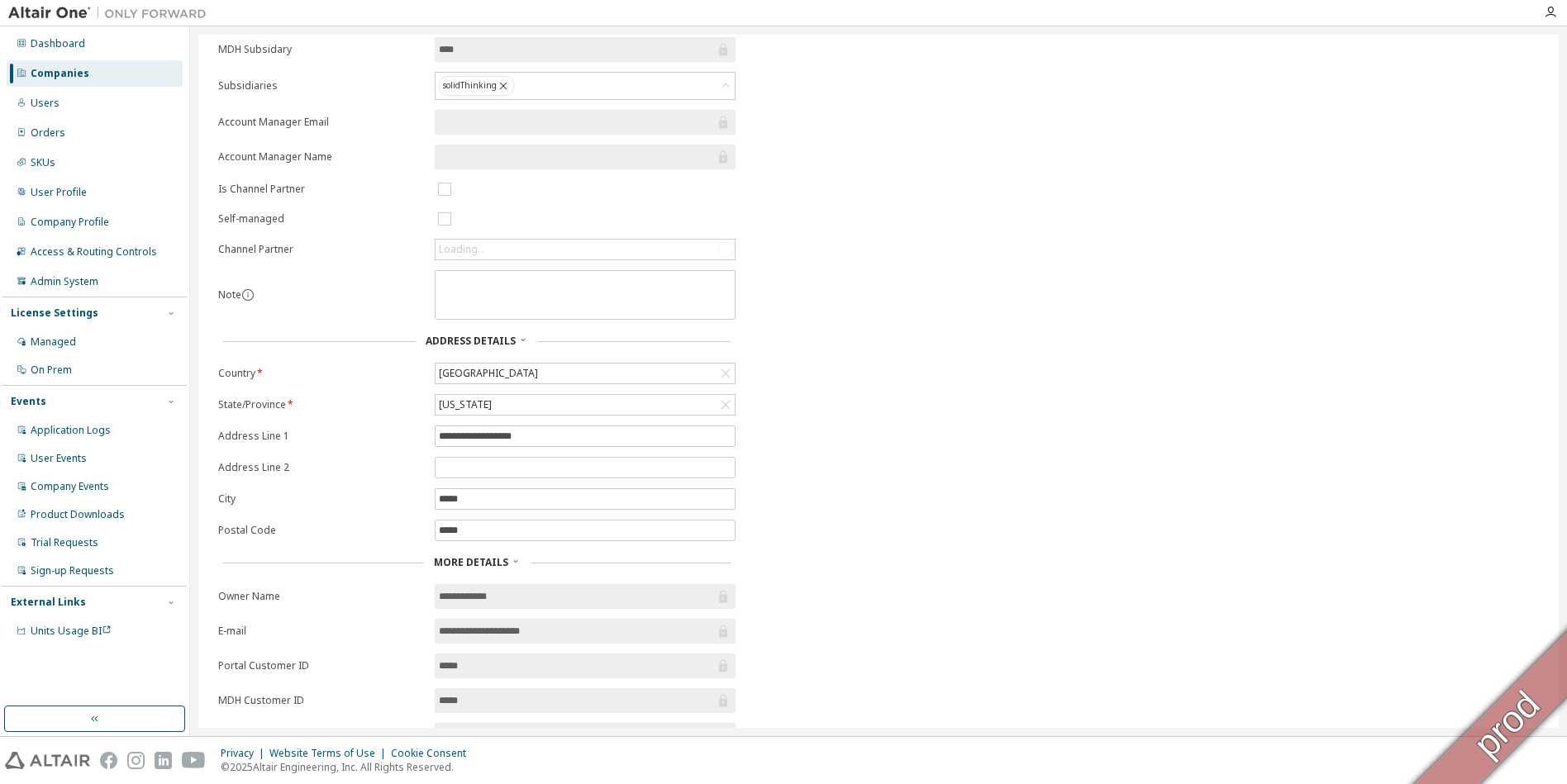
scroll to position [295, 0]
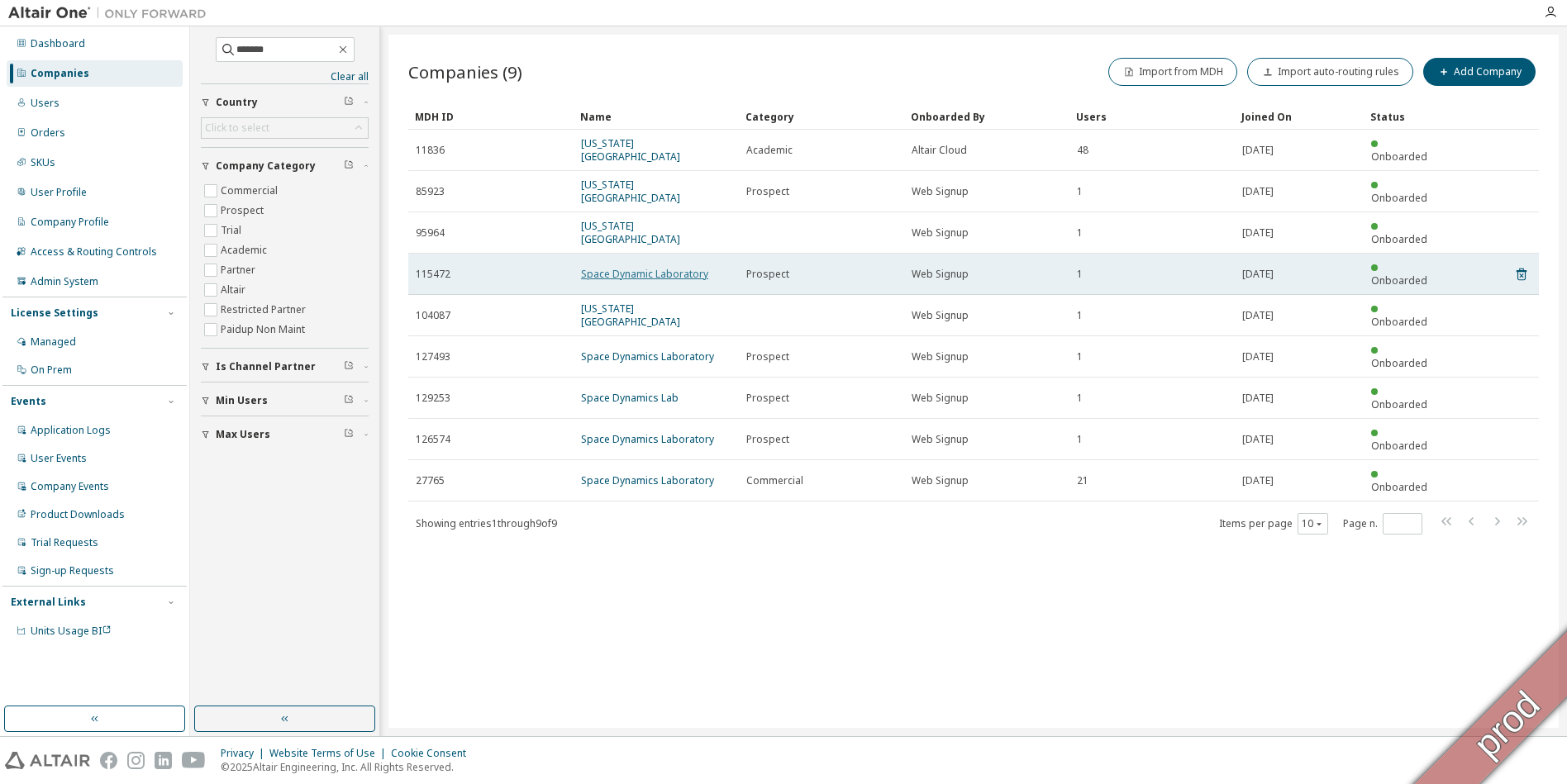
click at [627, 267] on link "Space Dynamic Laboratory" at bounding box center [644, 273] width 127 height 14
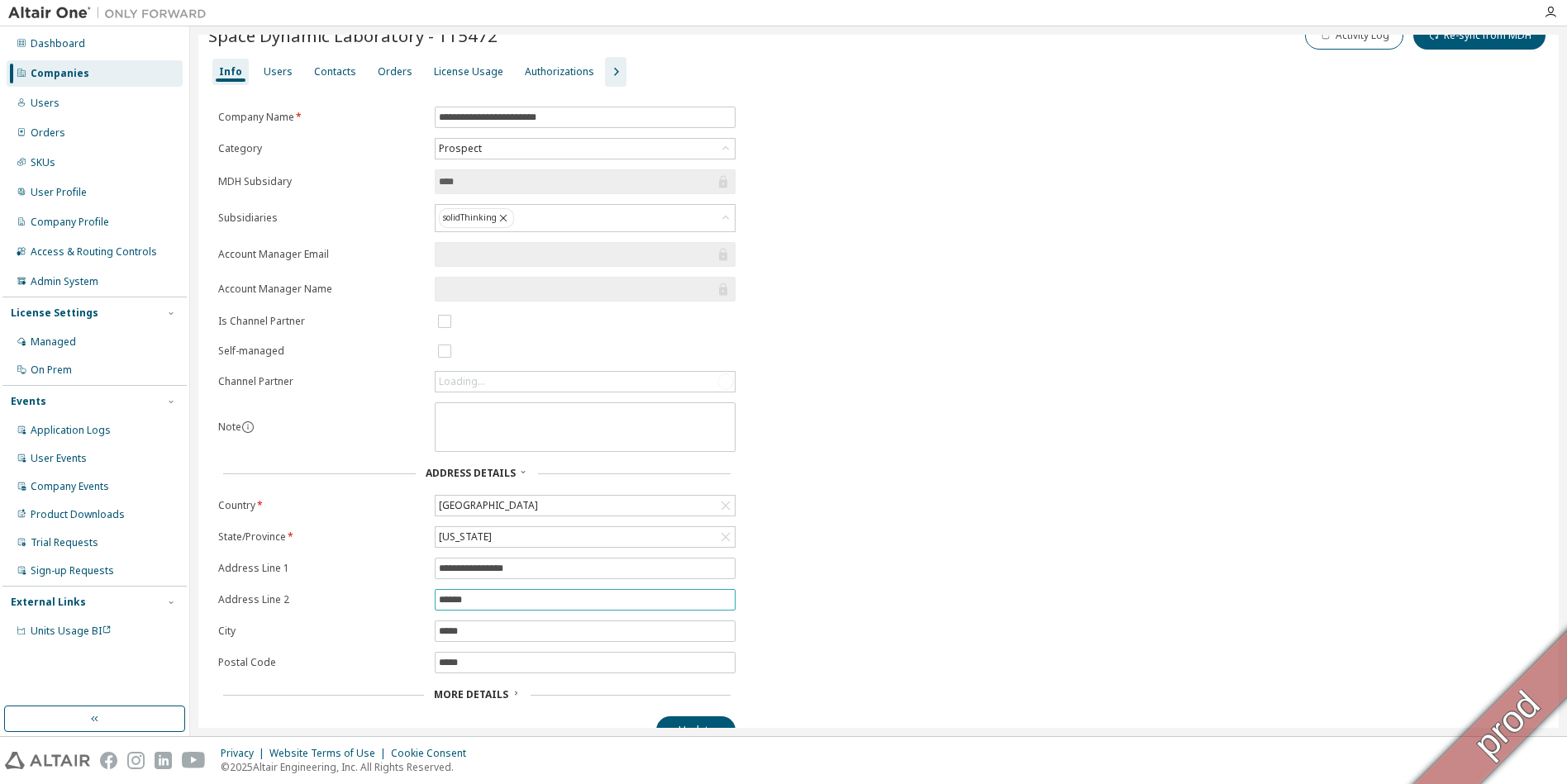
scroll to position [52, 0]
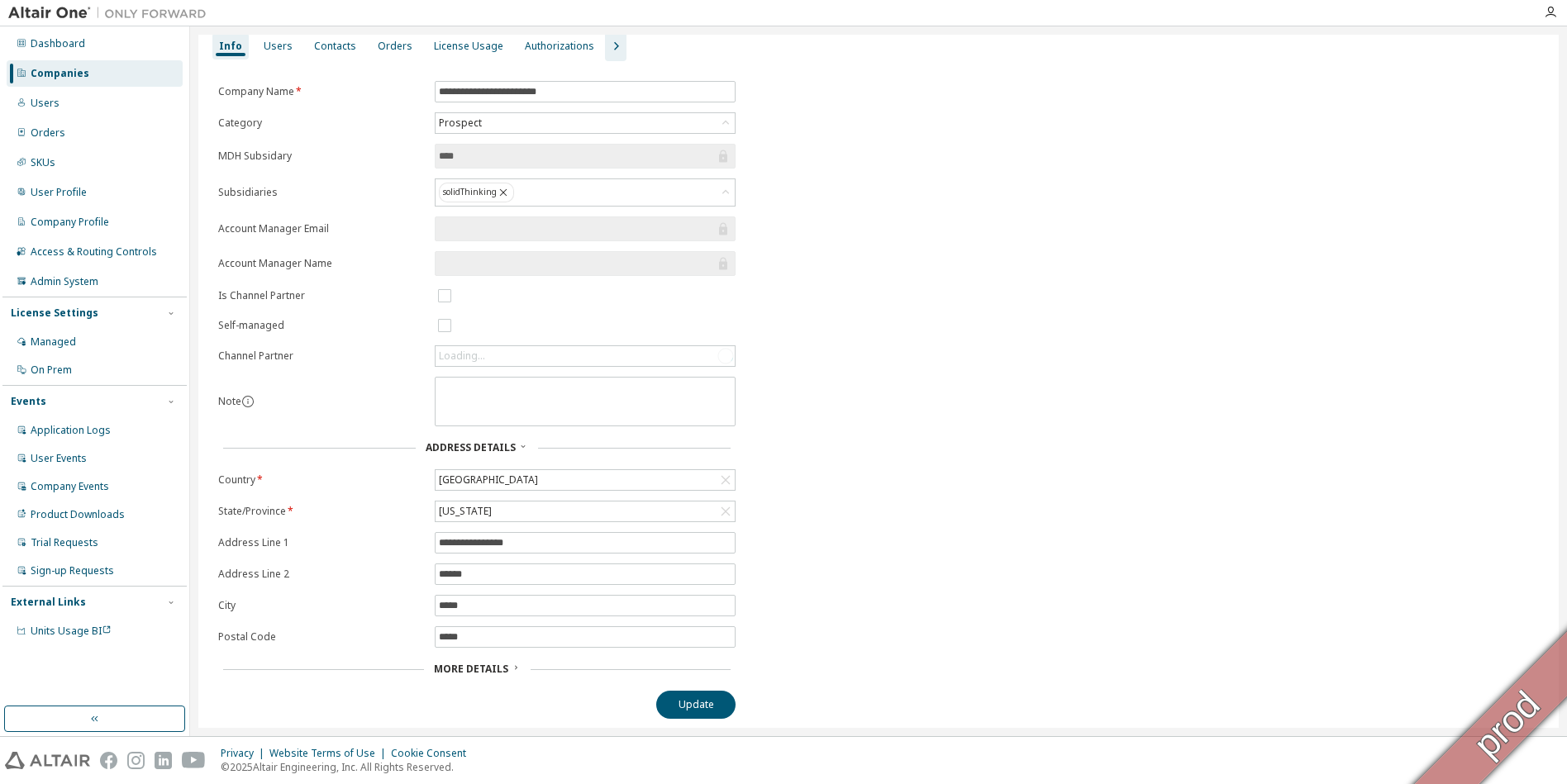
click at [499, 674] on span "More Details" at bounding box center [471, 669] width 74 height 14
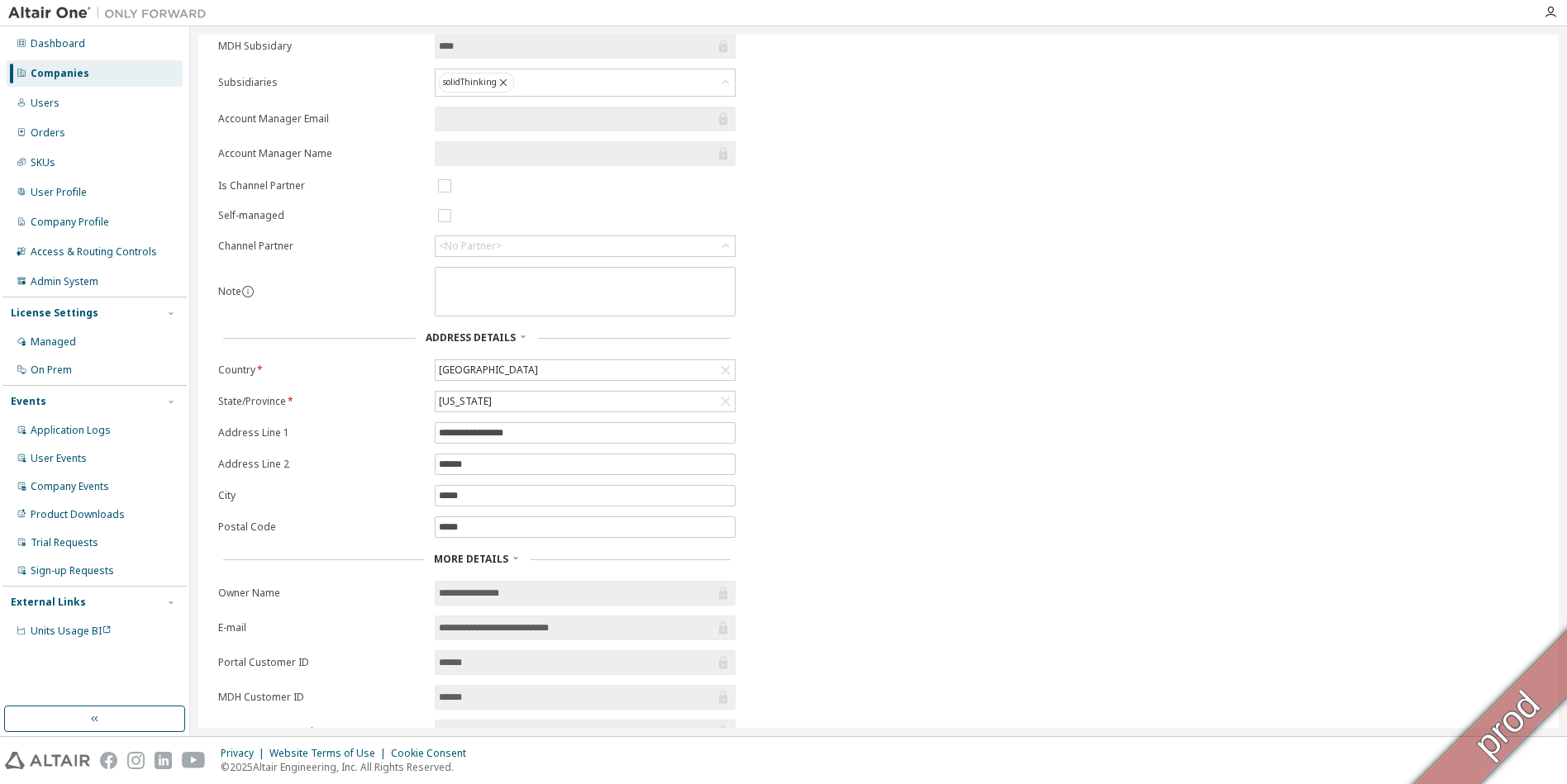
scroll to position [295, 0]
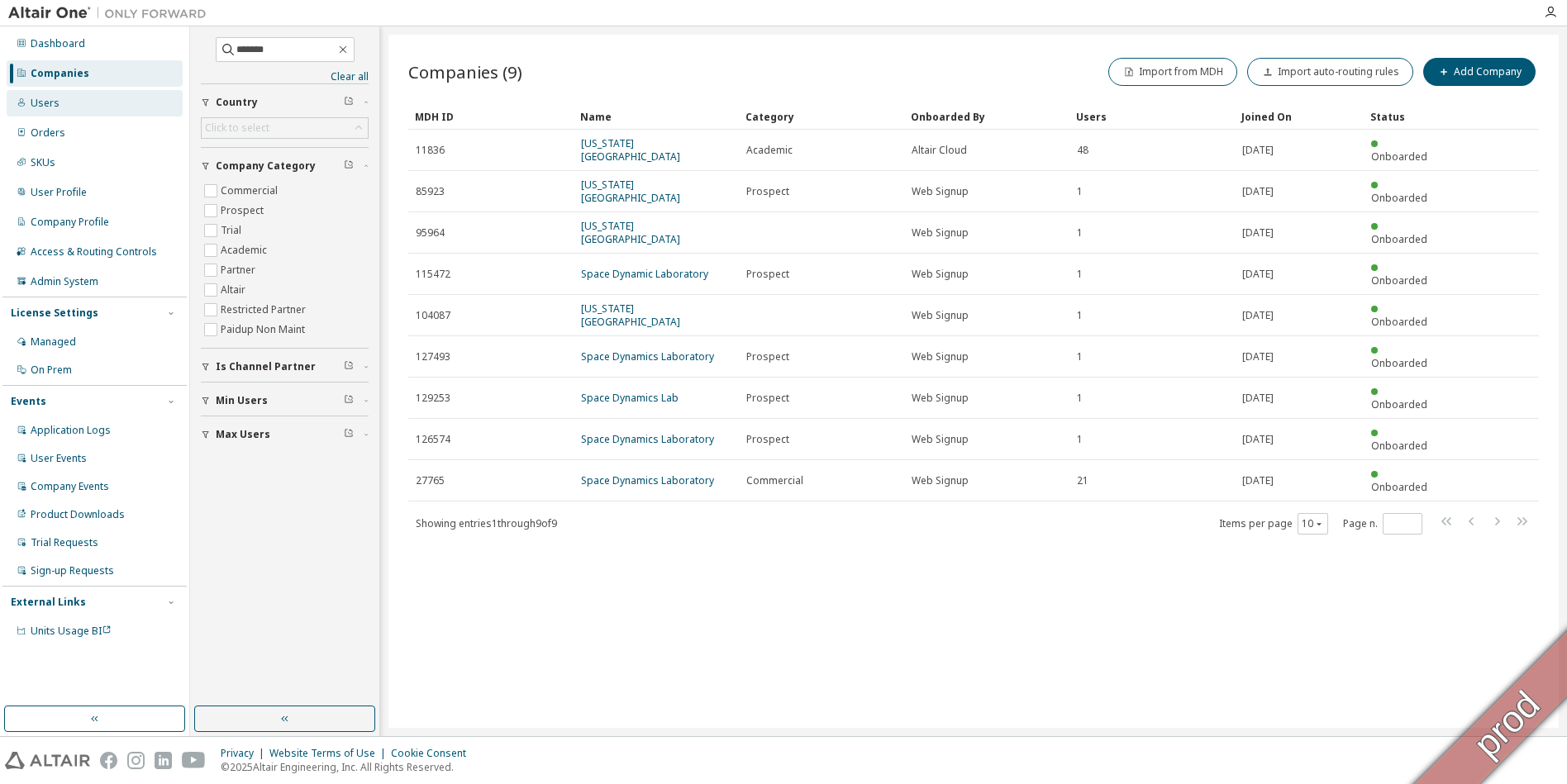
drag, startPoint x: 21, startPoint y: 109, endPoint x: 39, endPoint y: 109, distance: 18.0
click at [21, 110] on div "Users" at bounding box center [94, 103] width 176 height 26
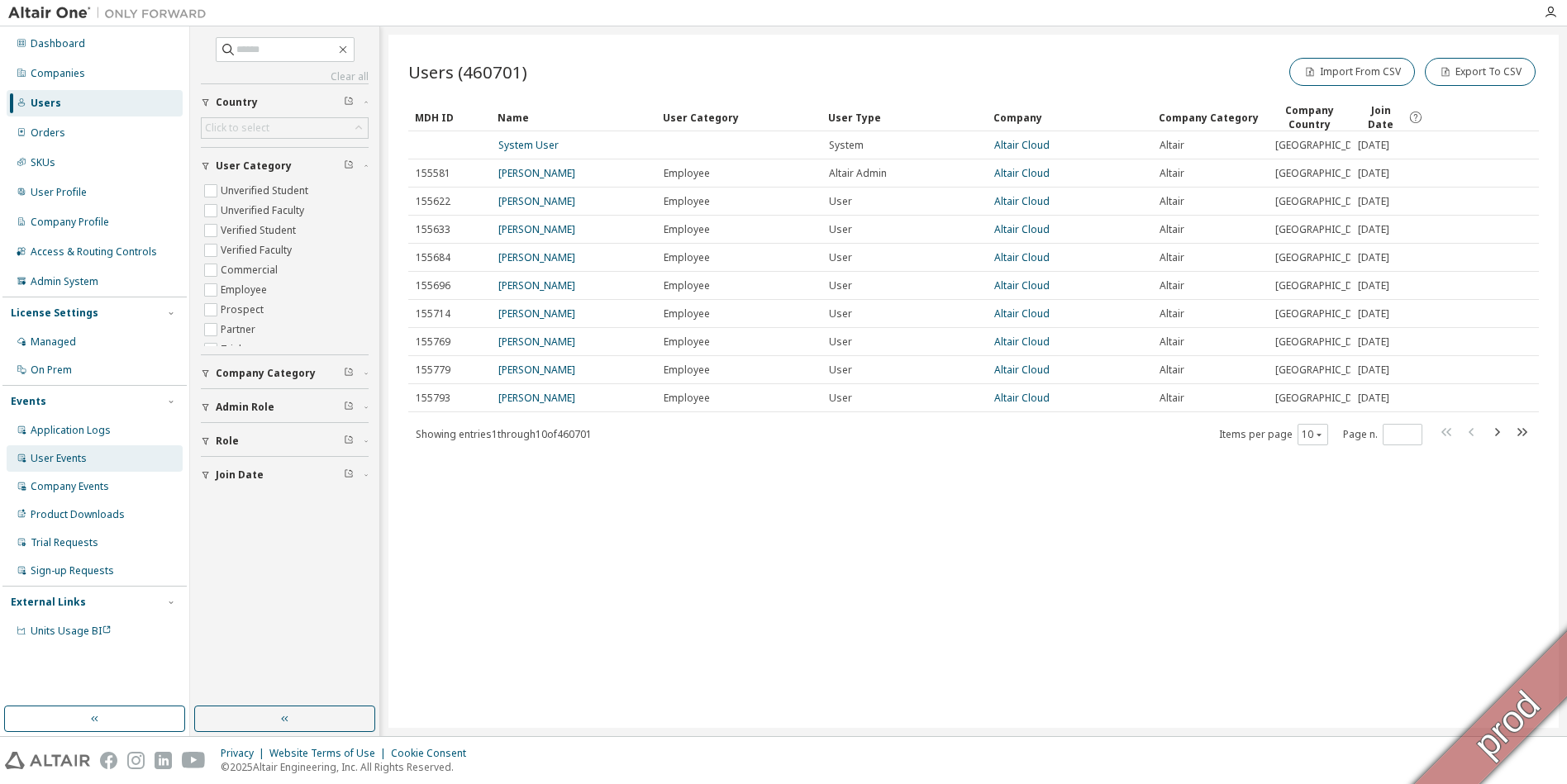
click at [70, 464] on div "User Events" at bounding box center [59, 458] width 56 height 13
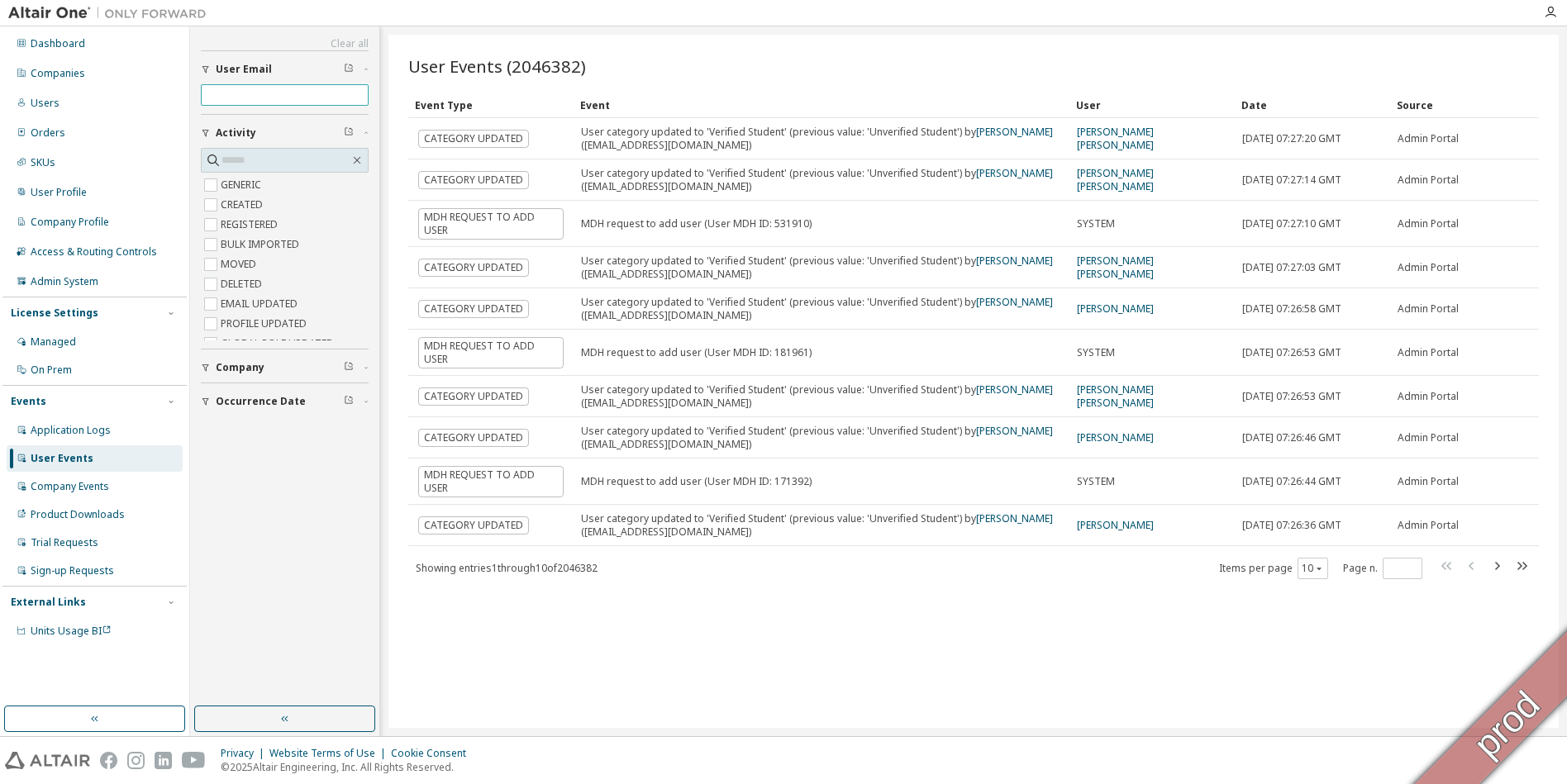
click at [259, 93] on input "text" at bounding box center [285, 95] width 160 height 13
paste input "**********"
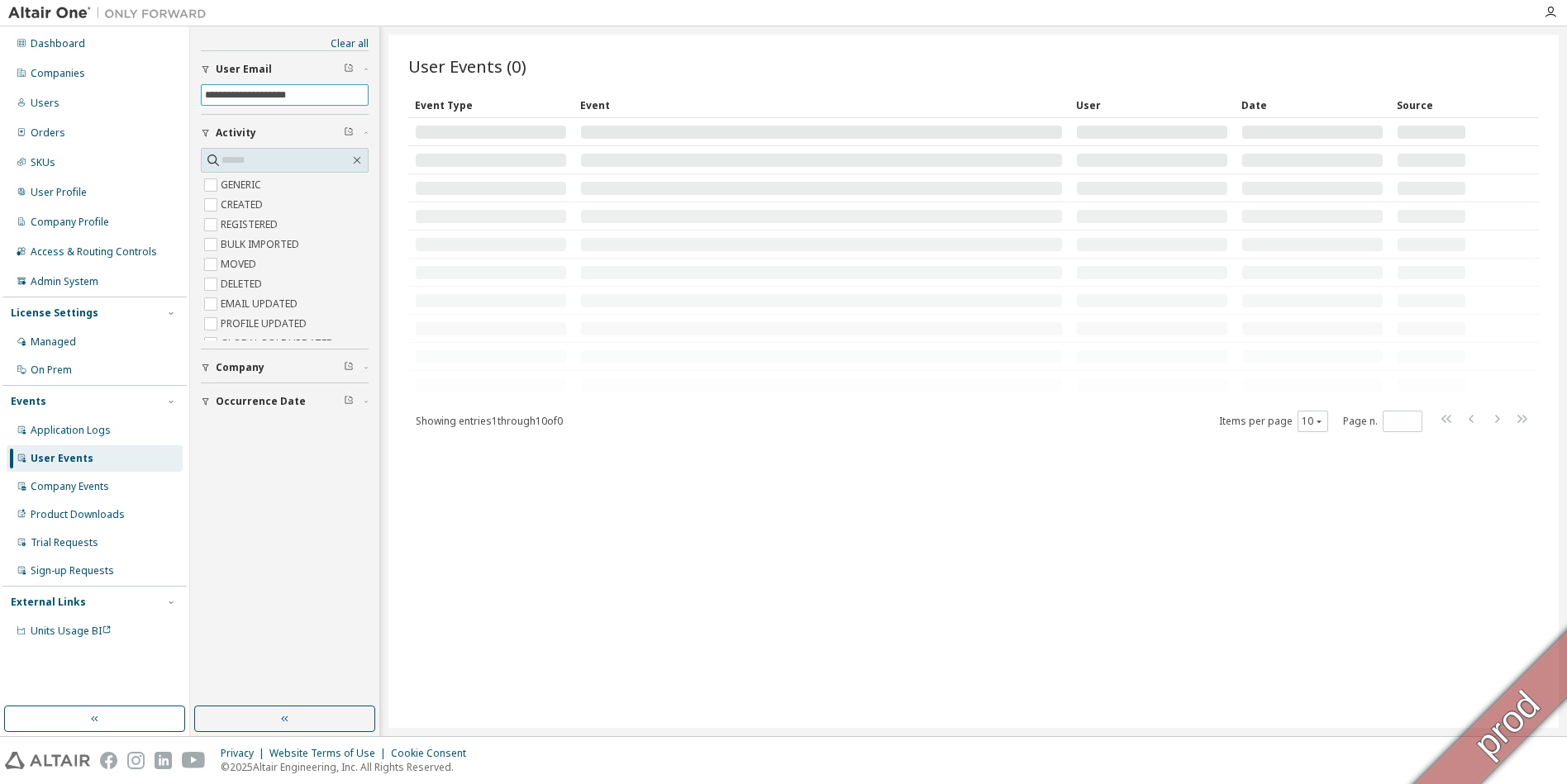
type input "**********"
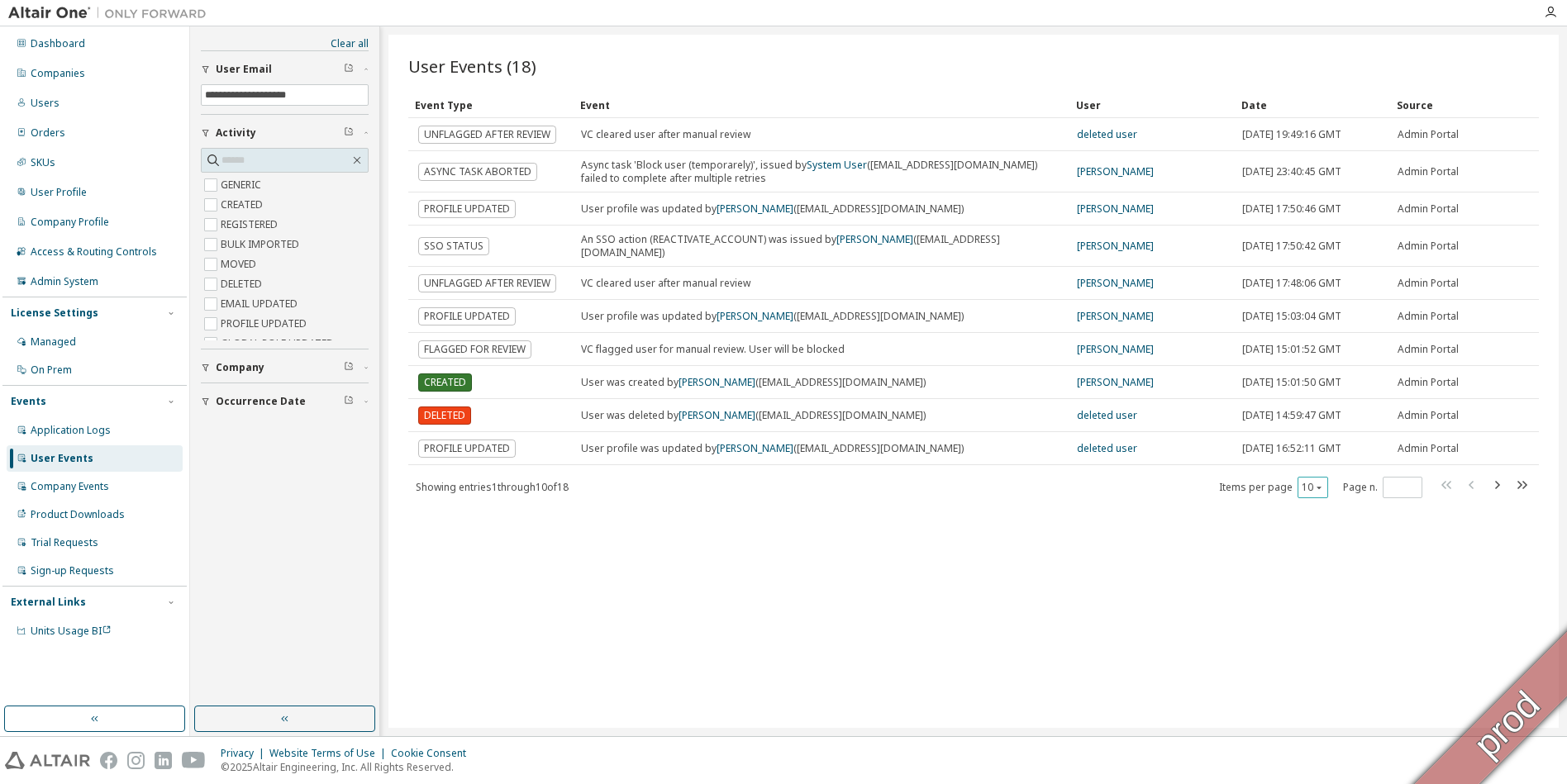
click at [1317, 499] on div "10" at bounding box center [1312, 487] width 31 height 22
click at [1317, 492] on icon "button" at bounding box center [1319, 487] width 10 height 10
click at [1327, 581] on div "50" at bounding box center [1363, 576] width 132 height 20
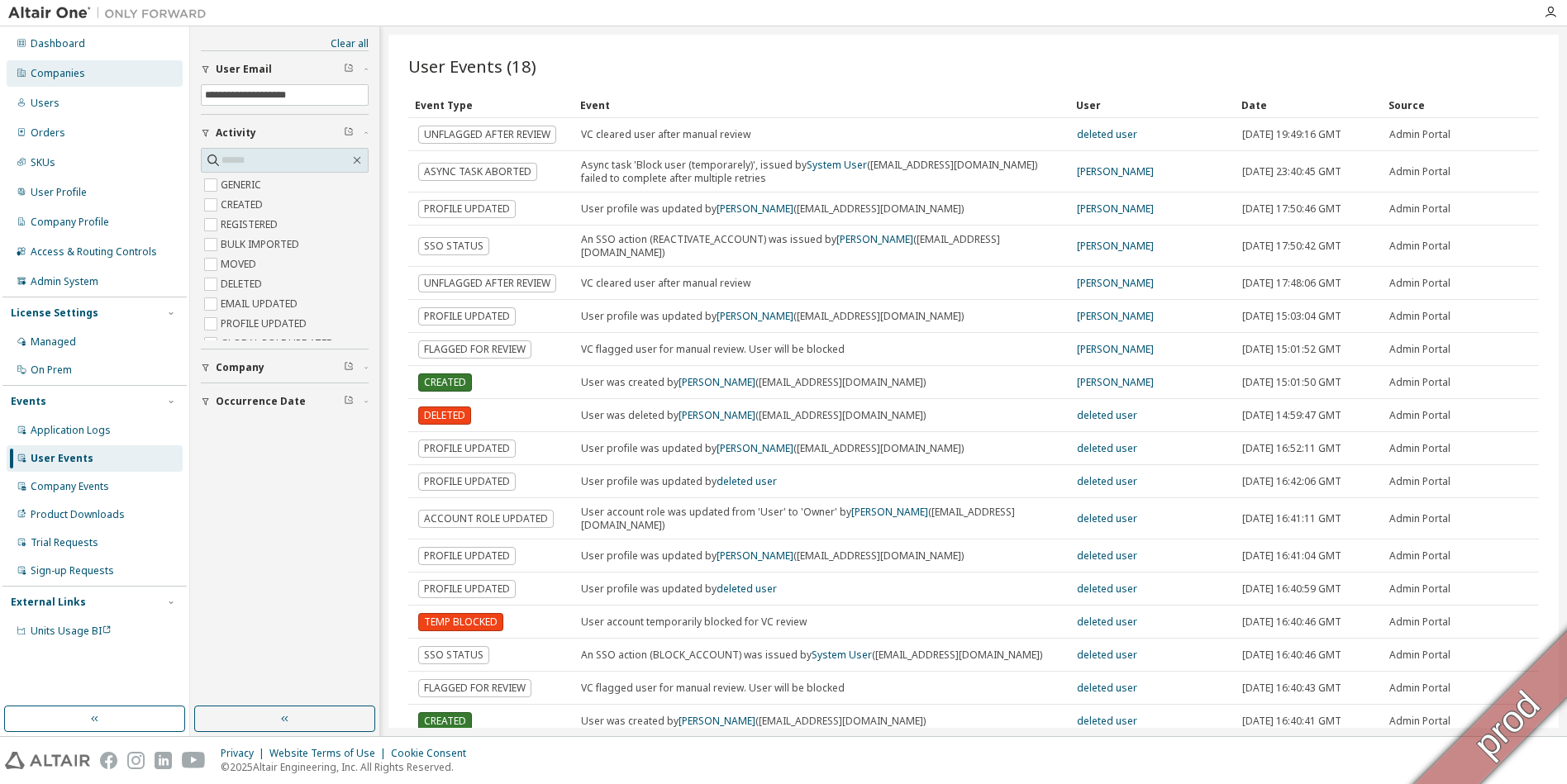
click at [66, 73] on div "Companies" at bounding box center [58, 73] width 54 height 13
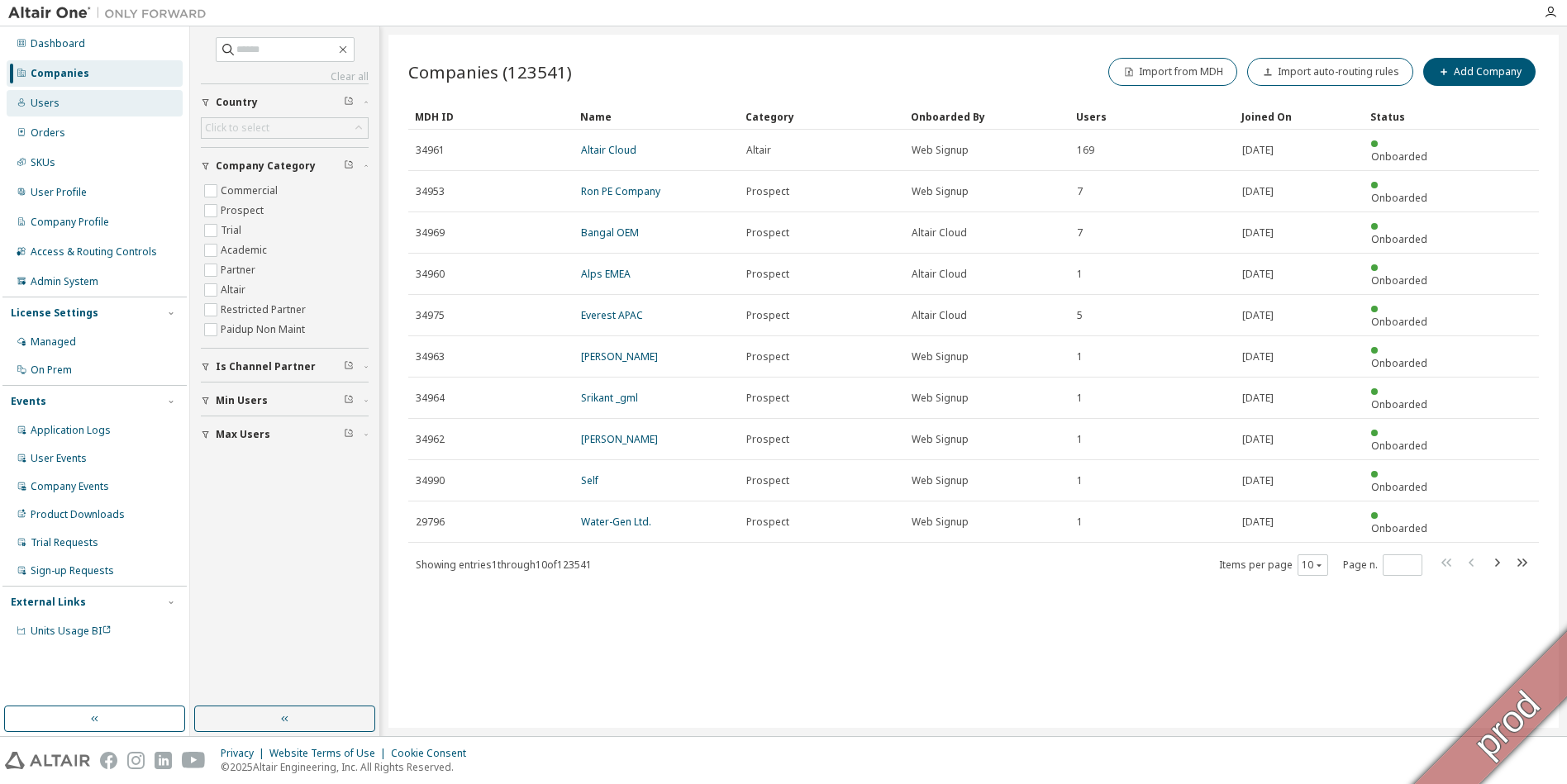
click at [85, 107] on div "Users" at bounding box center [94, 103] width 176 height 26
click at [49, 100] on div "Users" at bounding box center [45, 103] width 29 height 13
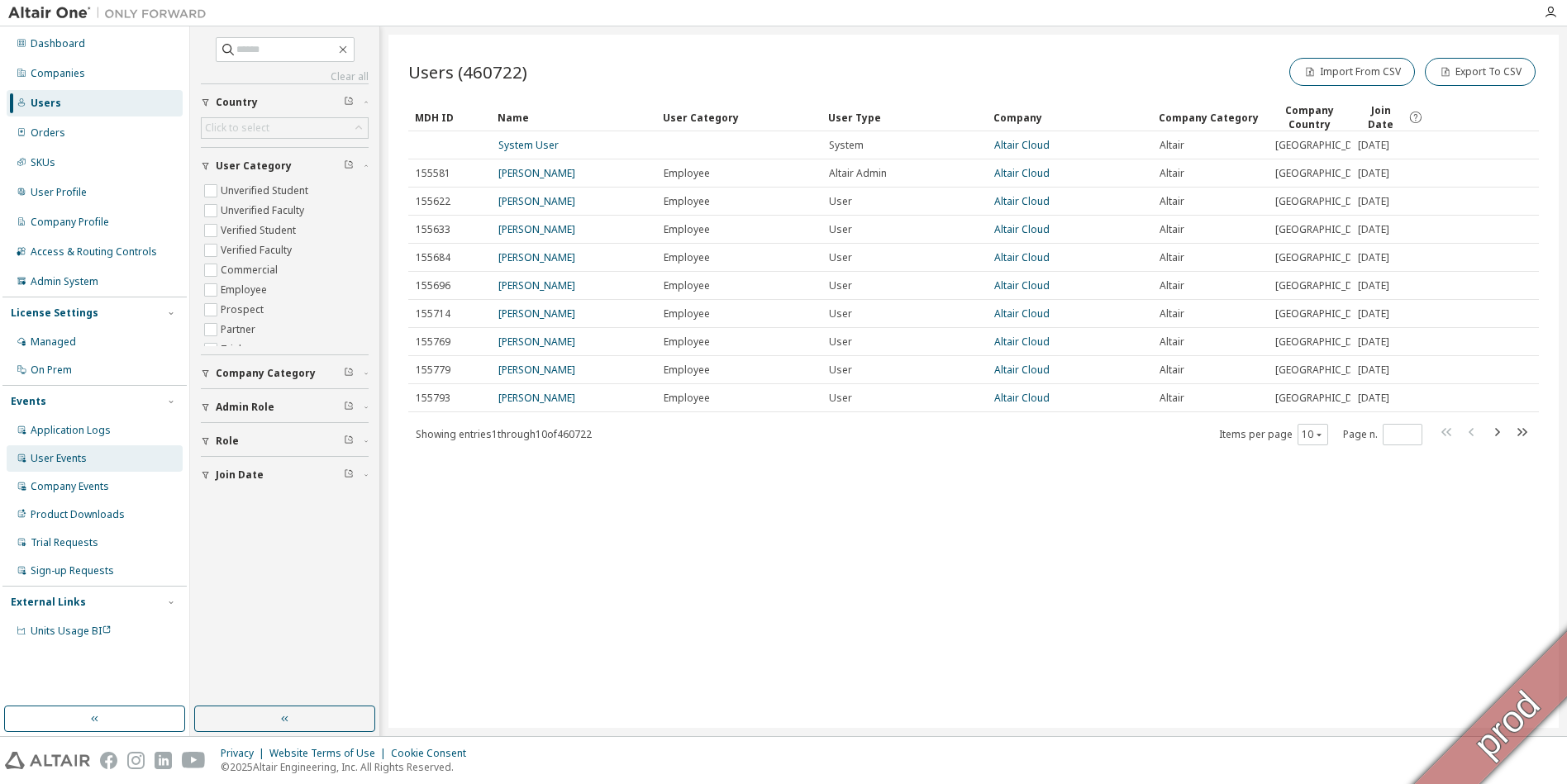
click at [71, 464] on div "User Events" at bounding box center [59, 458] width 56 height 13
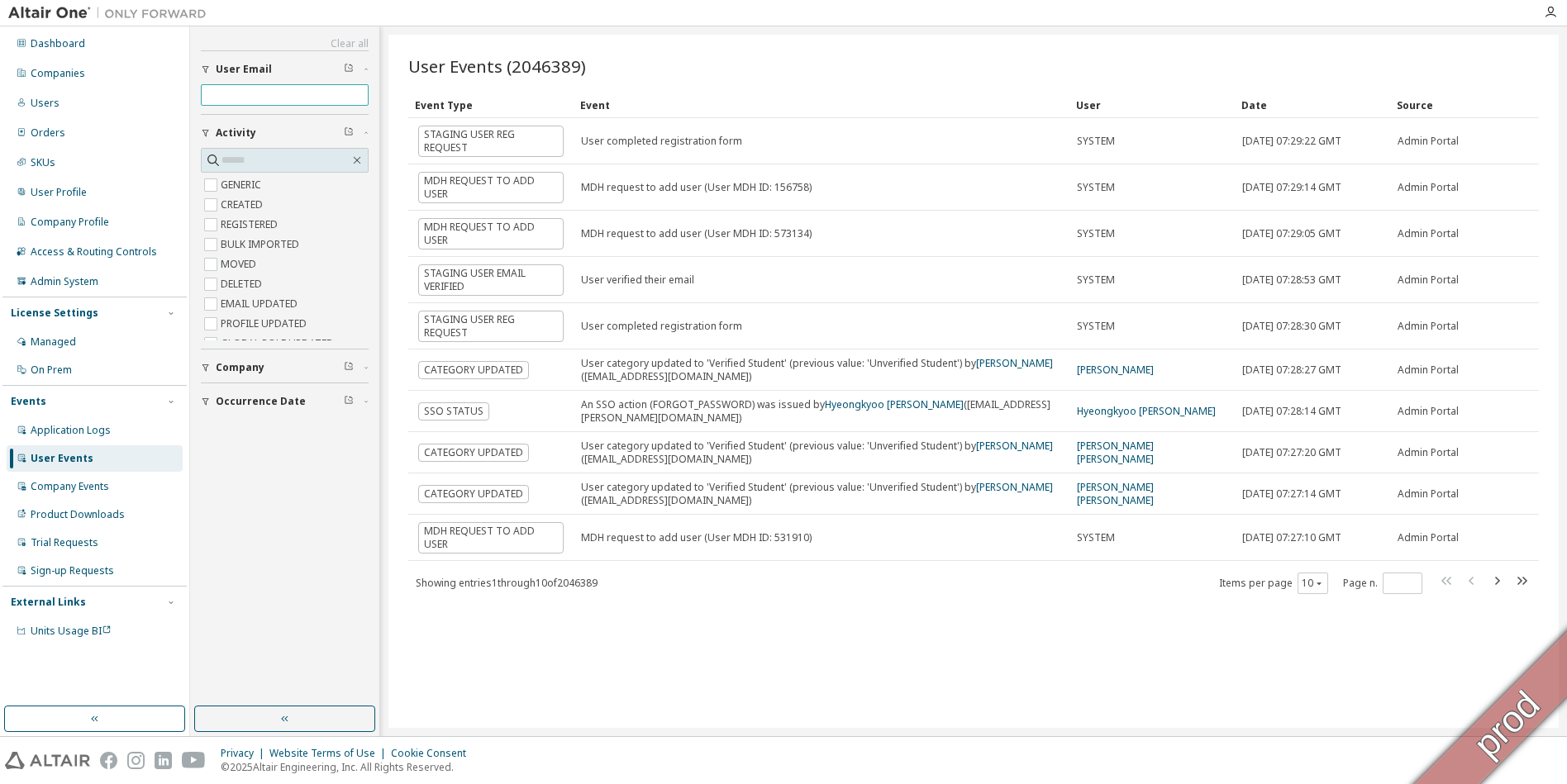
click at [243, 96] on input "text" at bounding box center [285, 95] width 160 height 13
paste input "**********"
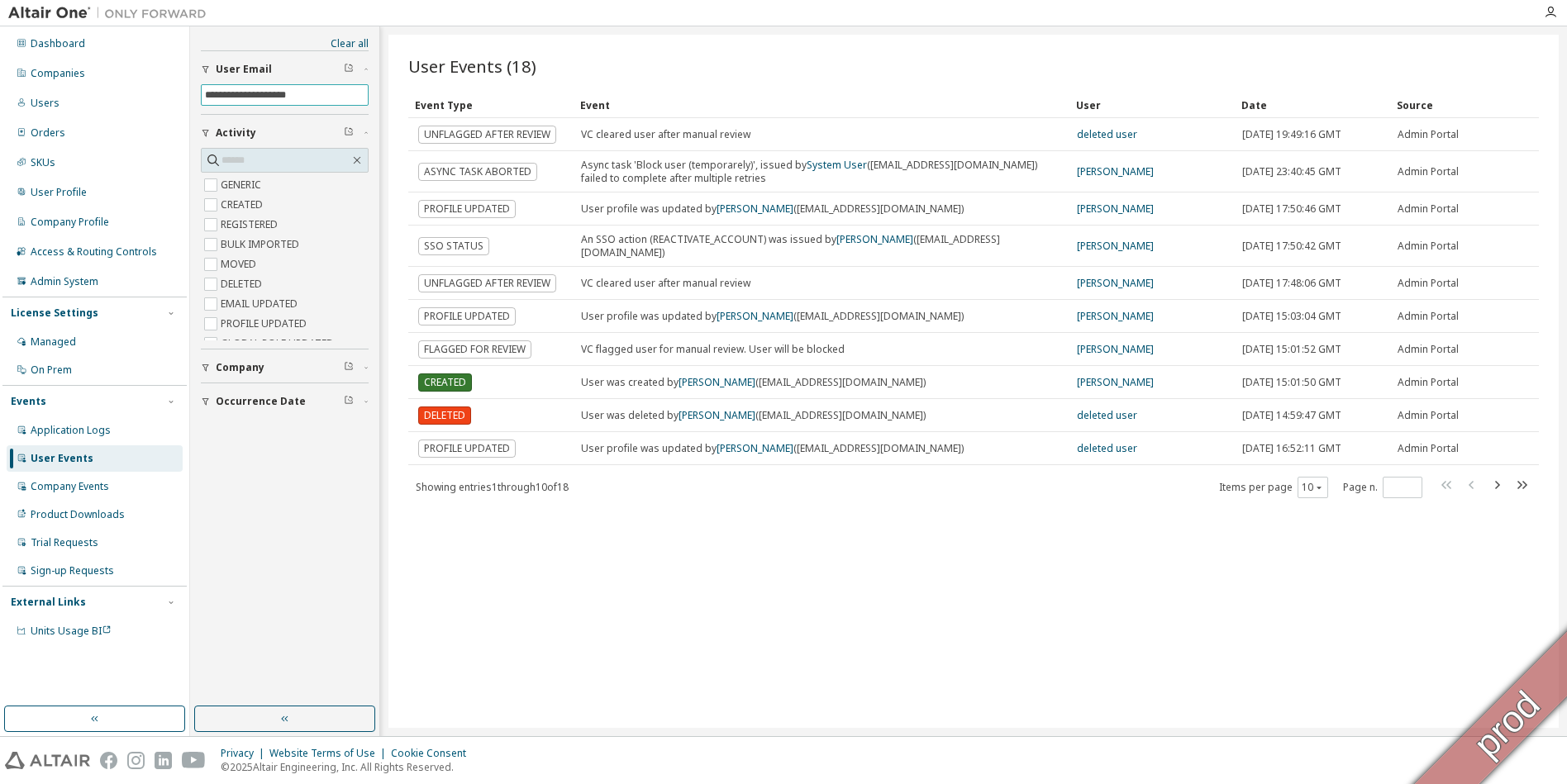
type input "**********"
click at [1315, 492] on icon "button" at bounding box center [1319, 487] width 10 height 10
click at [1325, 543] on div "20" at bounding box center [1363, 537] width 132 height 20
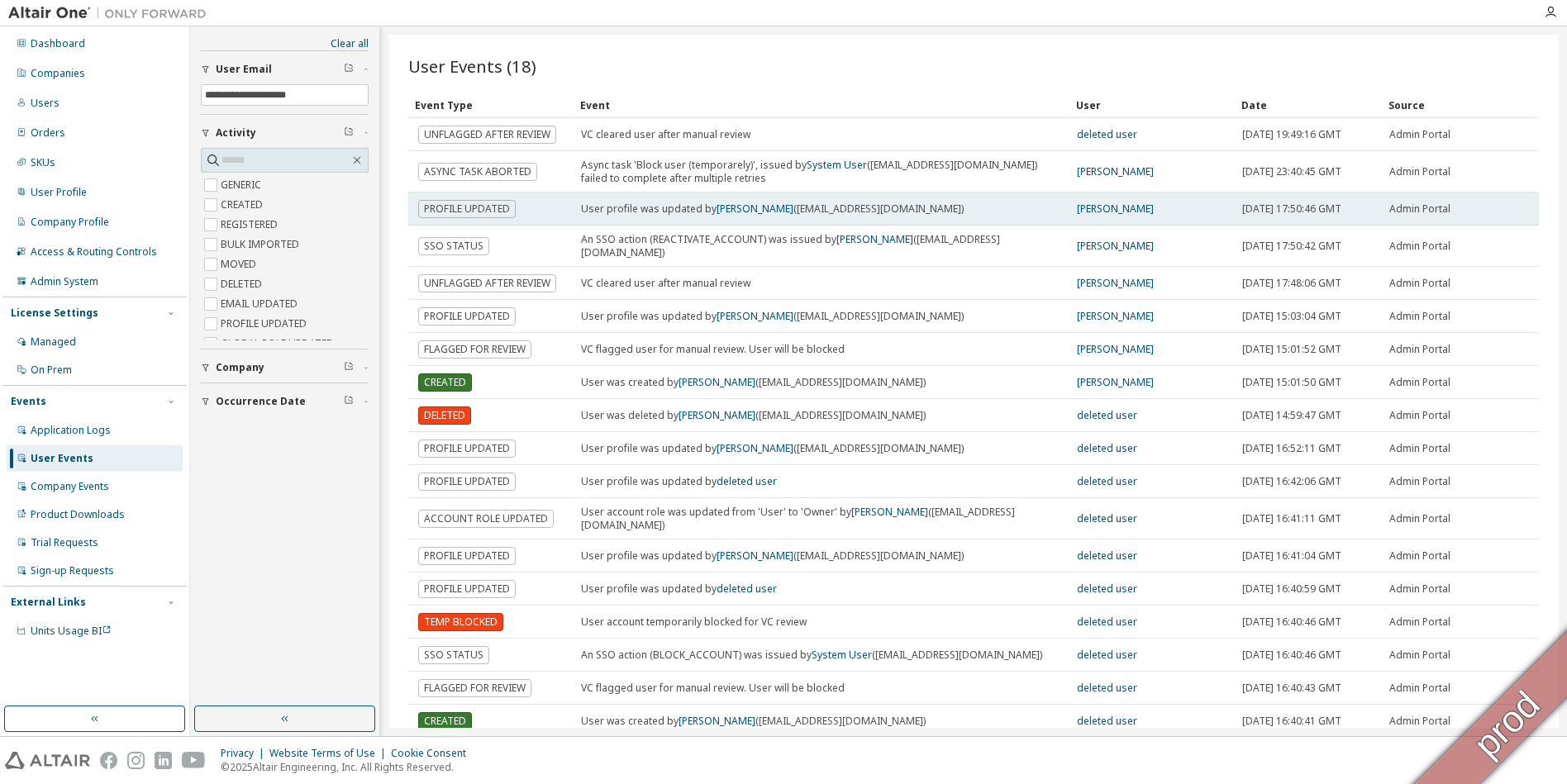
type button "20"
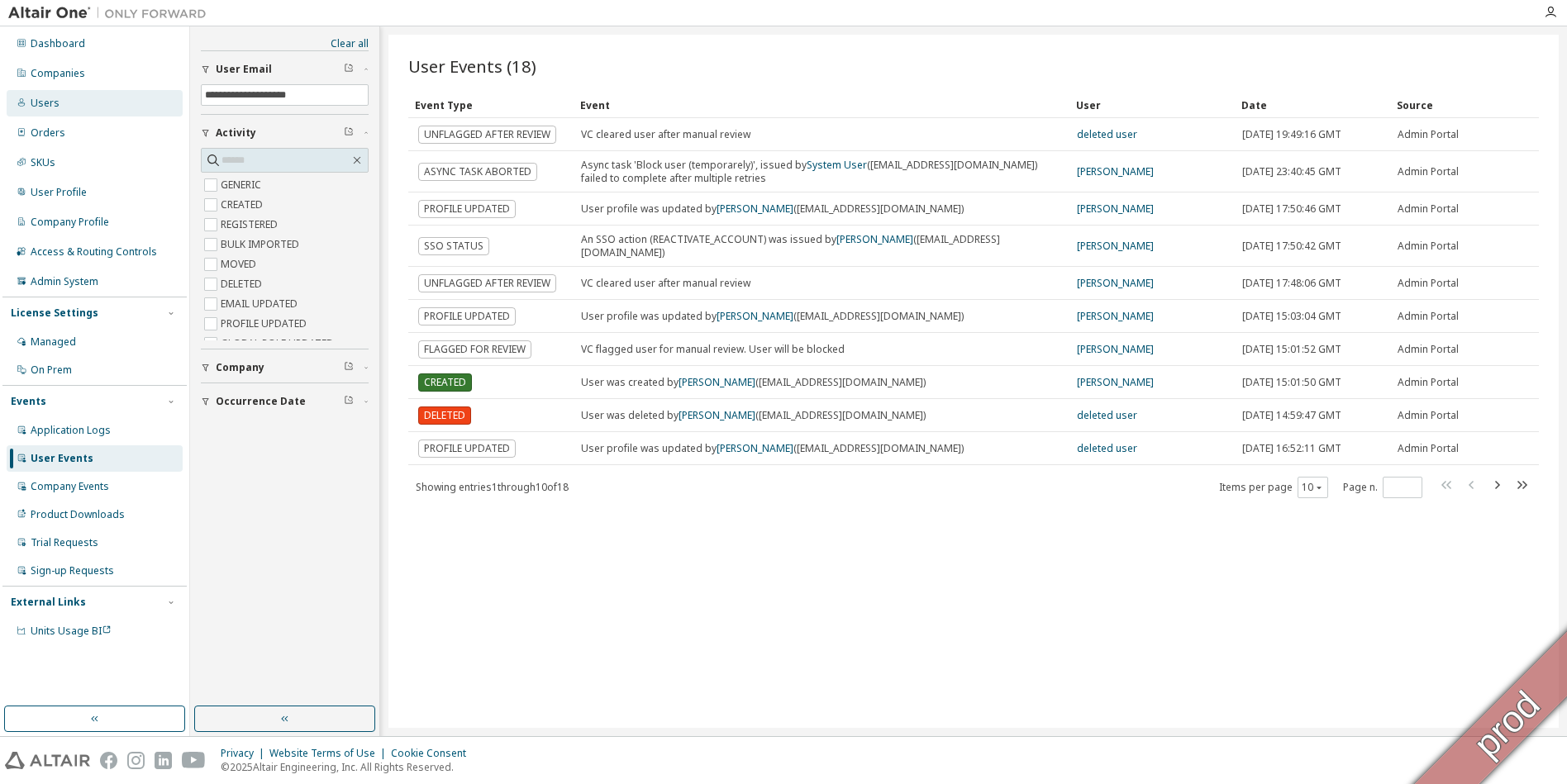
click at [47, 106] on div "Users" at bounding box center [45, 103] width 29 height 13
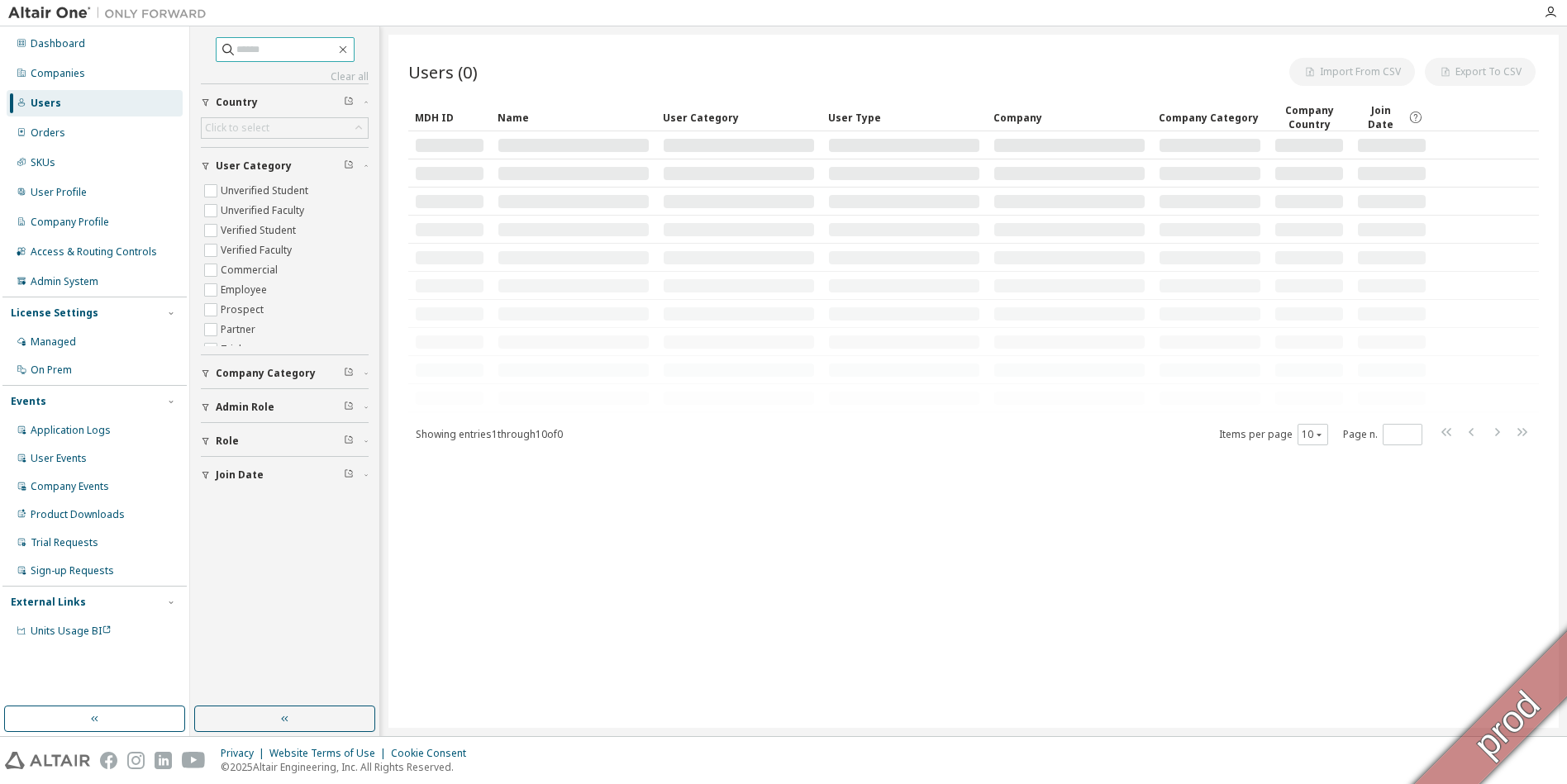
click at [265, 38] on span at bounding box center [286, 50] width 139 height 24
click at [272, 46] on input "text" at bounding box center [287, 50] width 100 height 17
paste input "**********"
type input "**********"
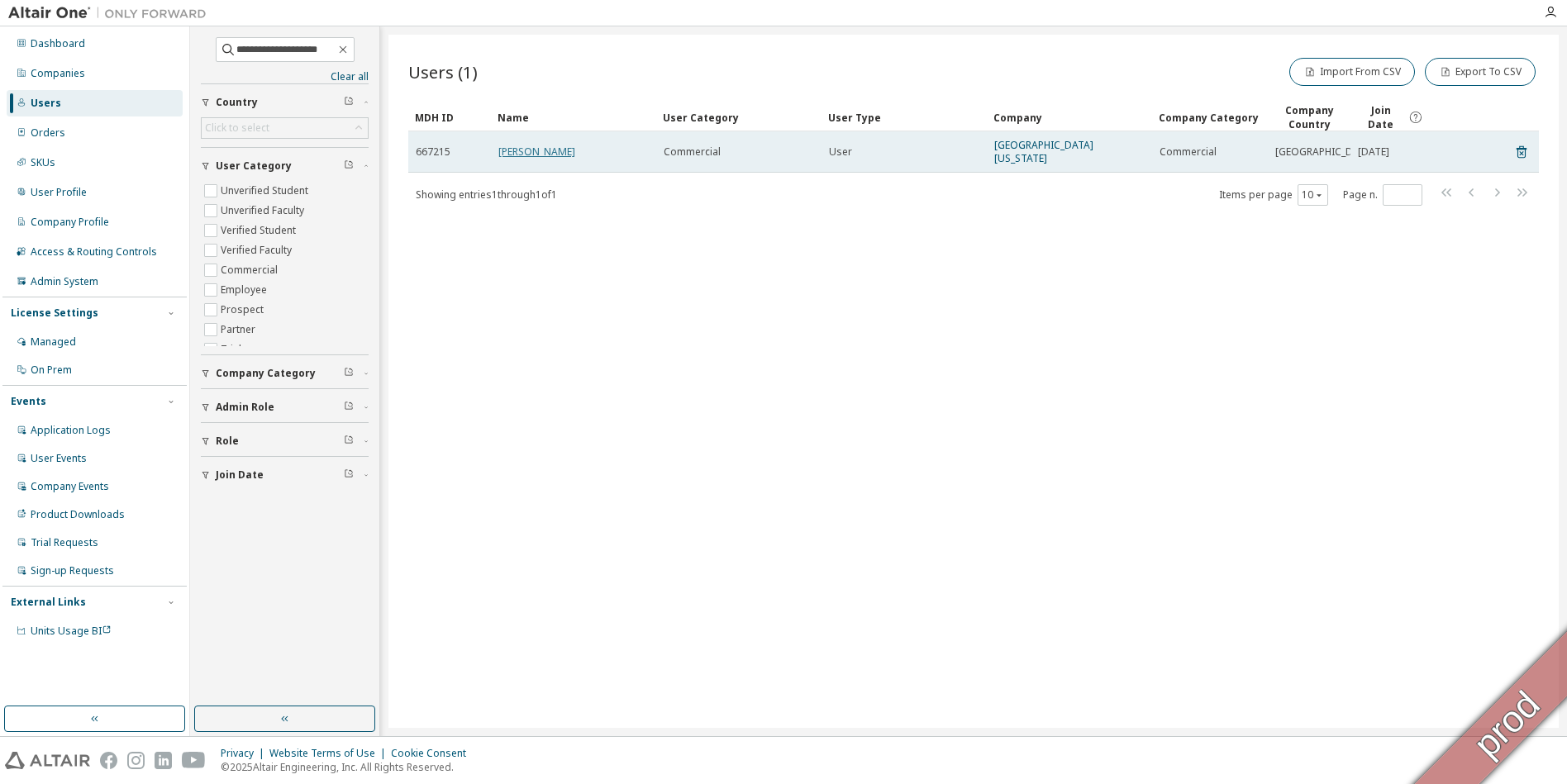
click at [525, 147] on link "Mark Scott" at bounding box center [537, 151] width 77 height 14
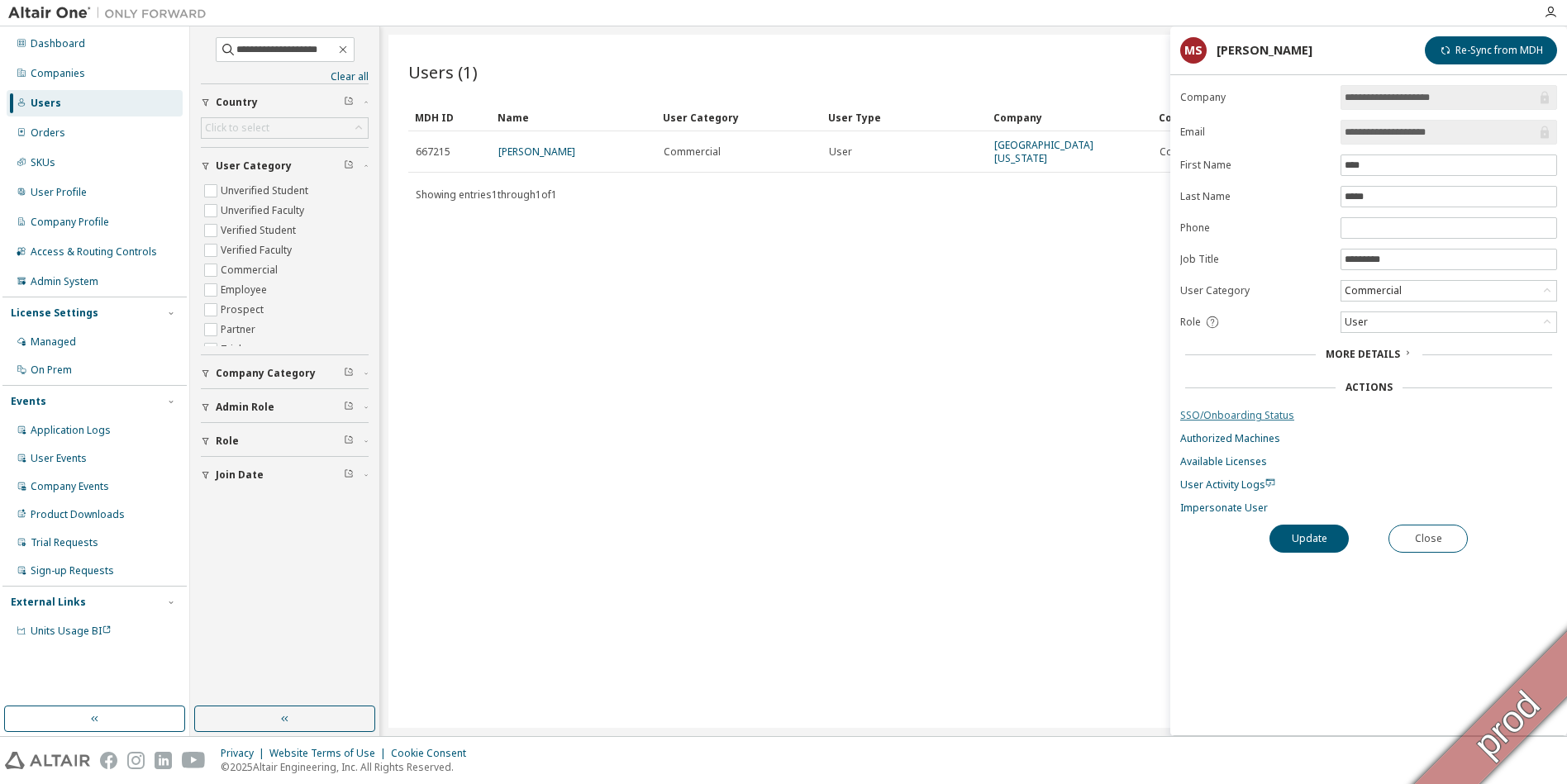
click at [1236, 420] on link "SSO/Onboarding Status" at bounding box center [1368, 416] width 377 height 13
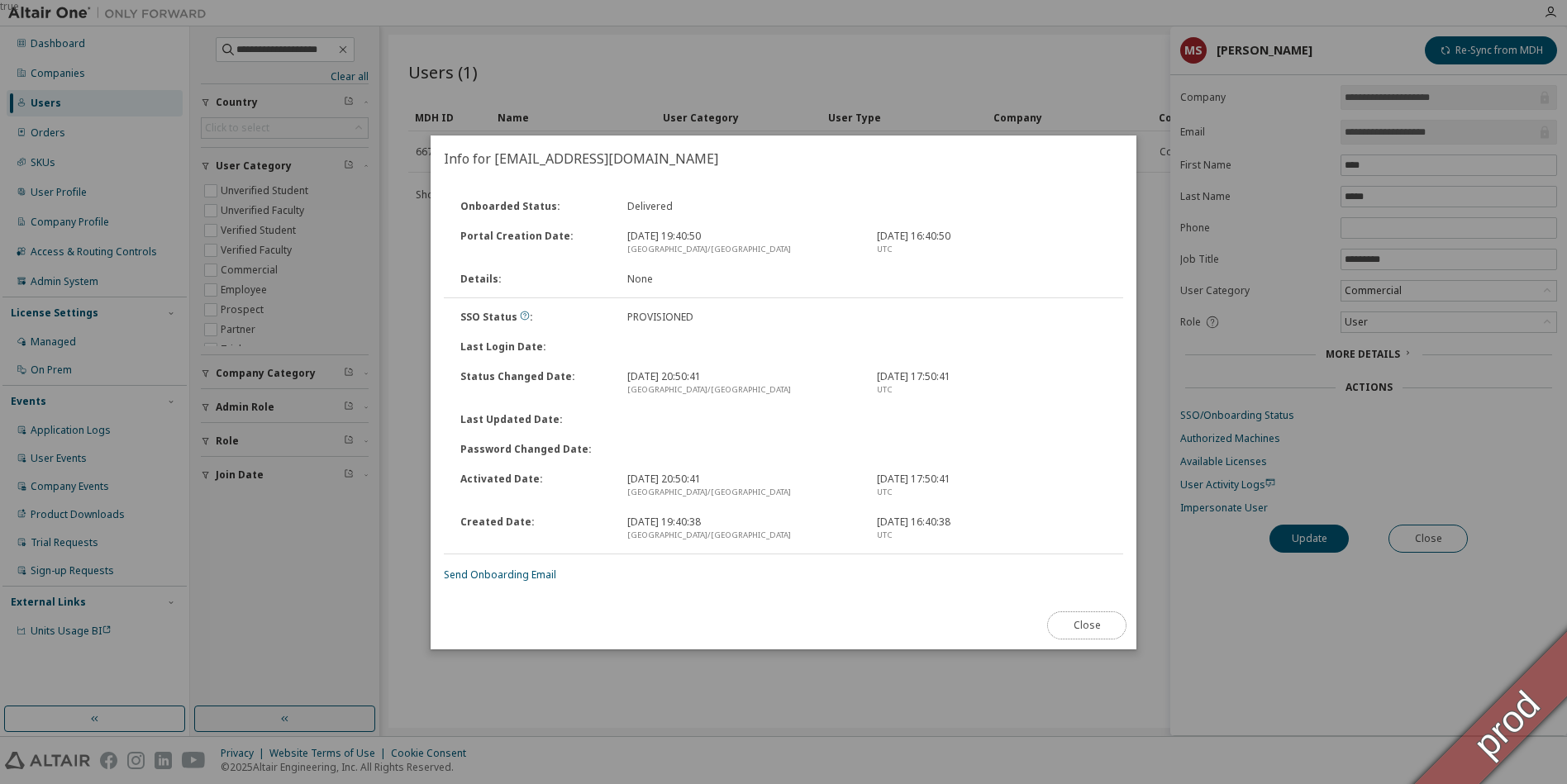
click at [1077, 631] on button "Close" at bounding box center [1087, 625] width 79 height 28
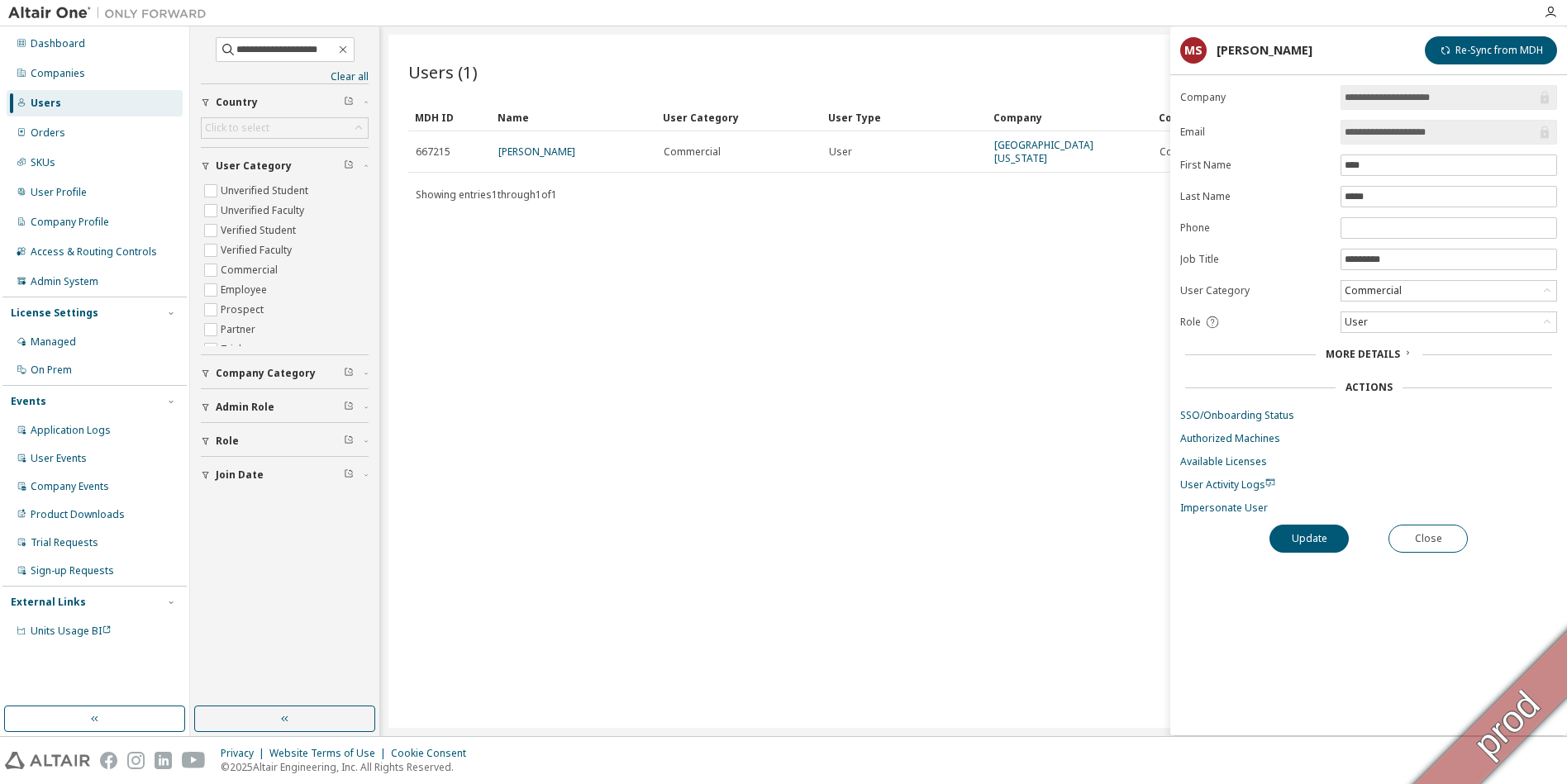
click at [1399, 357] on div "More Details" at bounding box center [1369, 354] width 86 height 13
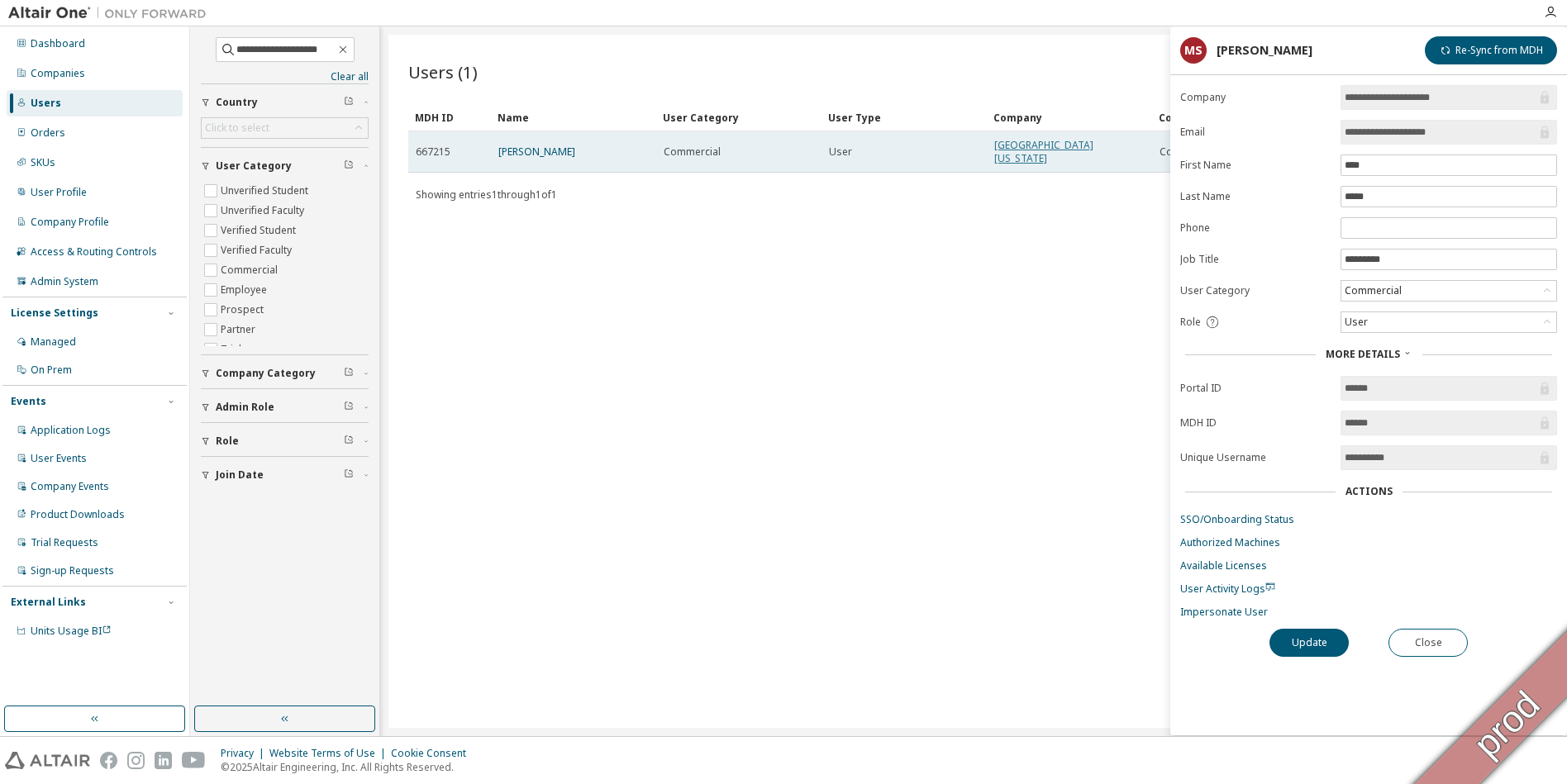
click at [1059, 156] on link "Miami University Ohio" at bounding box center [1044, 151] width 100 height 27
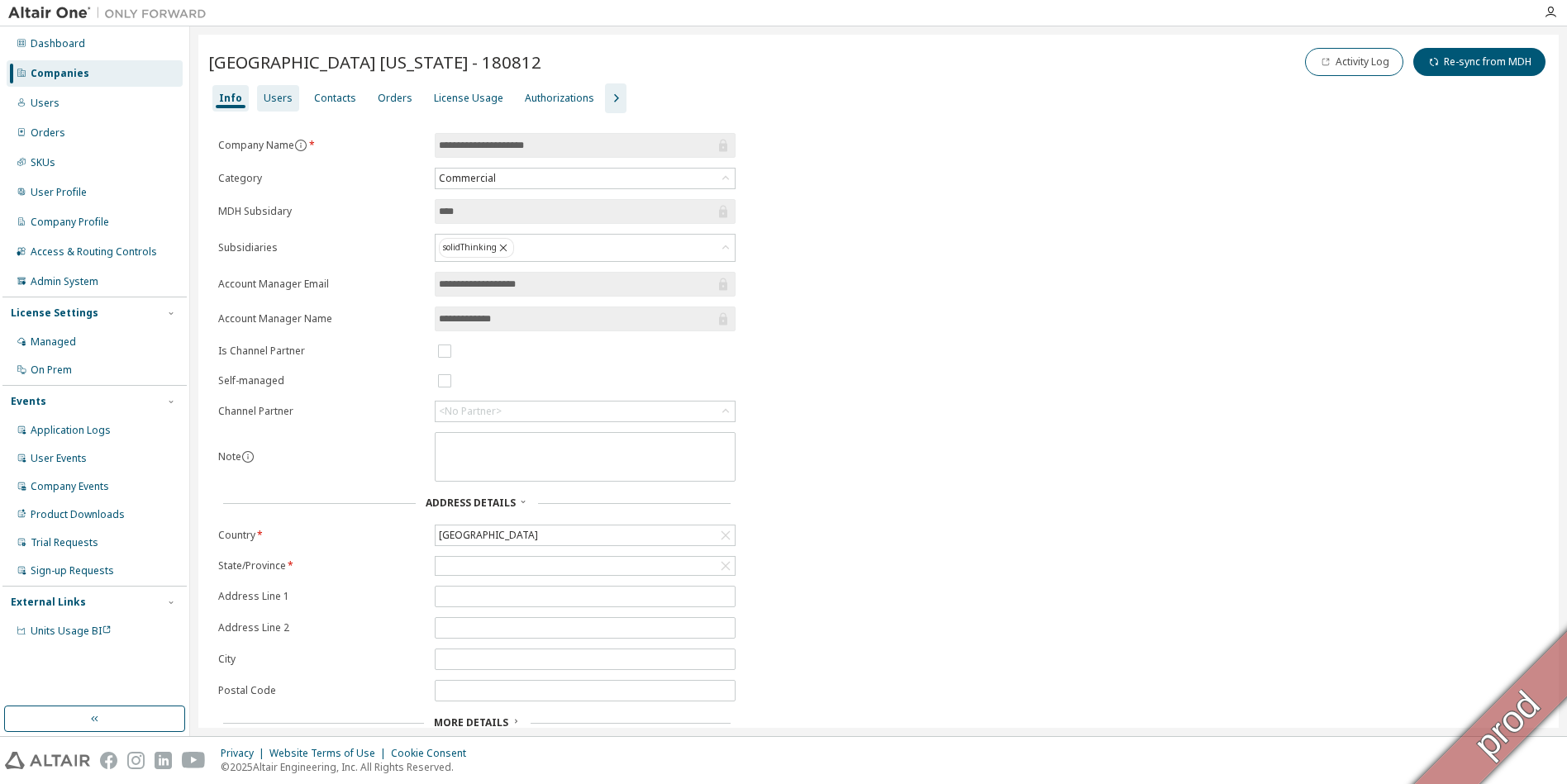
click at [276, 103] on div "Users" at bounding box center [278, 99] width 29 height 13
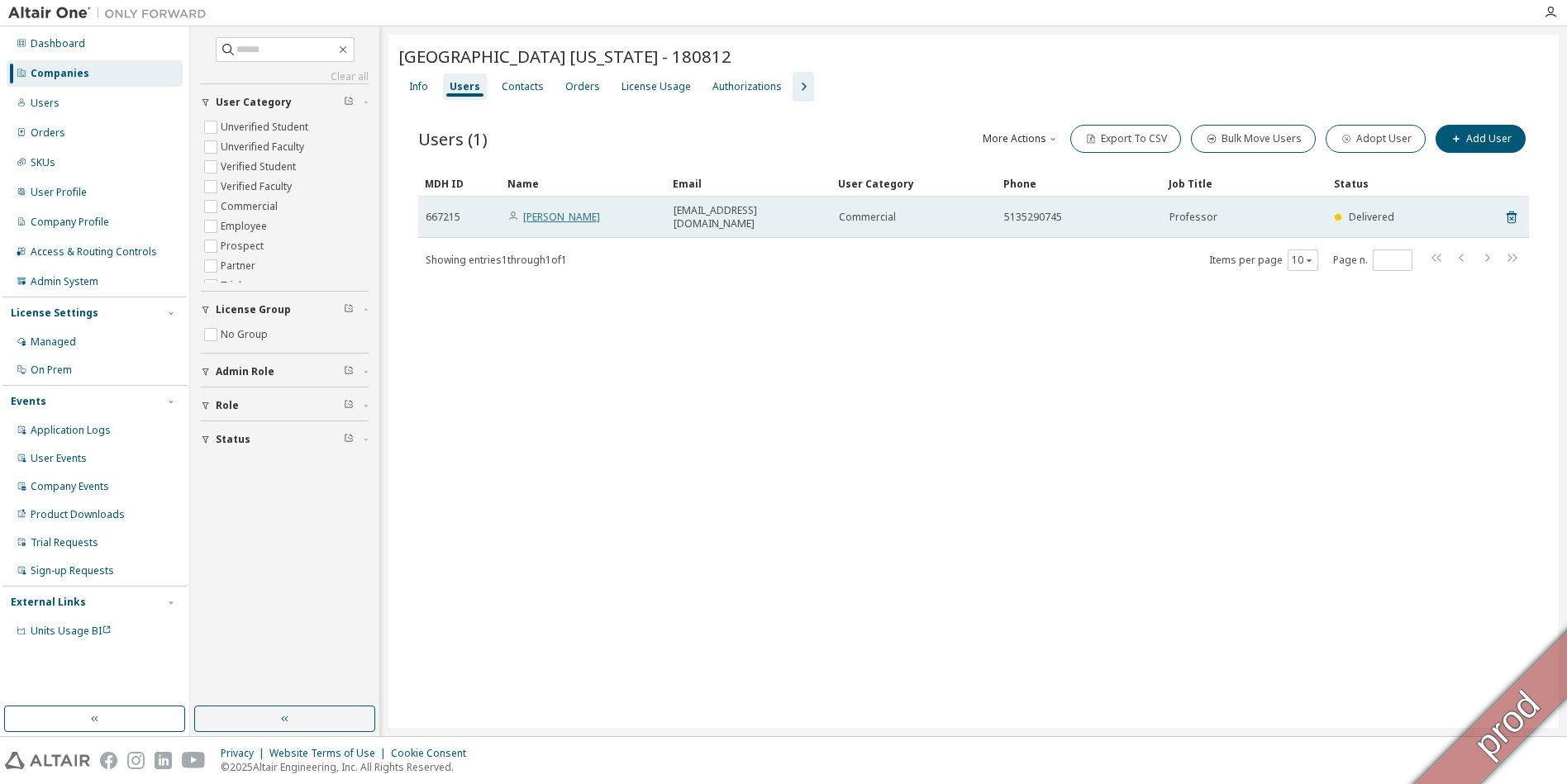
click at [552, 209] on link "Mark Scott" at bounding box center [562, 216] width 77 height 14
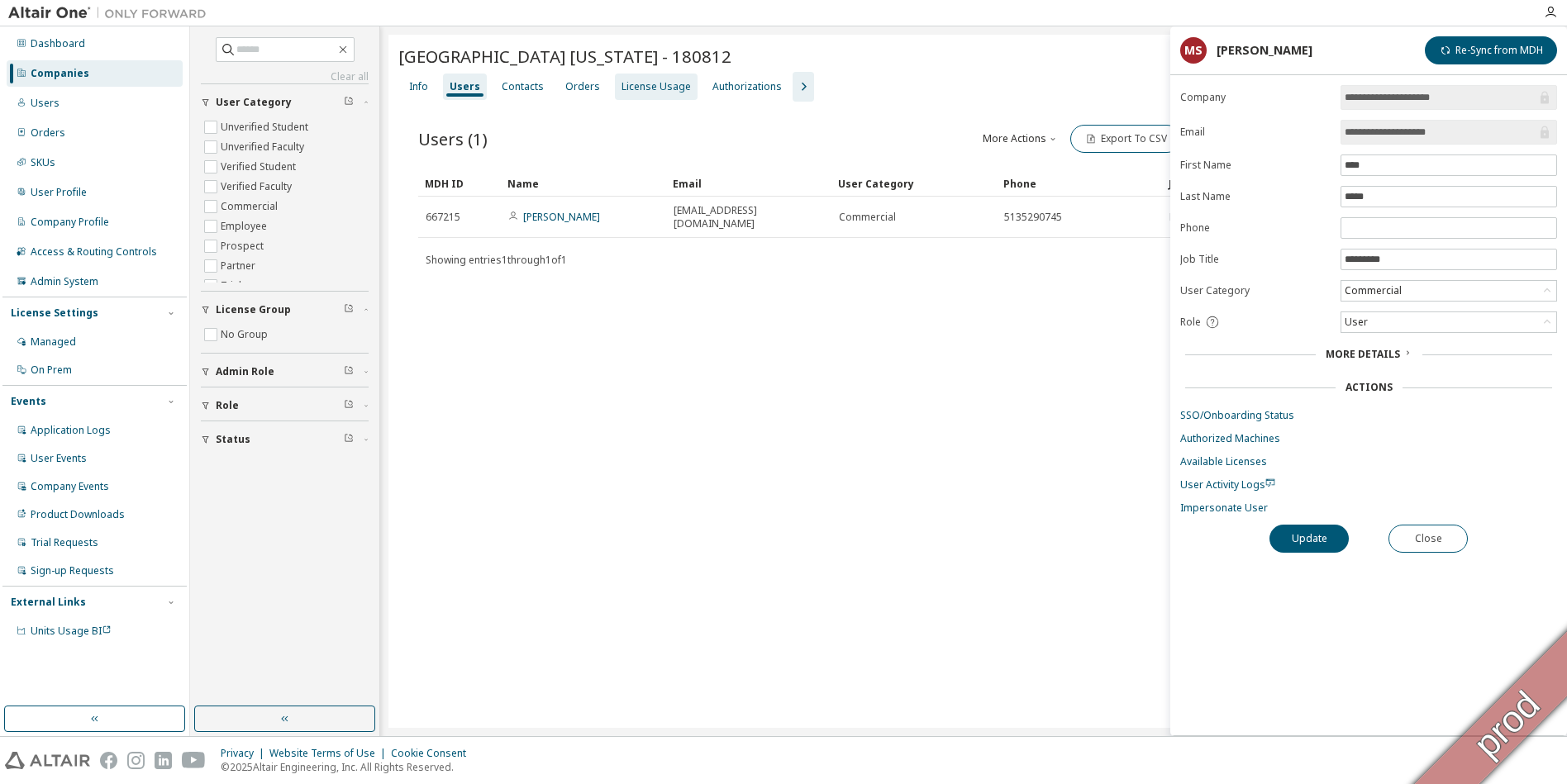
click at [649, 91] on div "License Usage" at bounding box center [657, 86] width 70 height 13
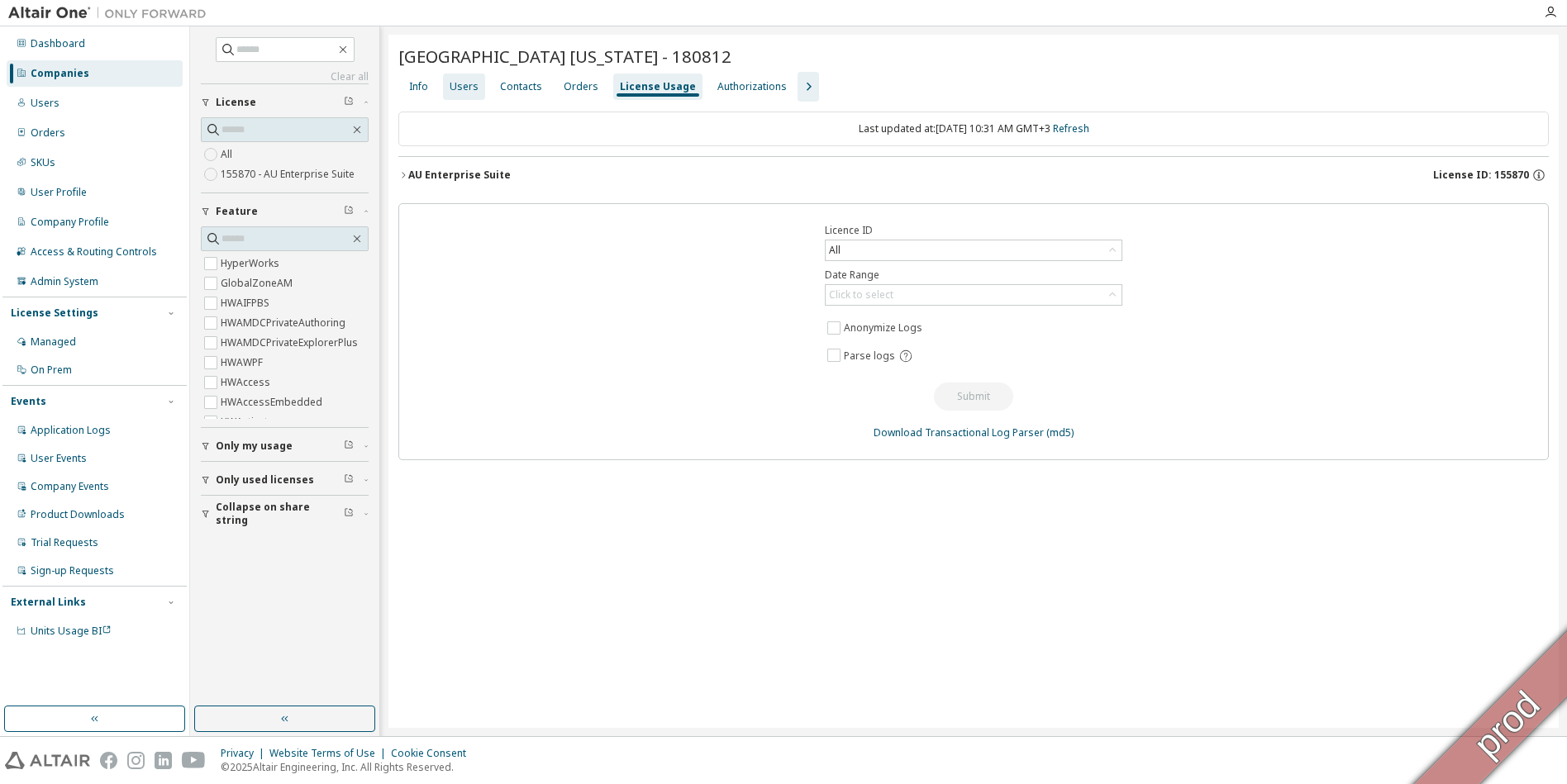
click at [468, 85] on div "Users" at bounding box center [464, 86] width 29 height 13
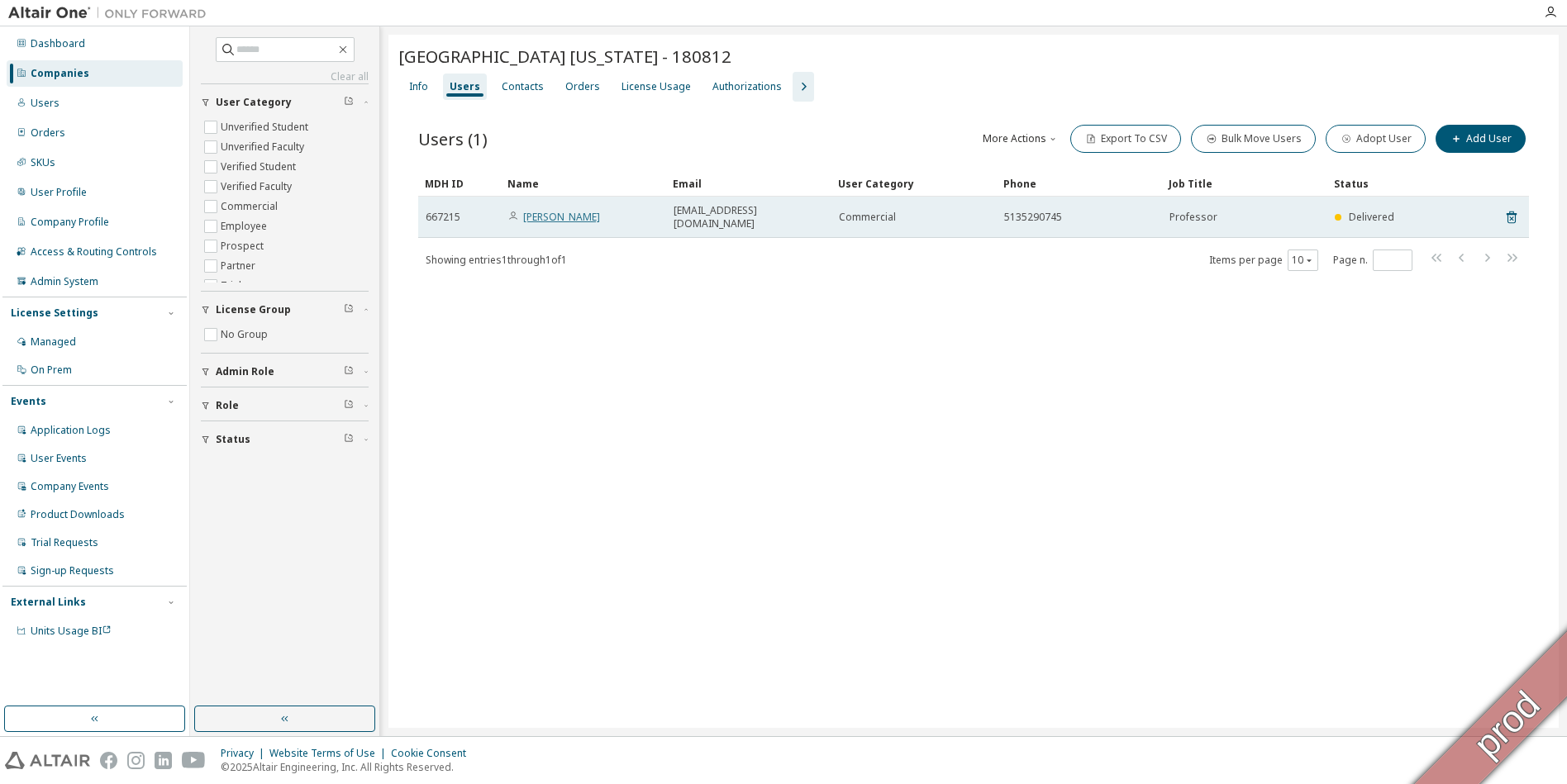
click at [549, 214] on link "Mark Scott" at bounding box center [562, 216] width 77 height 14
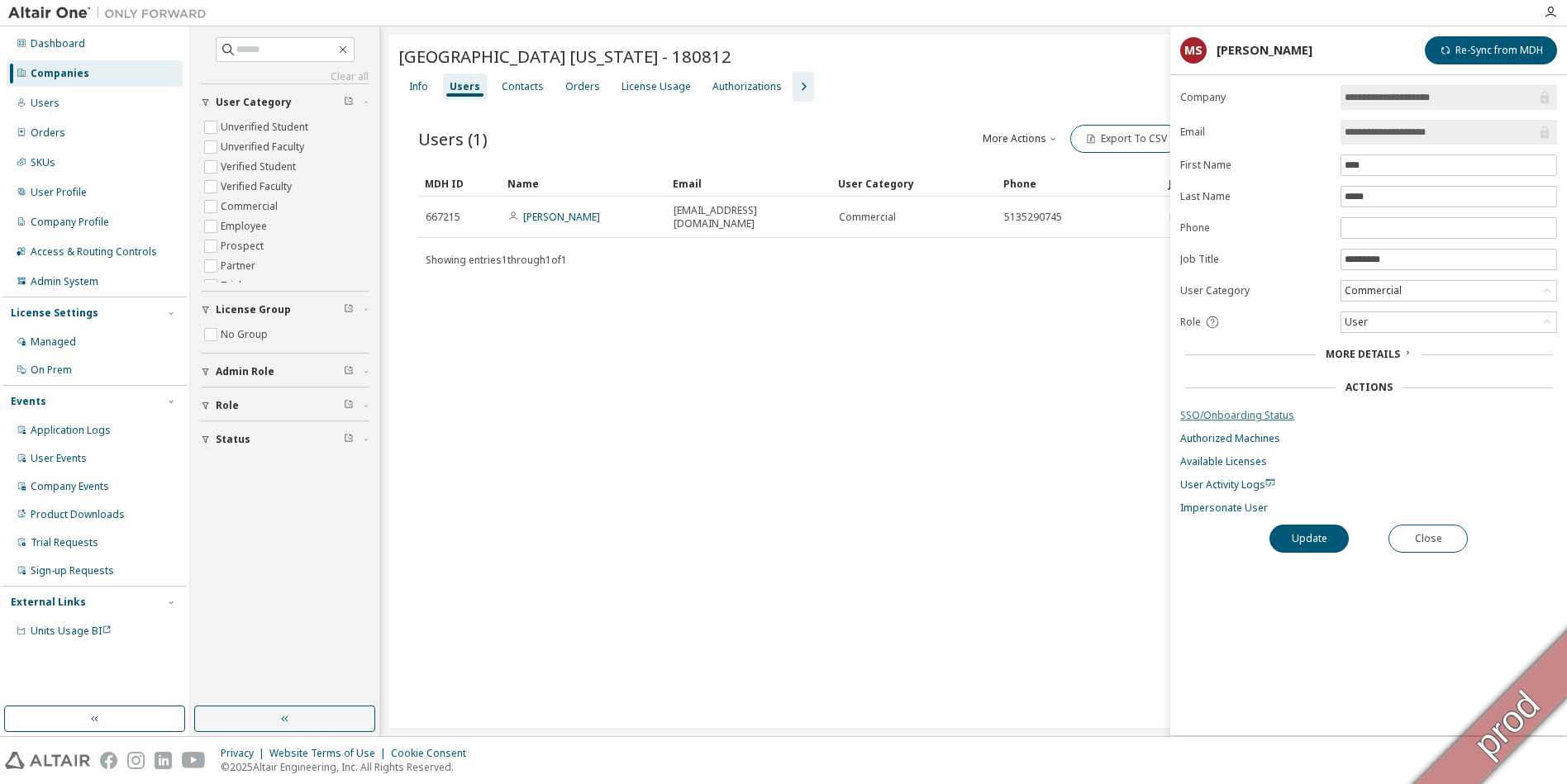
click at [1235, 415] on link "SSO/Onboarding Status" at bounding box center [1368, 416] width 377 height 13
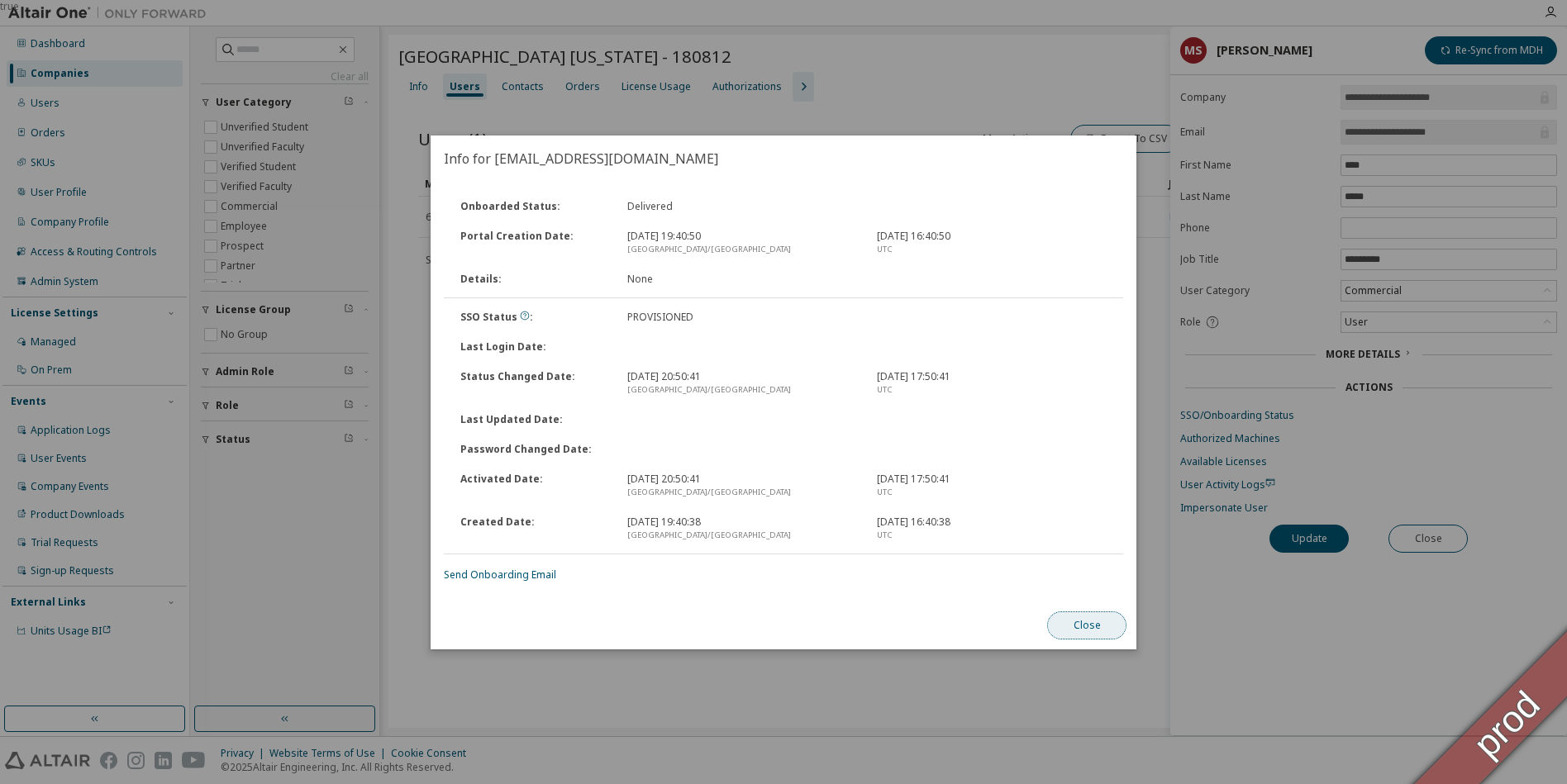
click at [1074, 620] on button "Close" at bounding box center [1087, 625] width 79 height 28
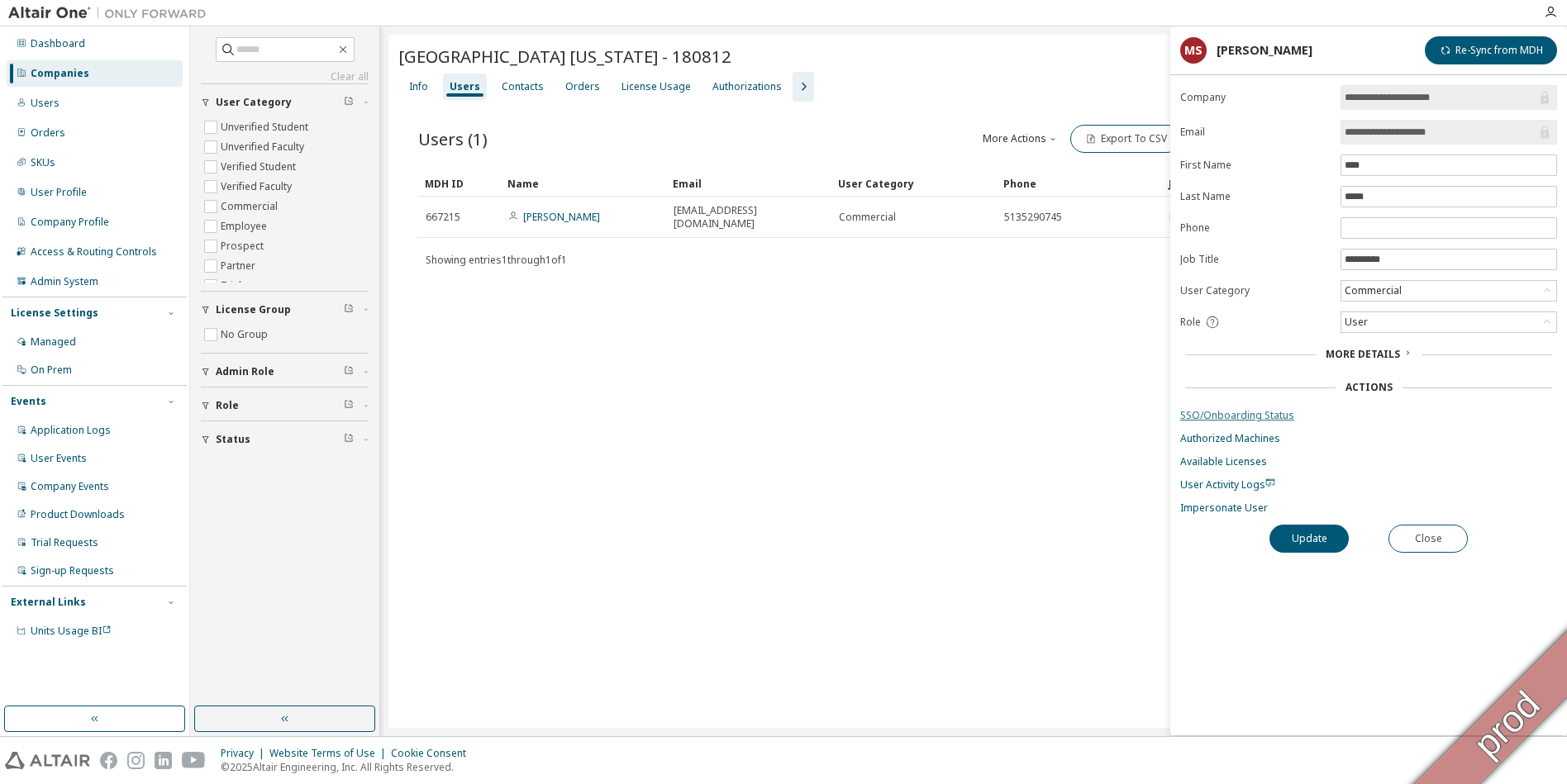
click at [1233, 409] on link "SSO/Onboarding Status" at bounding box center [1368, 416] width 377 height 13
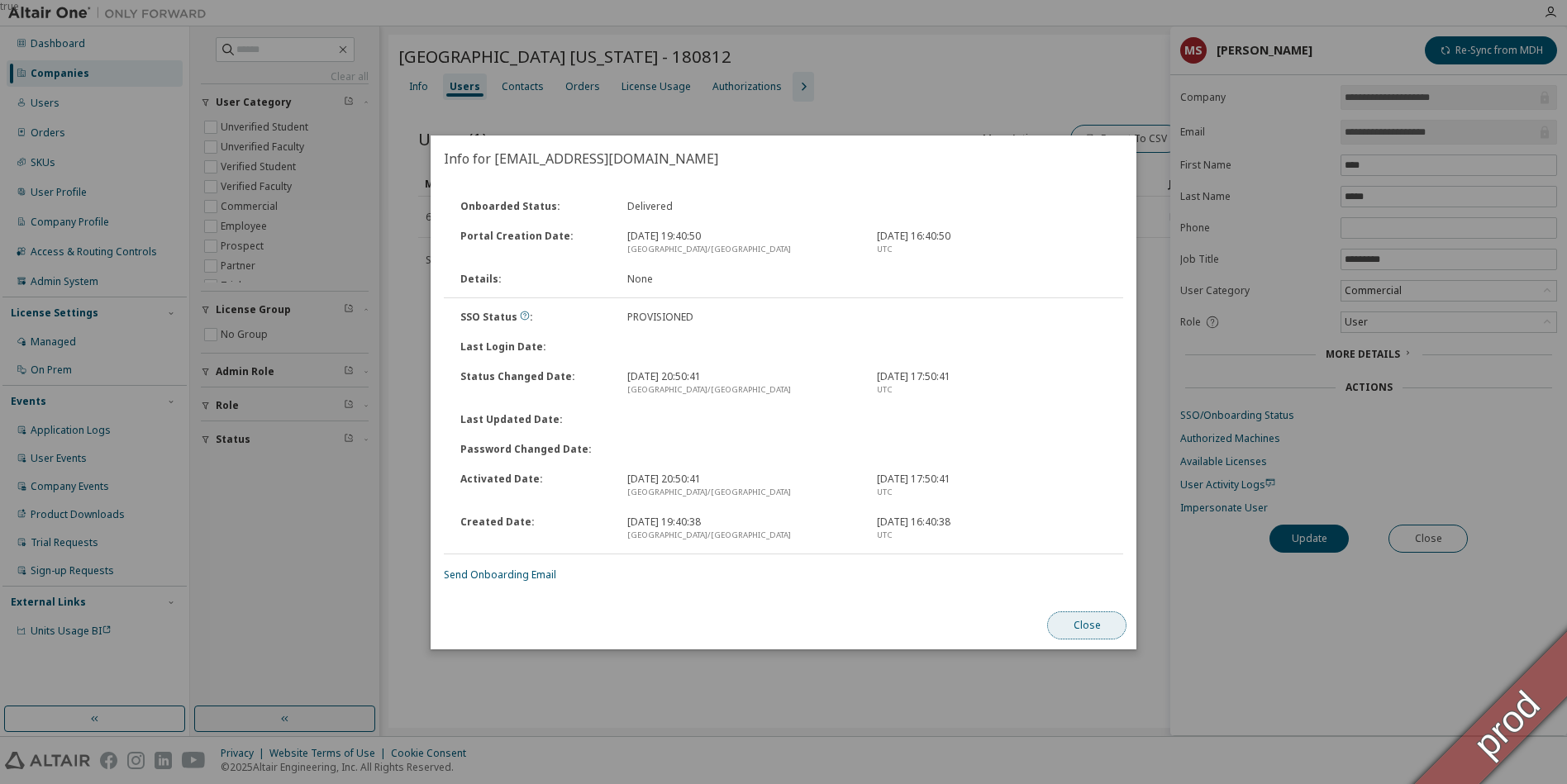
click at [1077, 626] on button "Close" at bounding box center [1087, 625] width 79 height 28
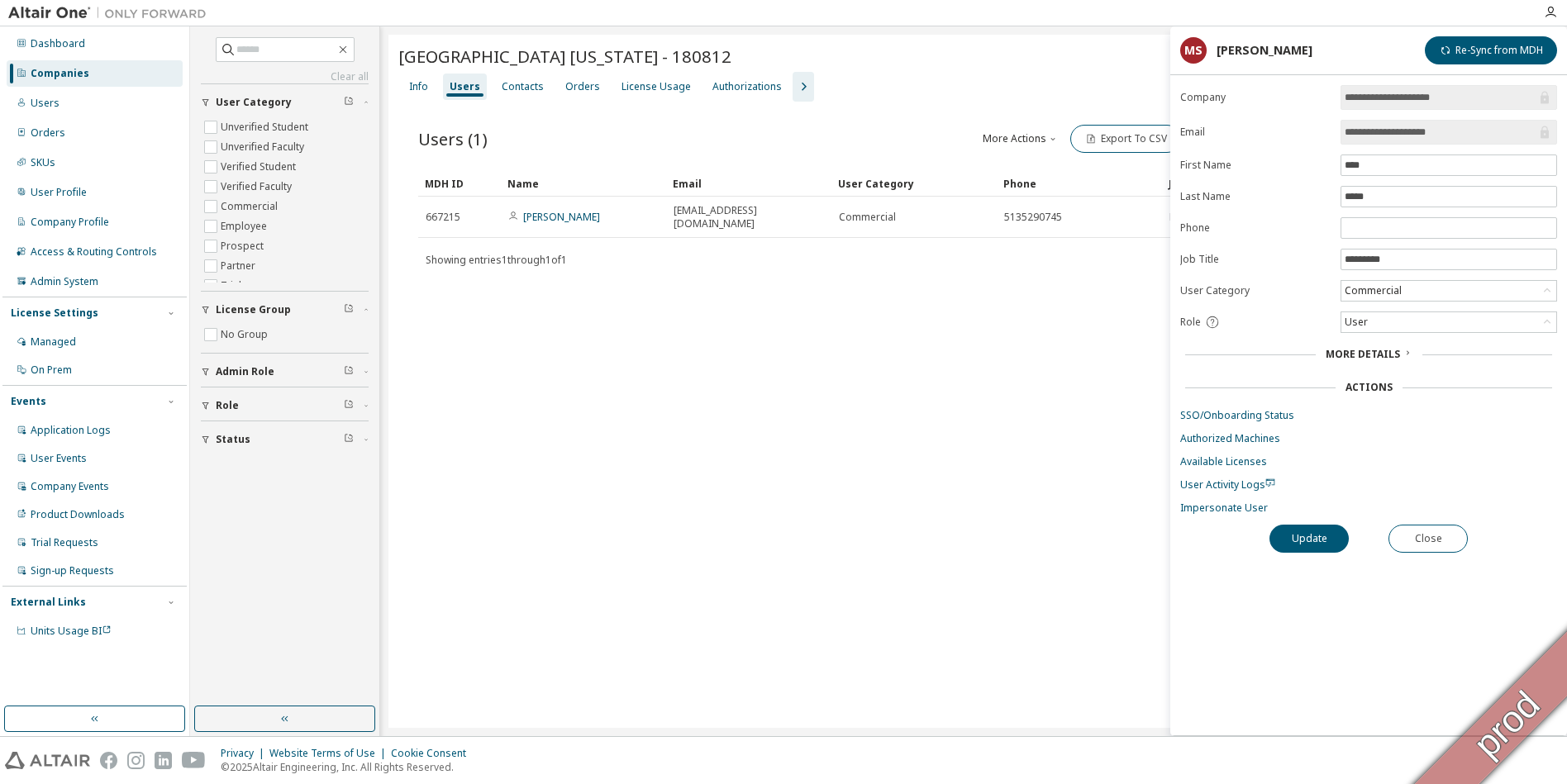
click at [1382, 356] on span "More Details" at bounding box center [1362, 354] width 74 height 14
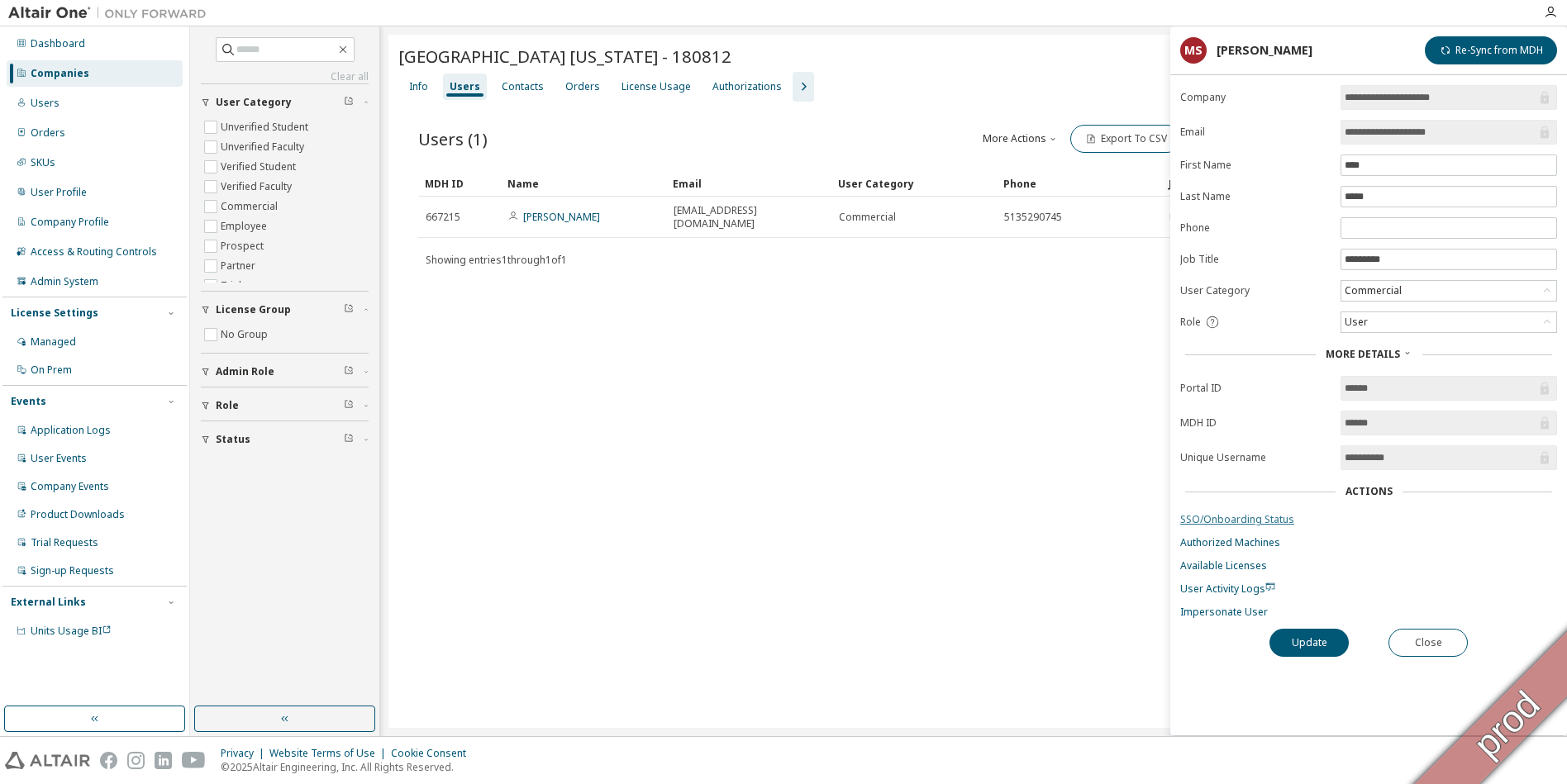
click at [1263, 520] on link "SSO/Onboarding Status" at bounding box center [1368, 519] width 377 height 13
